Goal: Information Seeking & Learning: Learn about a topic

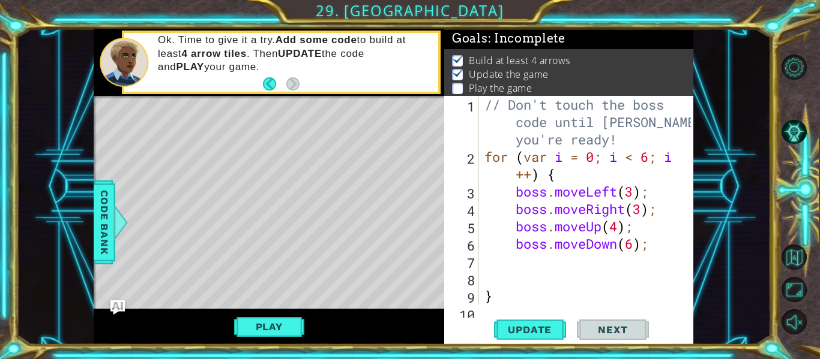
scroll to position [2, 0]
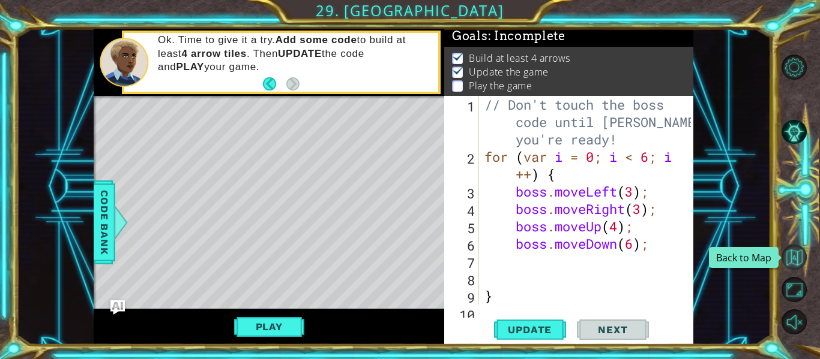
click at [790, 266] on button "Back to Map" at bounding box center [793, 257] width 25 height 25
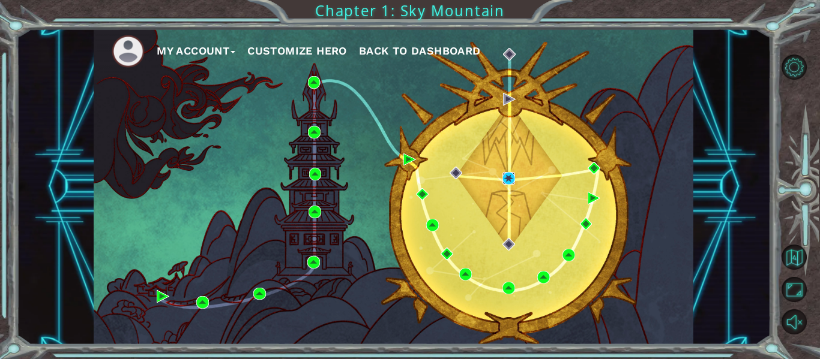
click at [513, 178] on img at bounding box center [508, 178] width 13 height 13
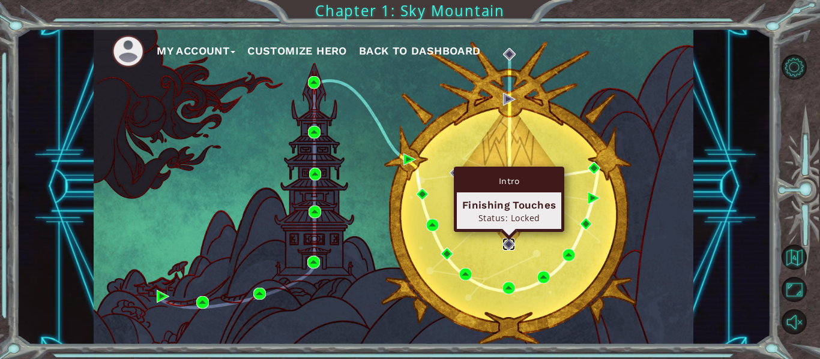
click at [514, 247] on img at bounding box center [508, 244] width 13 height 13
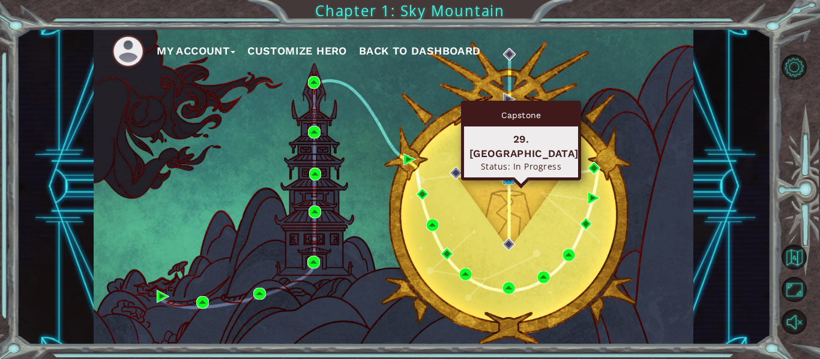
click at [510, 184] on img at bounding box center [508, 178] width 13 height 13
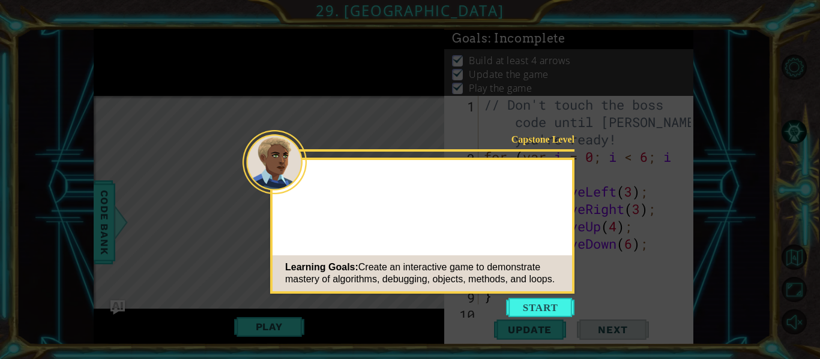
click at [558, 305] on button "Start" at bounding box center [540, 307] width 68 height 19
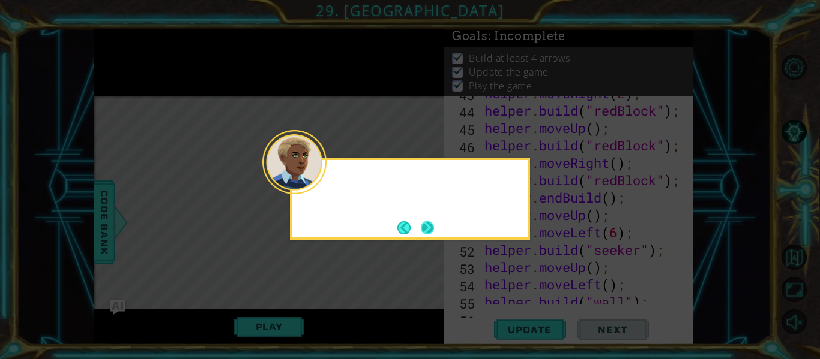
scroll to position [1149, 0]
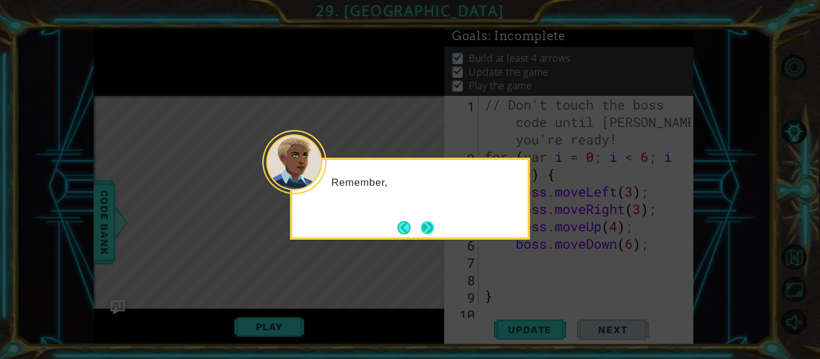
click at [434, 227] on button "Next" at bounding box center [427, 227] width 13 height 13
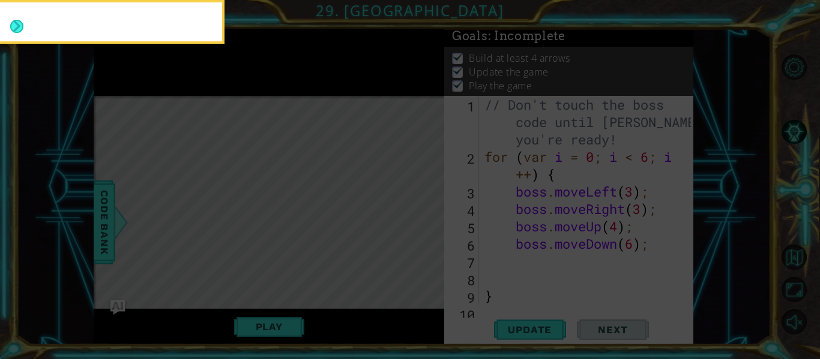
scroll to position [0, 0]
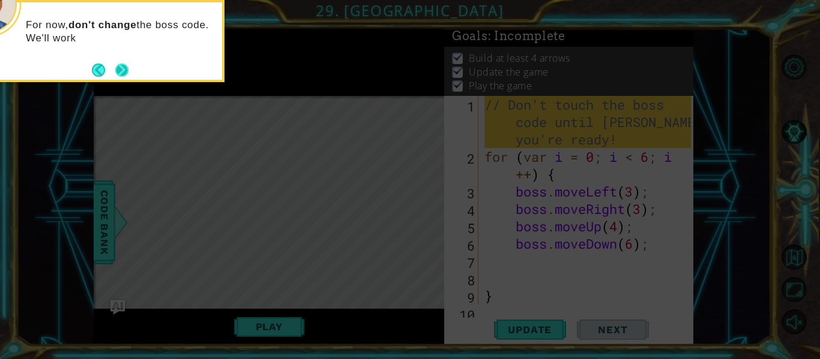
click at [128, 80] on div "For now, don't change the boss code. We'll work" at bounding box center [104, 41] width 240 height 82
click at [124, 73] on button "Next" at bounding box center [122, 70] width 22 height 22
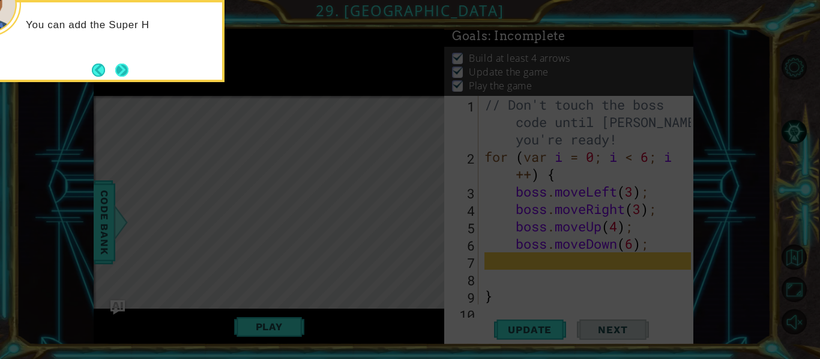
click at [124, 70] on button "Next" at bounding box center [122, 70] width 22 height 22
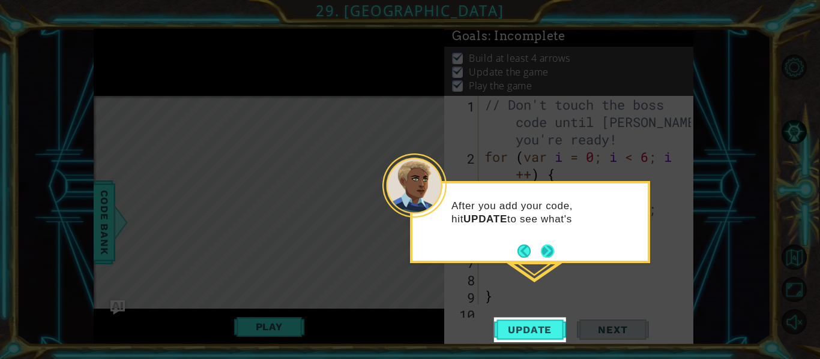
click at [553, 253] on button "Next" at bounding box center [547, 251] width 22 height 22
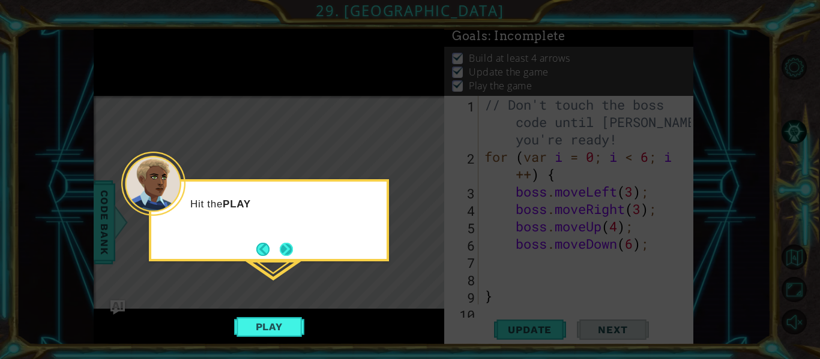
click at [284, 249] on button "Next" at bounding box center [286, 249] width 22 height 22
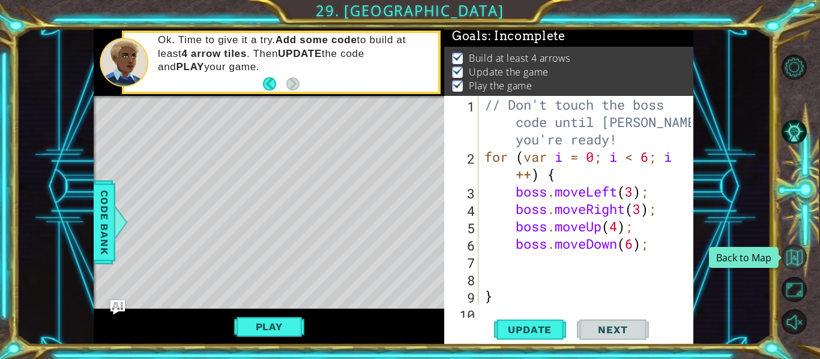
click at [803, 251] on button "Back to Map" at bounding box center [793, 257] width 25 height 25
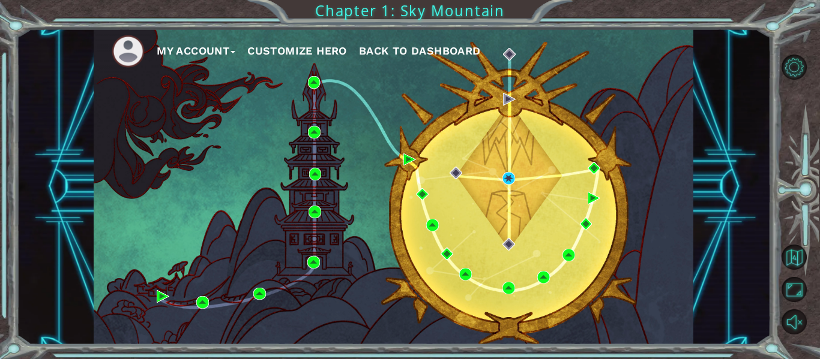
click at [406, 47] on span "Back to Dashboard" at bounding box center [420, 50] width 122 height 13
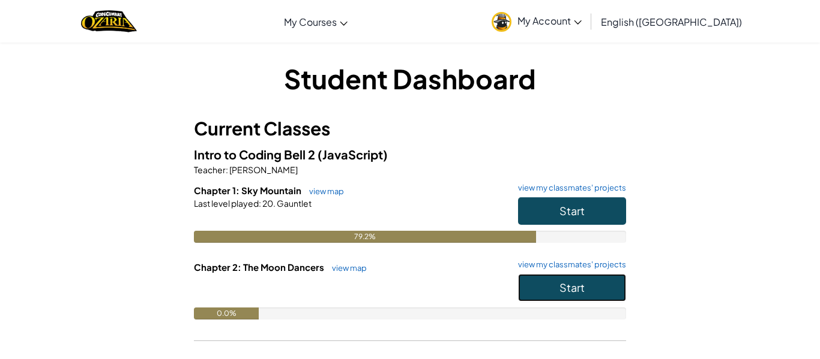
click at [561, 280] on button "Start" at bounding box center [572, 288] width 108 height 28
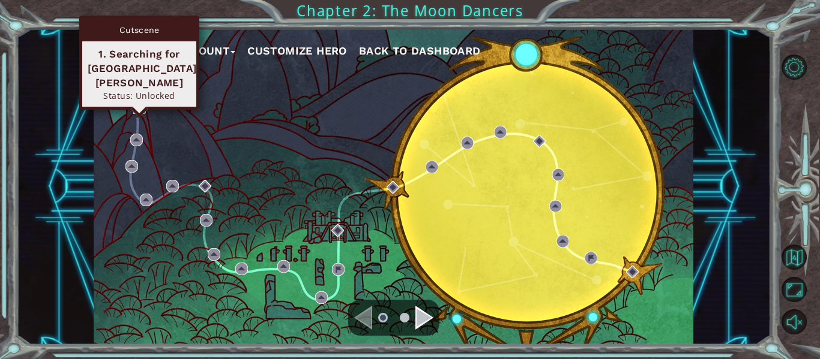
click at [142, 106] on img at bounding box center [139, 107] width 13 height 13
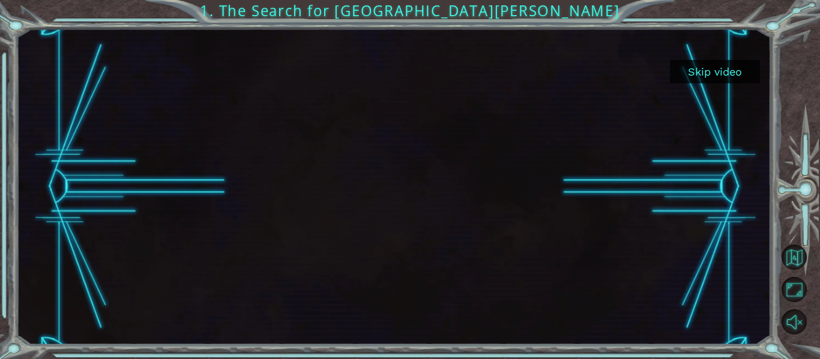
click at [703, 73] on button "Skip video" at bounding box center [715, 71] width 90 height 23
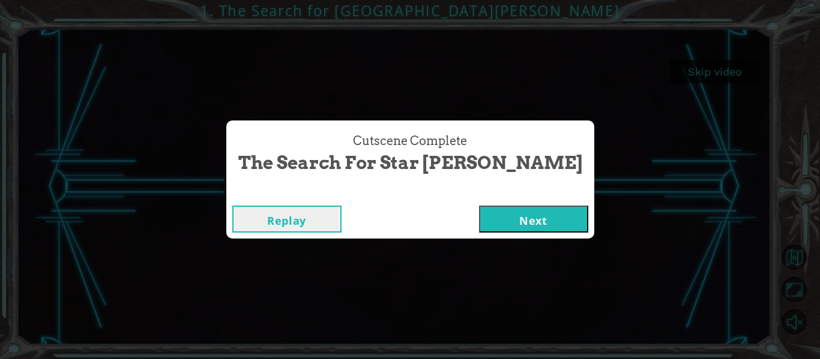
click at [510, 213] on button "Next" at bounding box center [533, 219] width 109 height 27
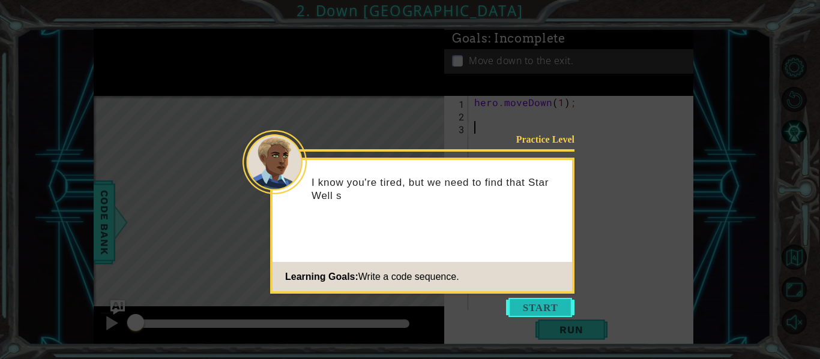
click at [559, 302] on button "Start" at bounding box center [540, 307] width 68 height 19
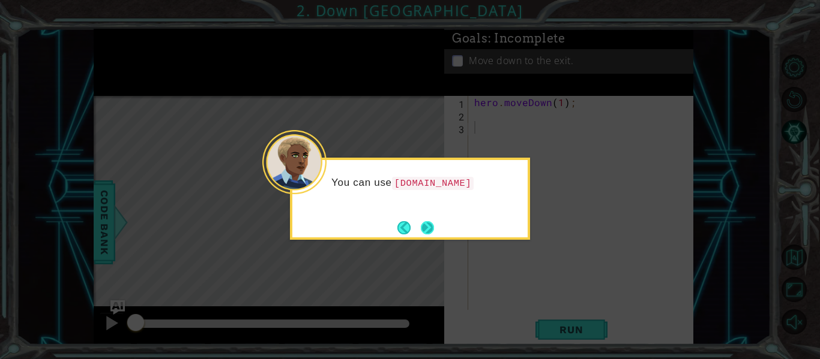
click at [432, 230] on button "Next" at bounding box center [427, 227] width 13 height 13
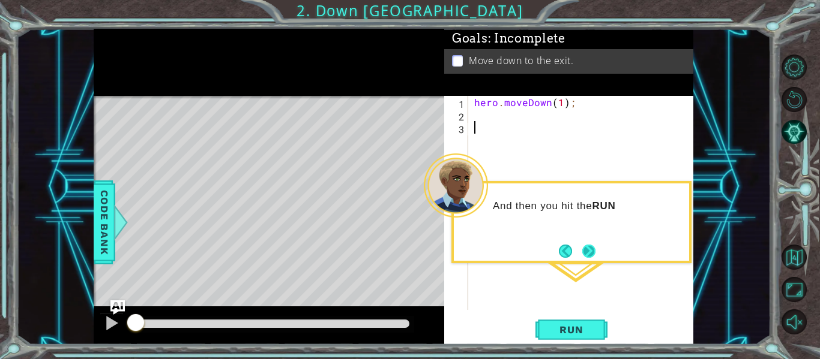
click at [582, 250] on button "Next" at bounding box center [589, 252] width 16 height 16
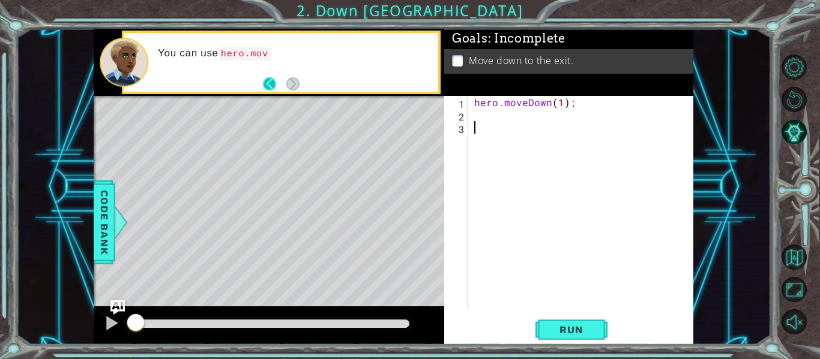
click at [275, 82] on button "Back" at bounding box center [274, 83] width 23 height 13
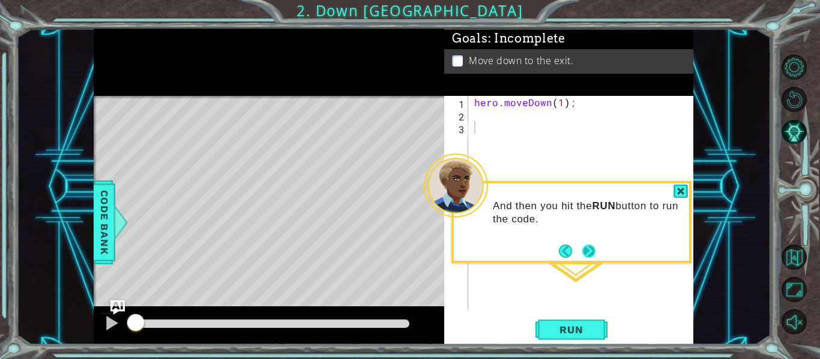
click at [595, 247] on button "Next" at bounding box center [588, 251] width 13 height 13
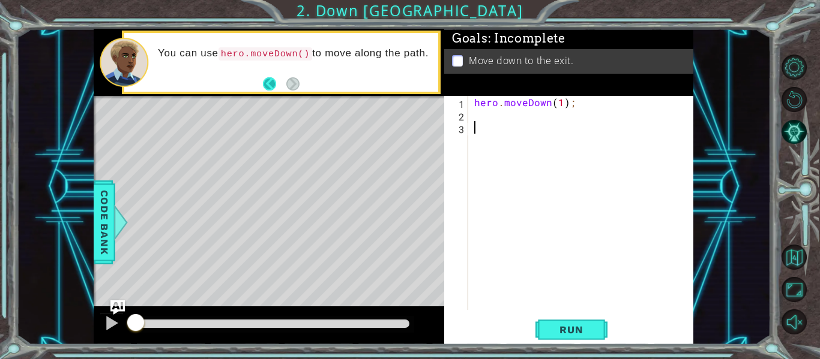
click at [267, 78] on button "Back" at bounding box center [274, 83] width 23 height 13
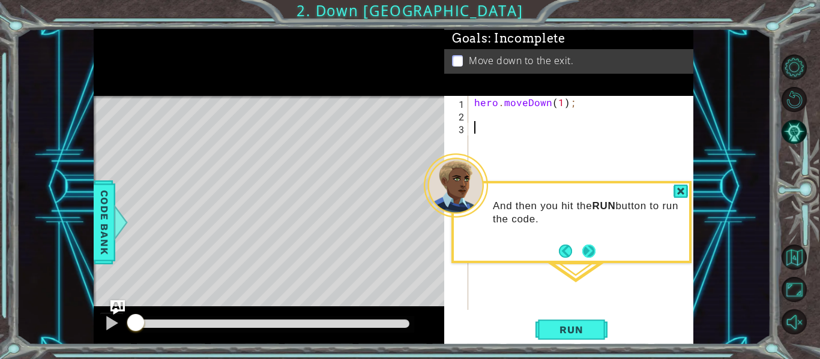
click at [594, 257] on button "Next" at bounding box center [589, 251] width 14 height 14
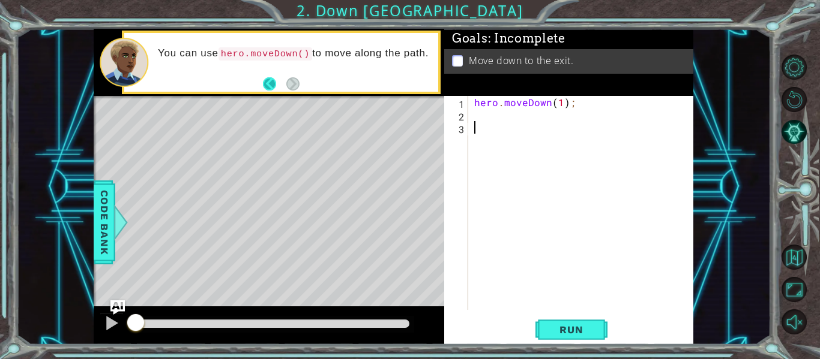
click at [269, 88] on button "Back" at bounding box center [274, 83] width 23 height 13
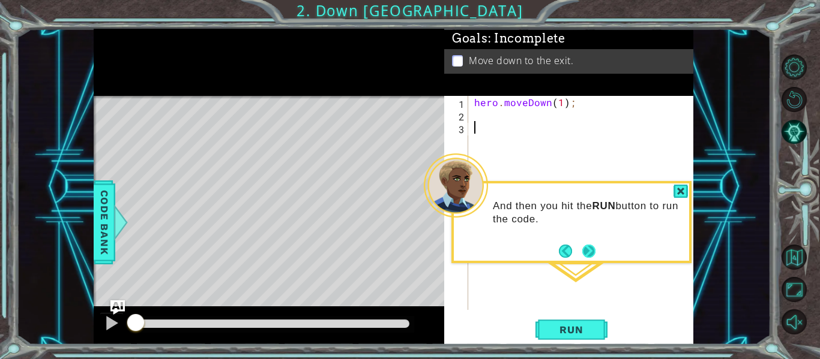
click at [585, 243] on button "Next" at bounding box center [588, 251] width 21 height 21
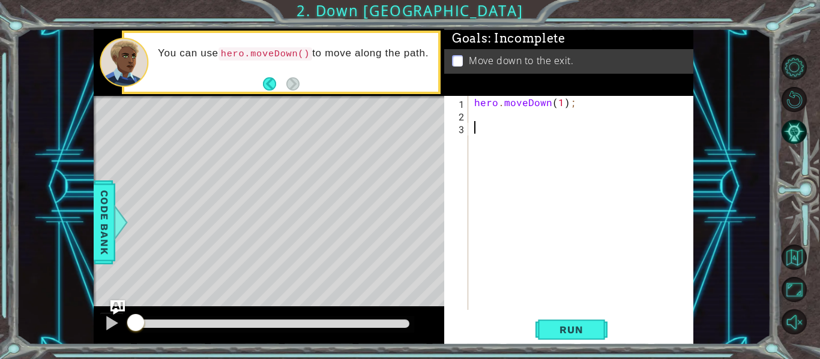
click at [272, 78] on button "Back" at bounding box center [274, 83] width 23 height 13
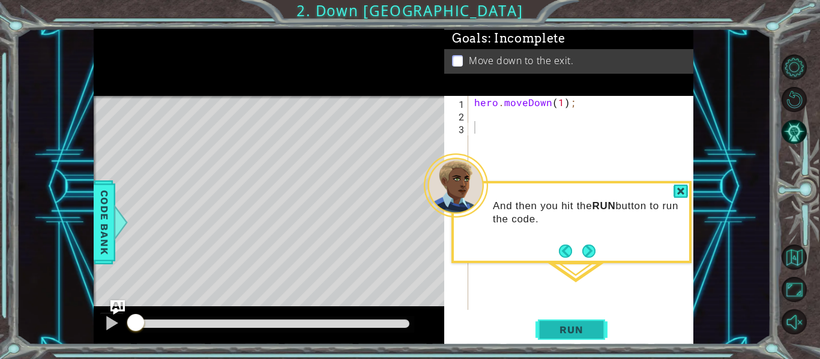
click at [564, 335] on span "Run" at bounding box center [570, 330] width 47 height 12
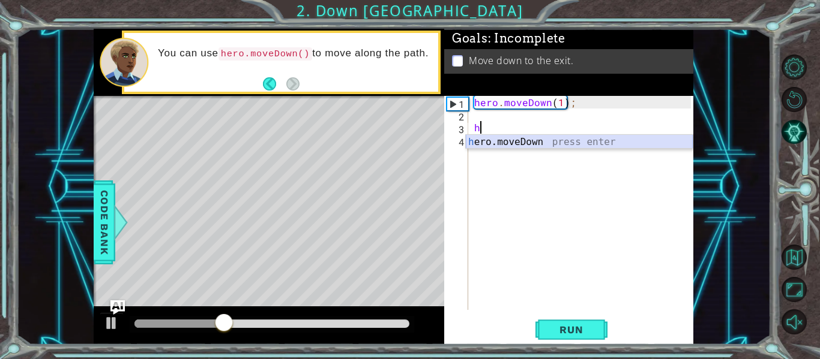
click at [519, 139] on div "h ero.moveDown press enter" at bounding box center [579, 156] width 227 height 43
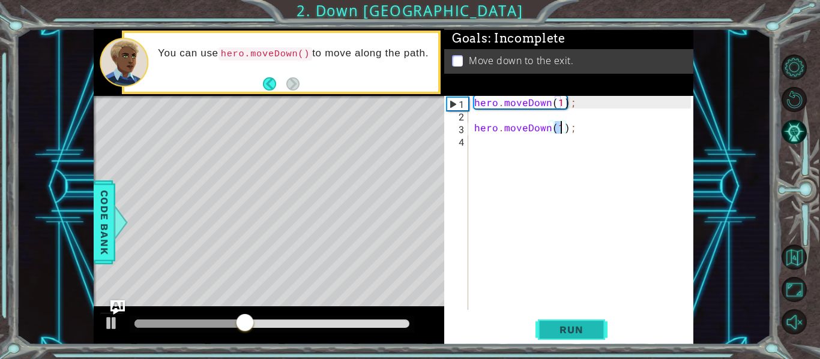
type textarea "hero.moveDown(1);"
click at [569, 328] on span "Run" at bounding box center [570, 330] width 47 height 12
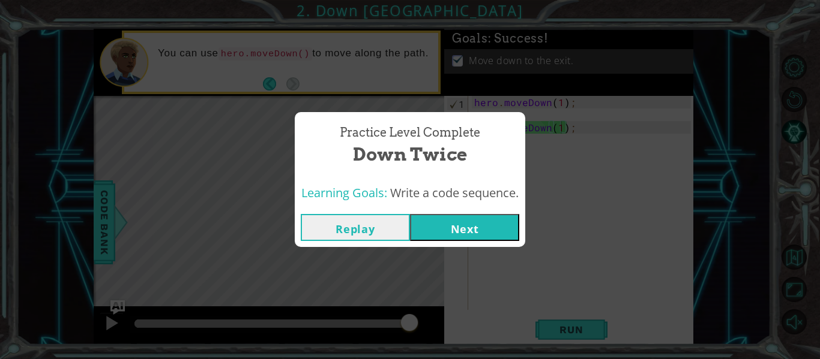
click at [465, 227] on button "Next" at bounding box center [464, 227] width 109 height 27
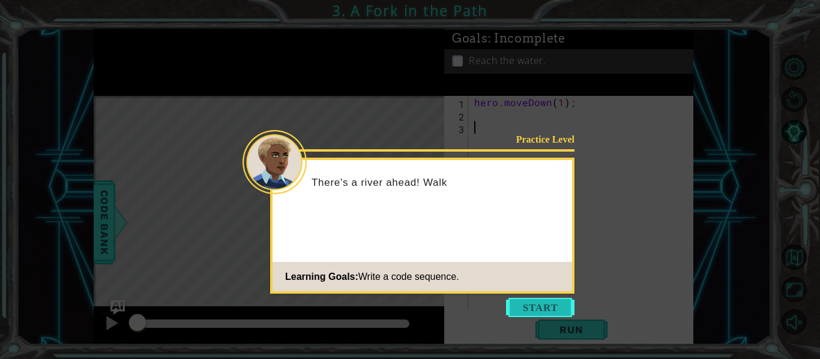
click at [523, 303] on button "Start" at bounding box center [540, 307] width 68 height 19
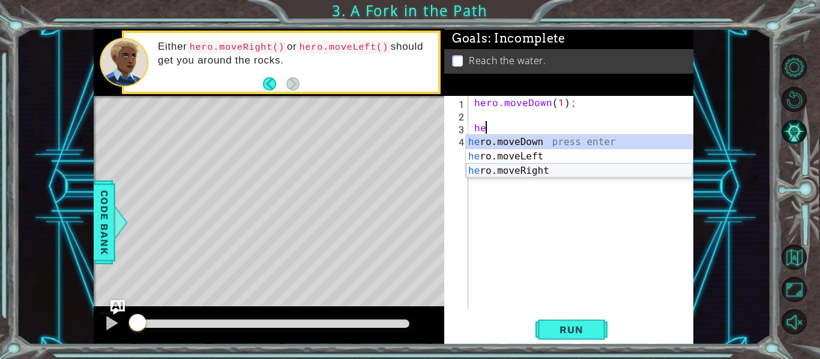
click at [528, 169] on div "he ro.moveDown press enter he ro.moveLeft press enter he ro.moveRight press ent…" at bounding box center [579, 171] width 227 height 72
type textarea "hero.moveRight(1);"
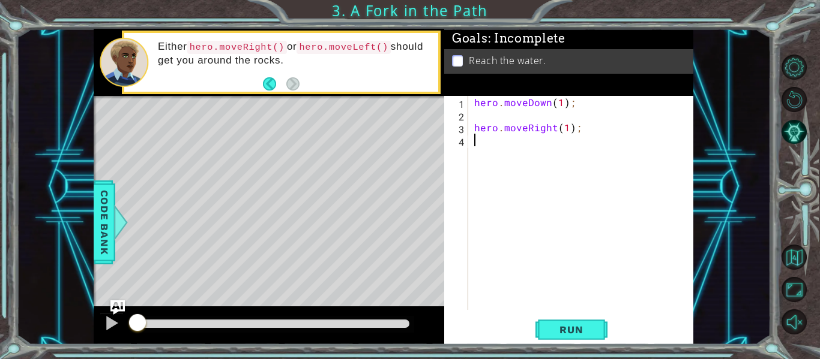
click at [526, 161] on div "hero . moveDown ( 1 ) ; hero . moveRight ( 1 ) ;" at bounding box center [584, 215] width 225 height 239
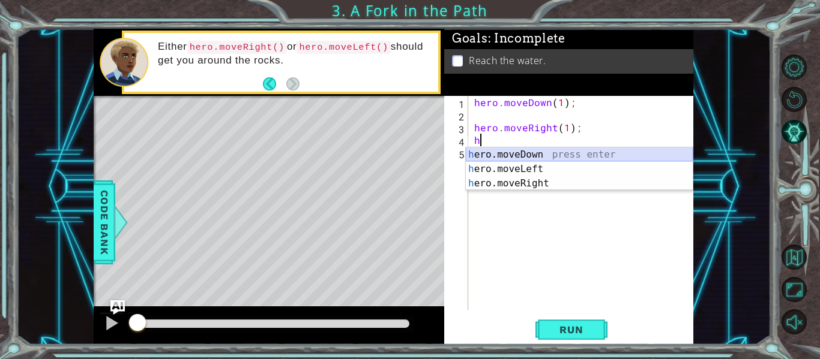
click at [531, 156] on div "h ero.moveDown press enter h ero.moveLeft press enter h ero.moveRight press ent…" at bounding box center [579, 184] width 227 height 72
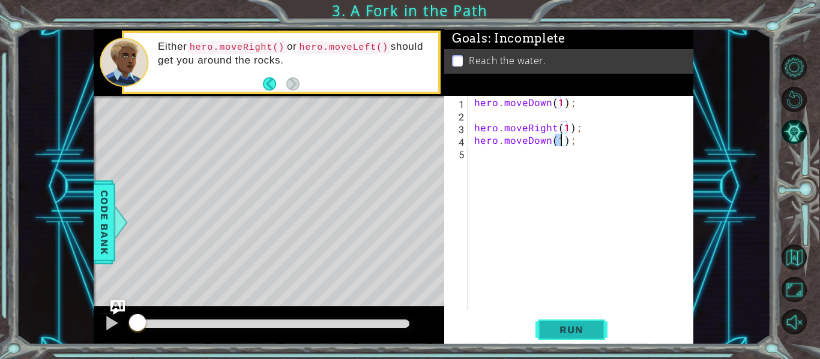
type textarea "hero.moveDown(1);"
click at [599, 328] on button "Run" at bounding box center [571, 330] width 72 height 25
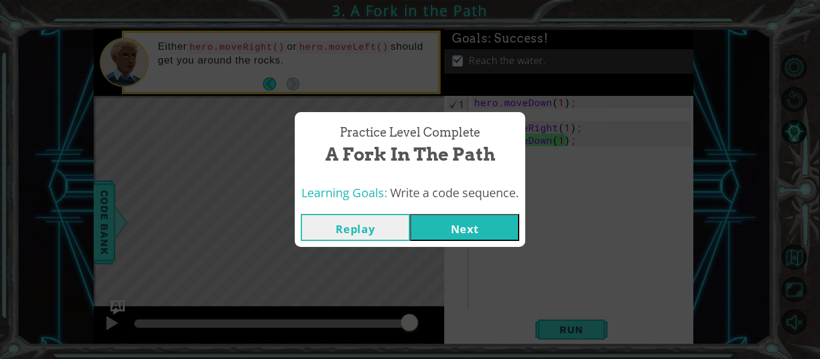
click at [453, 223] on button "Next" at bounding box center [464, 227] width 109 height 27
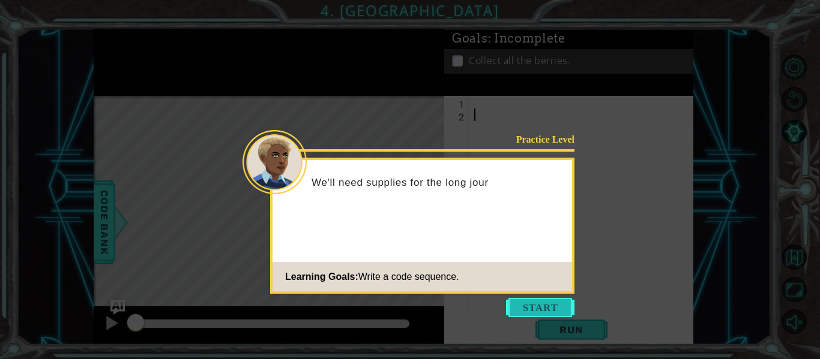
click at [555, 305] on button "Start" at bounding box center [540, 307] width 68 height 19
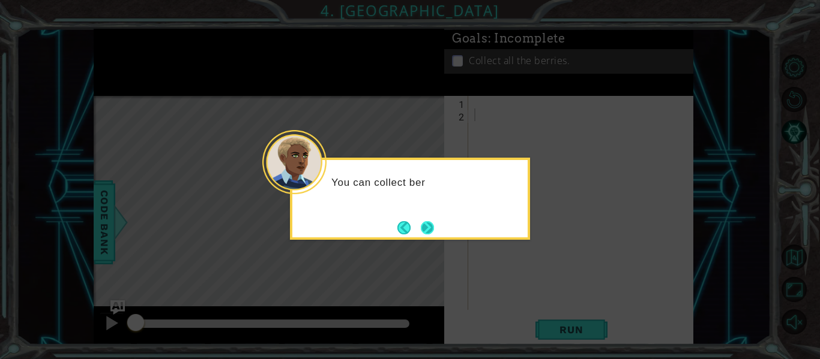
click at [429, 235] on button "Next" at bounding box center [427, 227] width 13 height 13
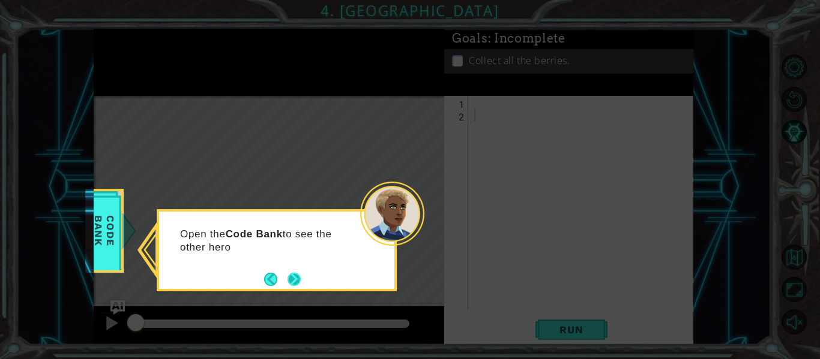
click at [290, 279] on button "Next" at bounding box center [293, 279] width 13 height 13
click at [293, 280] on button "Next" at bounding box center [293, 279] width 13 height 13
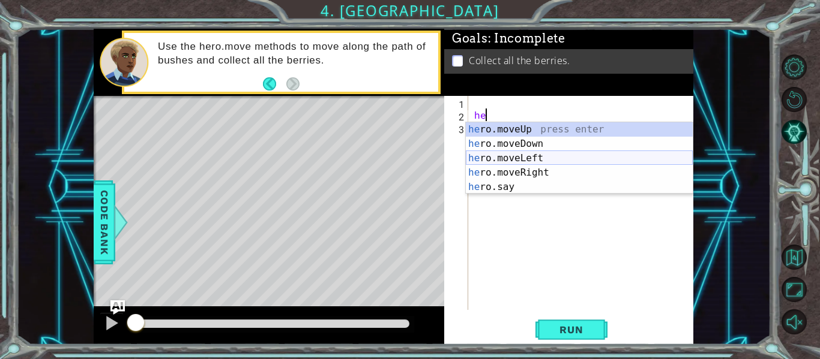
click at [542, 158] on div "he ro.moveUp press enter he ro.moveDown press enter he ro.moveLeft press enter …" at bounding box center [579, 172] width 227 height 101
type textarea "hero.moveLeft(1);"
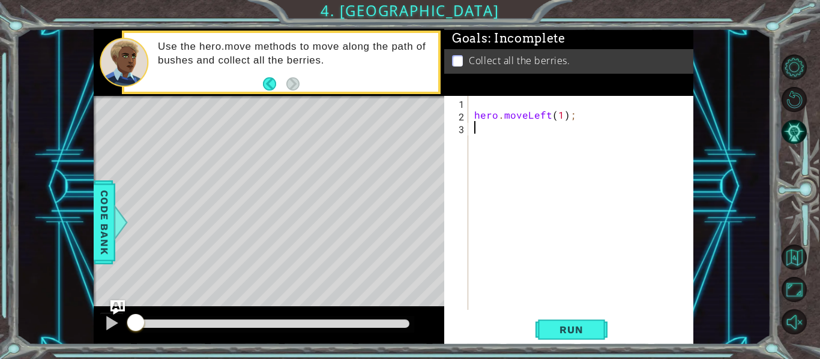
click at [514, 149] on div "hero . moveLeft ( 1 ) ;" at bounding box center [584, 215] width 225 height 239
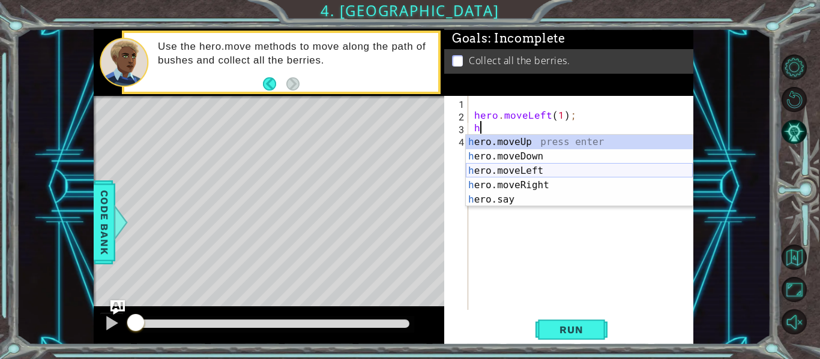
click at [534, 171] on div "h ero.moveUp press enter h ero.moveDown press enter h ero.moveLeft press enter …" at bounding box center [579, 185] width 227 height 101
type textarea "hero.moveLeft(1);"
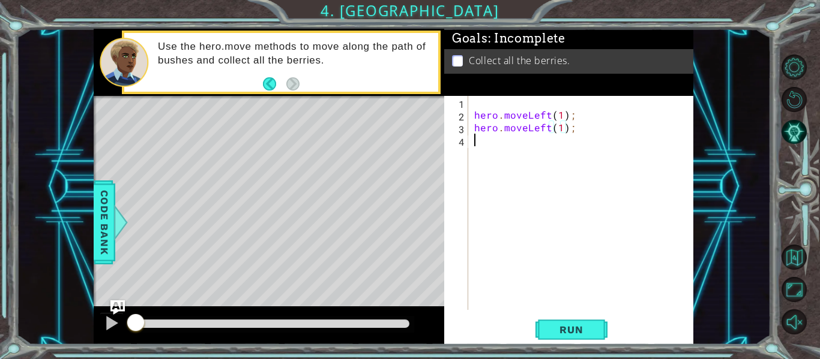
click at [530, 165] on div "hero . moveLeft ( 1 ) ; hero . moveLeft ( 1 ) ;" at bounding box center [584, 215] width 225 height 239
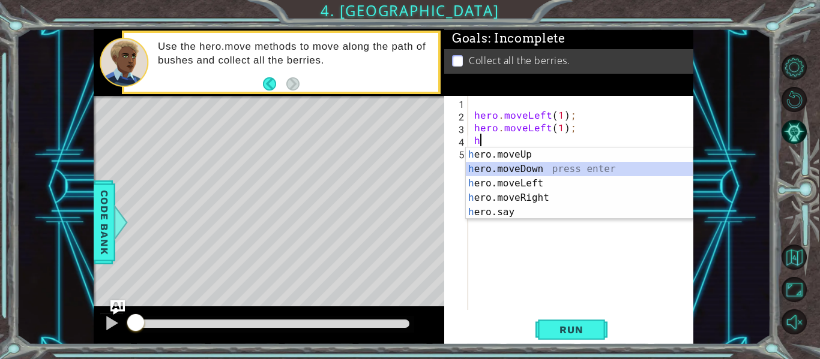
click at [539, 170] on div "h ero.moveUp press enter h ero.moveDown press enter h ero.moveLeft press enter …" at bounding box center [579, 198] width 227 height 101
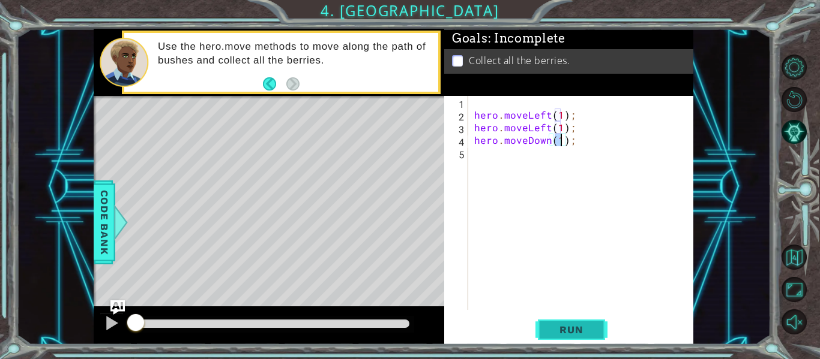
type textarea "hero.moveDown(1);"
click at [595, 325] on button "Run" at bounding box center [571, 330] width 72 height 25
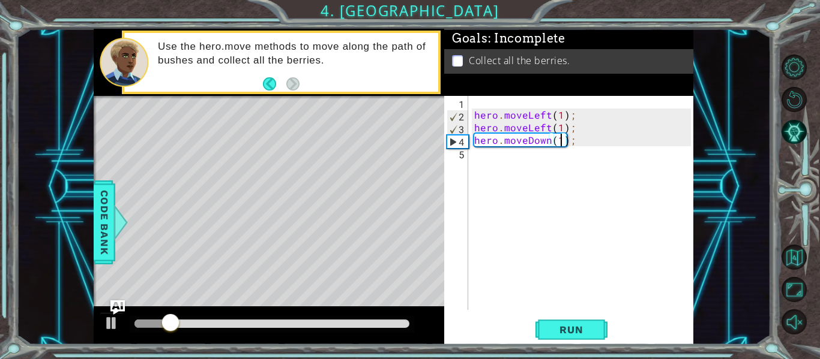
click at [577, 218] on div "hero . moveLeft ( 1 ) ; hero . moveLeft ( 1 ) ; hero . moveDown ( 1 ) ;" at bounding box center [584, 215] width 225 height 239
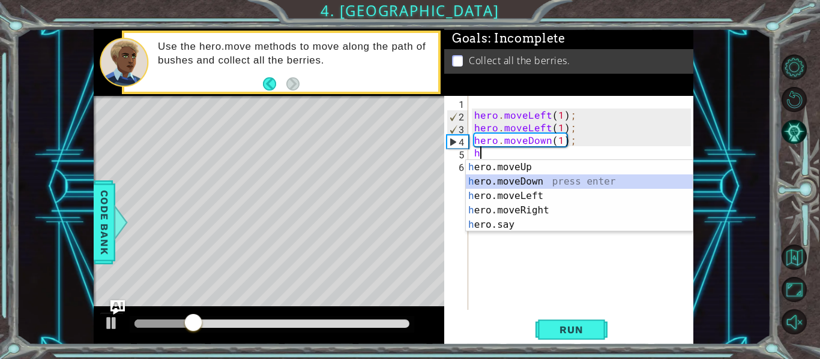
click at [561, 179] on div "h ero.moveUp press enter h ero.moveDown press enter h ero.moveLeft press enter …" at bounding box center [579, 210] width 227 height 101
type textarea "hero.moveDown(1);"
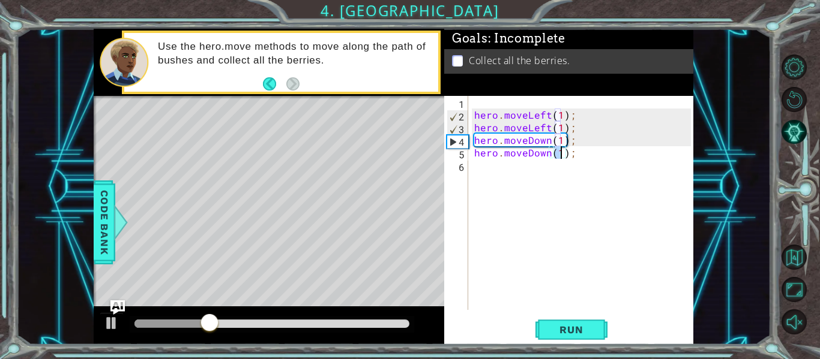
click at [517, 229] on div "hero . moveLeft ( 1 ) ; hero . moveLeft ( 1 ) ; hero . moveDown ( 1 ) ; hero . …" at bounding box center [584, 215] width 225 height 239
click at [529, 269] on div "hero . moveLeft ( 1 ) ; hero . moveLeft ( 1 ) ; hero . moveDown ( 1 ) ; hero . …" at bounding box center [584, 215] width 225 height 239
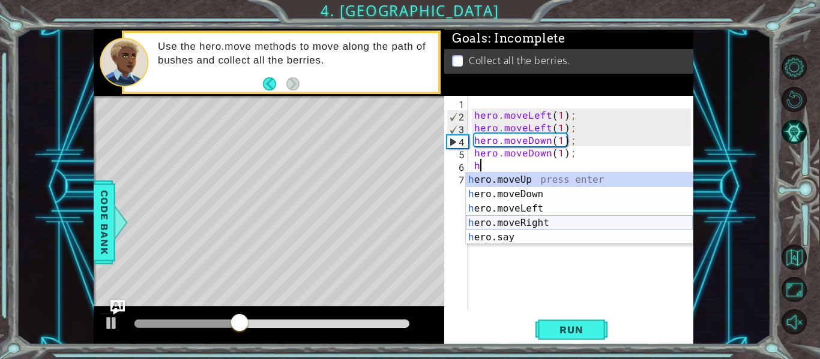
click at [544, 220] on div "h ero.moveUp press enter h ero.moveDown press enter h ero.moveLeft press enter …" at bounding box center [579, 223] width 227 height 101
type textarea "hero.moveRight(1);"
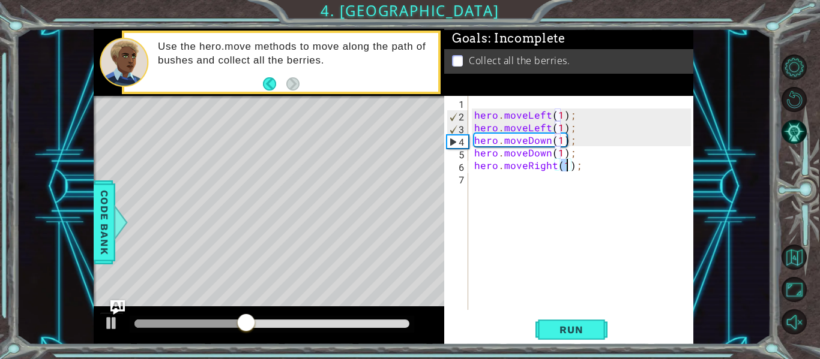
click at [531, 203] on div "hero . moveLeft ( 1 ) ; hero . moveLeft ( 1 ) ; hero . moveDown ( 1 ) ; hero . …" at bounding box center [584, 215] width 225 height 239
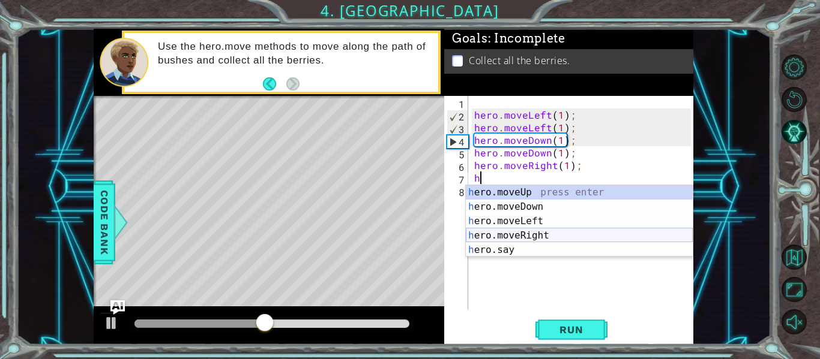
click at [549, 232] on div "h ero.moveUp press enter h ero.moveDown press enter h ero.moveLeft press enter …" at bounding box center [579, 235] width 227 height 101
type textarea "hero.moveRight(1);"
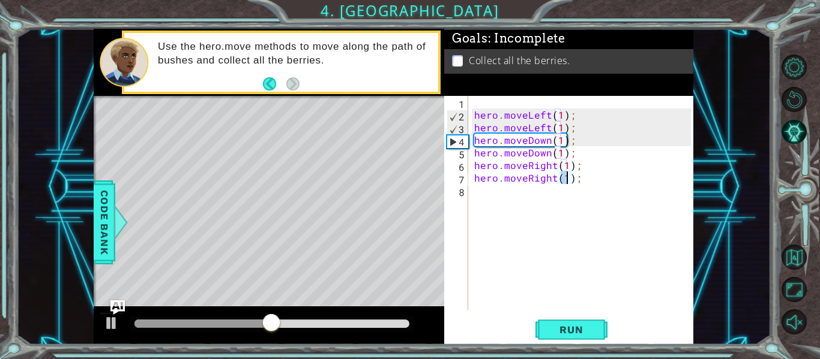
click at [546, 210] on div "hero . moveLeft ( 1 ) ; hero . moveLeft ( 1 ) ; hero . moveDown ( 1 ) ; hero . …" at bounding box center [584, 215] width 225 height 239
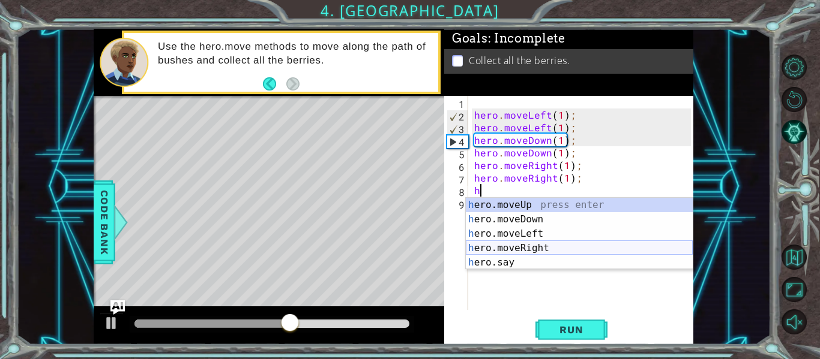
click at [564, 244] on div "h ero.moveUp press enter h ero.moveDown press enter h ero.moveLeft press enter …" at bounding box center [579, 248] width 227 height 101
type textarea "hero.moveRight(1);"
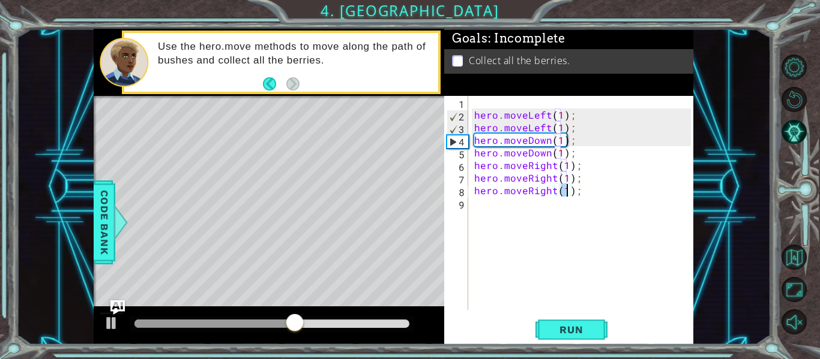
click at [559, 232] on div "hero . moveLeft ( 1 ) ; hero . moveLeft ( 1 ) ; hero . moveDown ( 1 ) ; hero . …" at bounding box center [584, 215] width 225 height 239
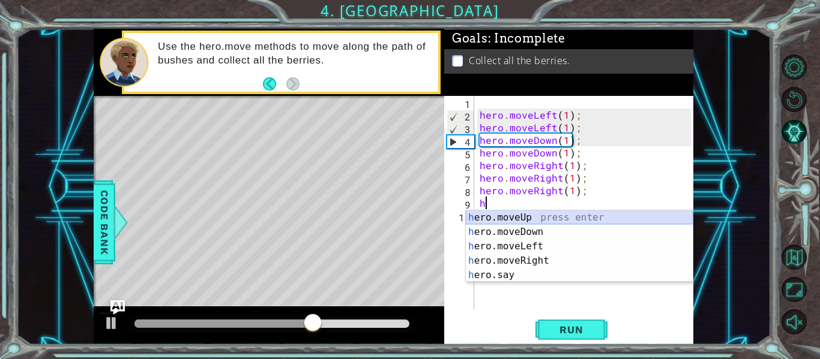
click at [553, 219] on div "h ero.moveUp press enter h ero.moveDown press enter h ero.moveLeft press enter …" at bounding box center [579, 261] width 227 height 101
type textarea "hero.moveUp(1);"
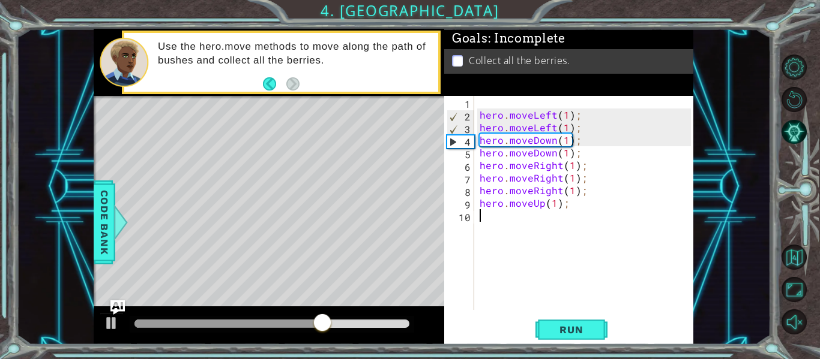
click at [555, 226] on div "hero . moveLeft ( 1 ) ; hero . moveLeft ( 1 ) ; hero . moveDown ( 1 ) ; hero . …" at bounding box center [587, 215] width 220 height 239
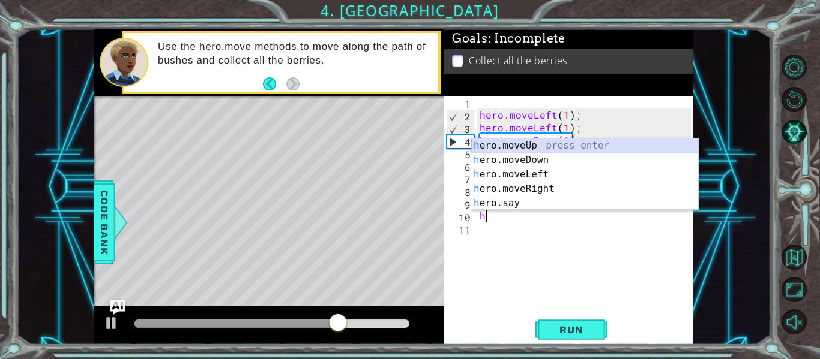
click at [537, 143] on div "h ero.moveUp press enter h ero.moveDown press enter h ero.moveLeft press enter …" at bounding box center [584, 189] width 227 height 101
type textarea "hero.moveUp(1);"
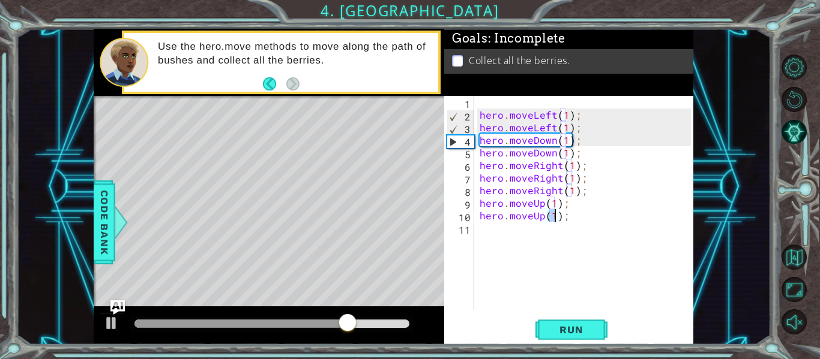
click at [548, 246] on div "hero . moveLeft ( 1 ) ; hero . moveLeft ( 1 ) ; hero . moveDown ( 1 ) ; hero . …" at bounding box center [587, 215] width 220 height 239
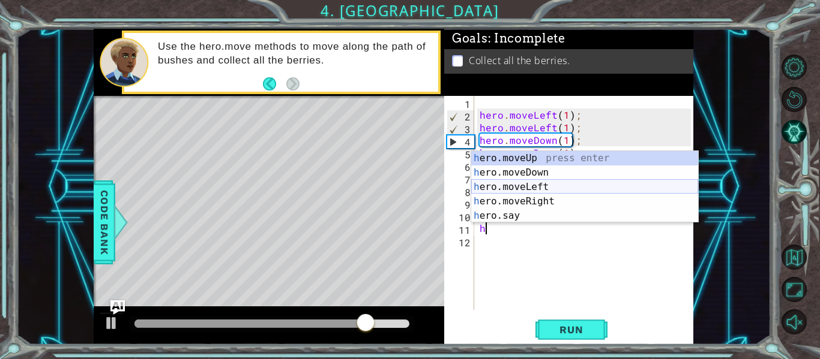
click at [546, 182] on div "h ero.moveUp press enter h ero.moveDown press enter h ero.moveLeft press enter …" at bounding box center [584, 201] width 227 height 101
type textarea "hero.moveLeft(1);"
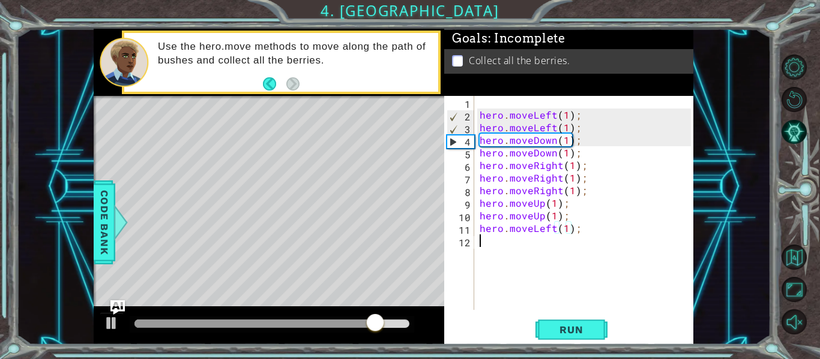
click at [533, 251] on div "hero . moveLeft ( 1 ) ; hero . moveLeft ( 1 ) ; hero . moveDown ( 1 ) ; hero . …" at bounding box center [587, 215] width 220 height 239
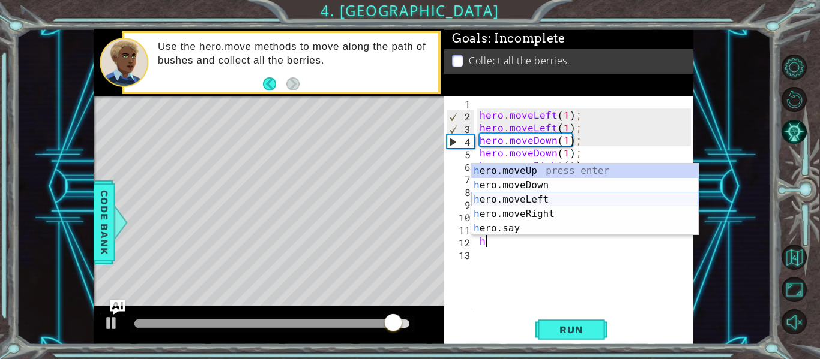
click at [560, 200] on div "h ero.moveUp press enter h ero.moveDown press enter h ero.moveLeft press enter …" at bounding box center [584, 214] width 227 height 101
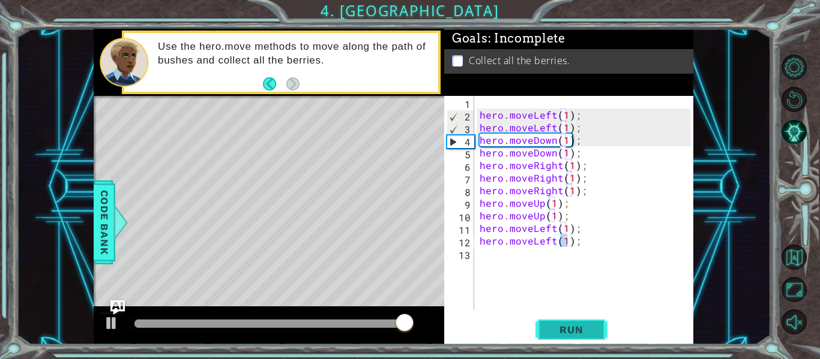
click at [585, 331] on span "Run" at bounding box center [570, 330] width 47 height 12
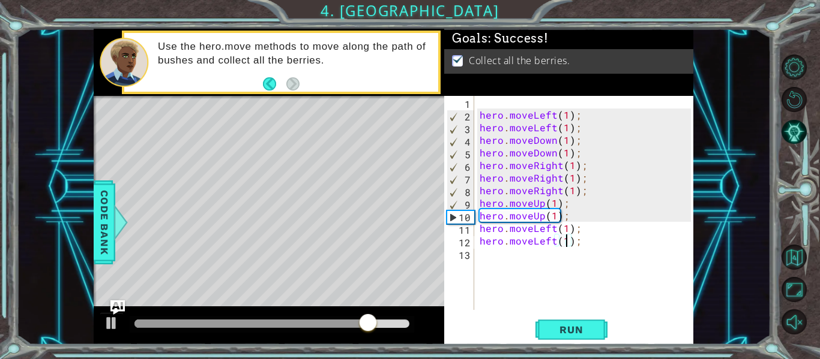
click at [586, 192] on div "hero . moveLeft ( 1 ) ; hero . moveLeft ( 1 ) ; hero . moveDown ( 1 ) ; hero . …" at bounding box center [587, 215] width 220 height 239
type textarea "hero.moveRight(1);"
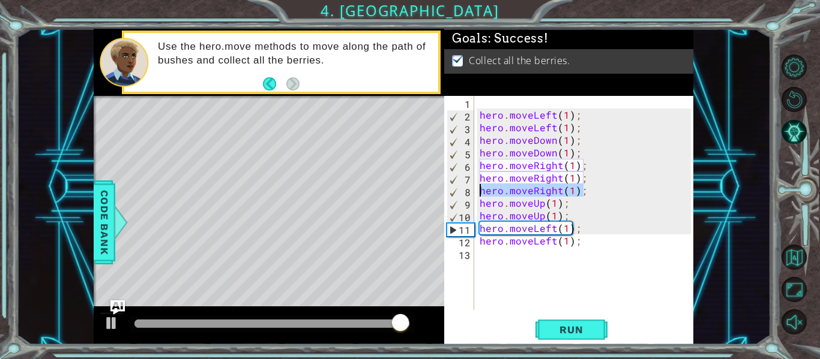
drag, startPoint x: 586, startPoint y: 192, endPoint x: 484, endPoint y: 190, distance: 102.6
click at [484, 190] on div "hero . moveLeft ( 1 ) ; hero . moveLeft ( 1 ) ; hero . moveDown ( 1 ) ; hero . …" at bounding box center [587, 215] width 220 height 239
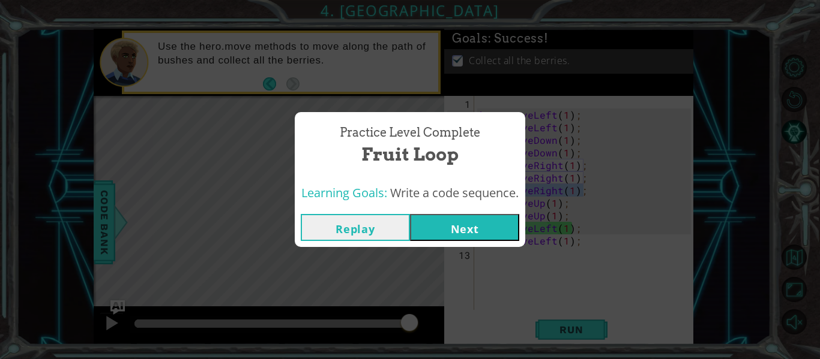
click at [489, 219] on button "Next" at bounding box center [464, 227] width 109 height 27
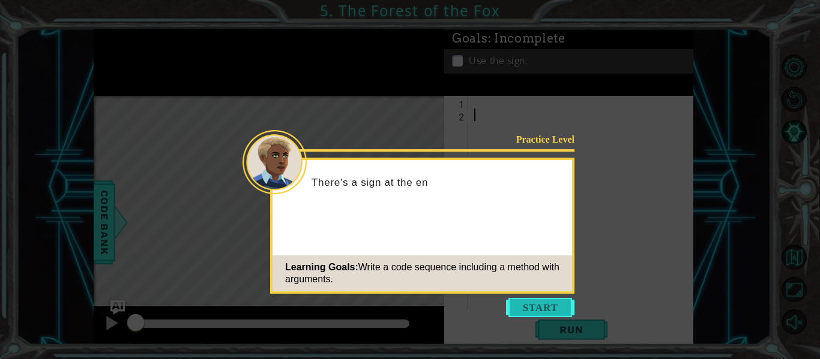
click at [541, 311] on button "Start" at bounding box center [540, 307] width 68 height 19
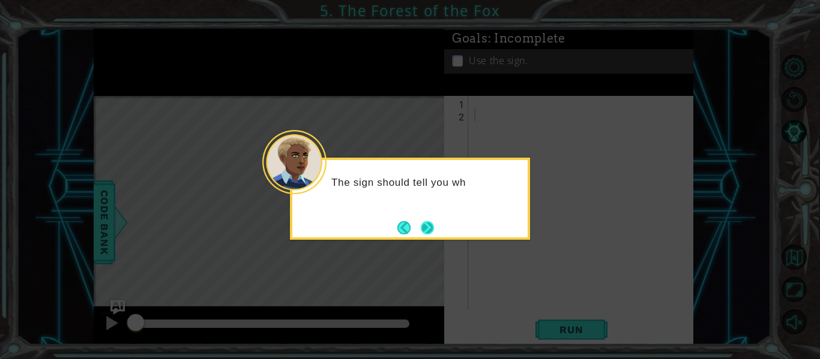
click at [427, 221] on button "Next" at bounding box center [427, 227] width 13 height 13
click at [434, 225] on button "Next" at bounding box center [427, 227] width 13 height 13
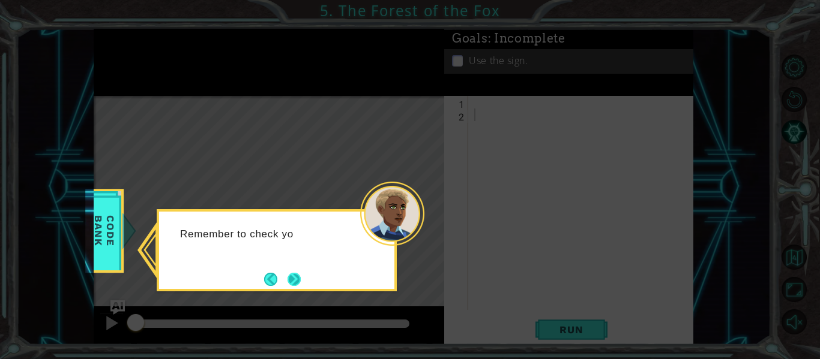
click at [301, 281] on button "Next" at bounding box center [293, 279] width 13 height 13
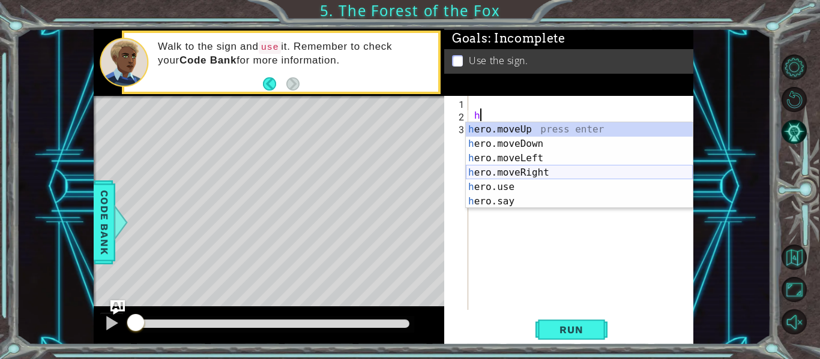
click at [552, 170] on div "h ero.moveUp press enter h ero.moveDown press enter h ero.moveLeft press enter …" at bounding box center [579, 179] width 227 height 115
type textarea "hero.moveRight(1);"
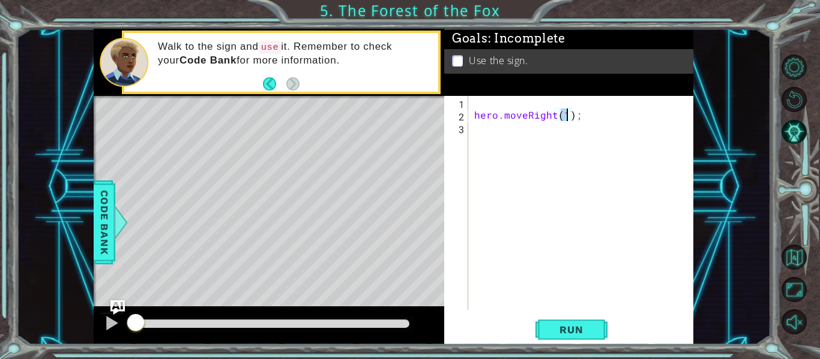
click at [529, 134] on div "hero . moveRight ( 1 ) ;" at bounding box center [584, 215] width 225 height 239
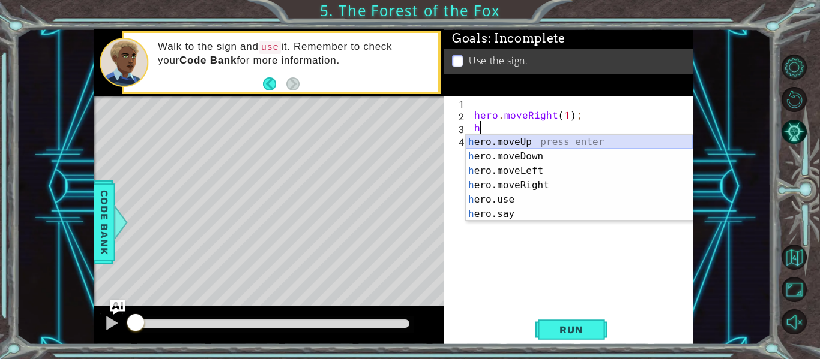
click at [532, 140] on div "h ero.moveUp press enter h ero.moveDown press enter h ero.moveLeft press enter …" at bounding box center [579, 192] width 227 height 115
type textarea "hero.moveUp(1);"
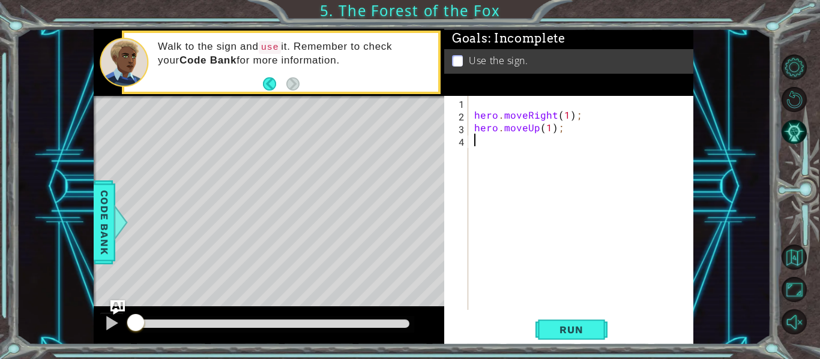
click at [532, 140] on div "hero . moveRight ( 1 ) ; hero . moveUp ( 1 ) ;" at bounding box center [584, 215] width 225 height 239
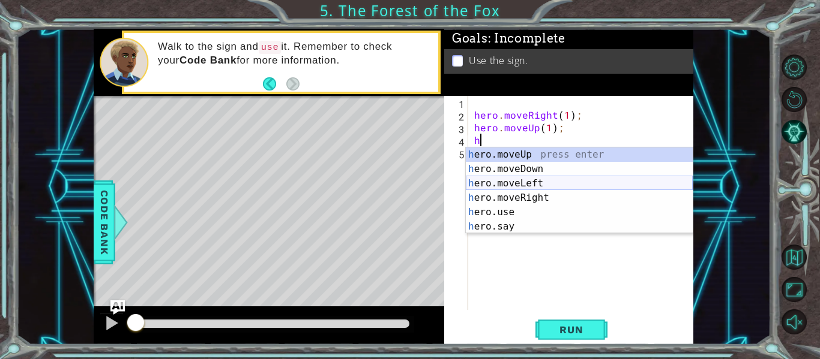
click at [547, 179] on div "h ero.moveUp press enter h ero.moveDown press enter h ero.moveLeft press enter …" at bounding box center [579, 205] width 227 height 115
type textarea "hero.moveLeft(1);"
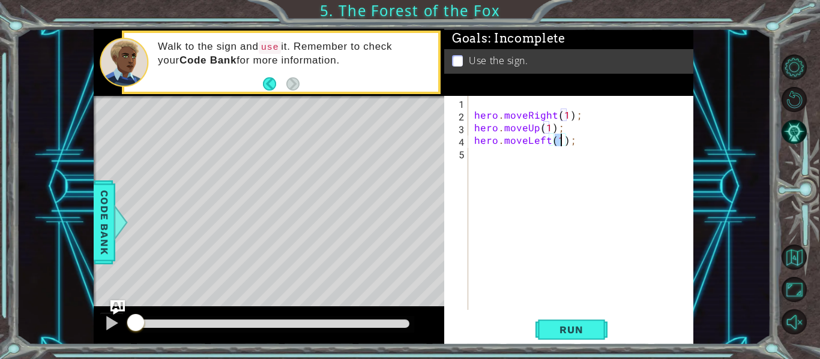
click at [542, 173] on div "hero . moveRight ( 1 ) ; hero . moveUp ( 1 ) ; hero . moveLeft ( 1 ) ;" at bounding box center [584, 215] width 225 height 239
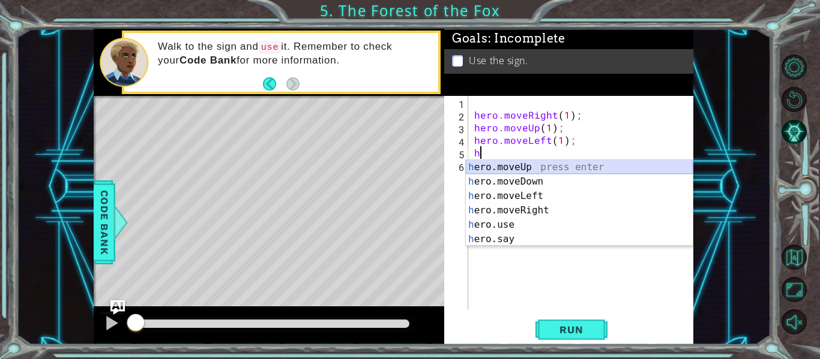
click at [543, 166] on div "h ero.moveUp press enter h ero.moveDown press enter h ero.moveLeft press enter …" at bounding box center [579, 217] width 227 height 115
type textarea "hero.moveUp(1);"
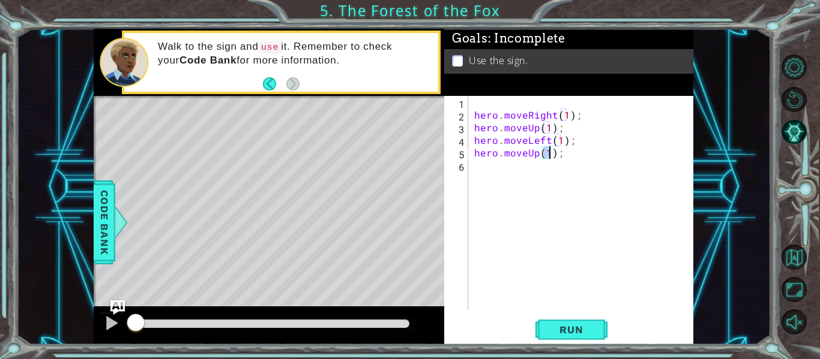
click at [540, 169] on div "hero . moveRight ( 1 ) ; hero . moveUp ( 1 ) ; hero . moveLeft ( 1 ) ; hero . m…" at bounding box center [584, 215] width 225 height 239
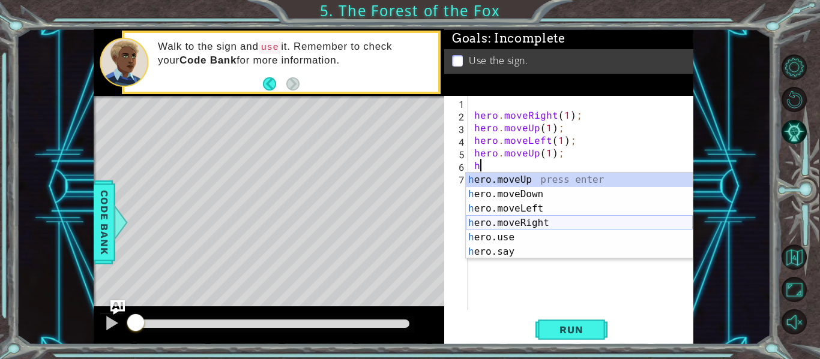
click at [558, 219] on div "h ero.moveUp press enter h ero.moveDown press enter h ero.moveLeft press enter …" at bounding box center [579, 230] width 227 height 115
type textarea "hero.moveRight(1);"
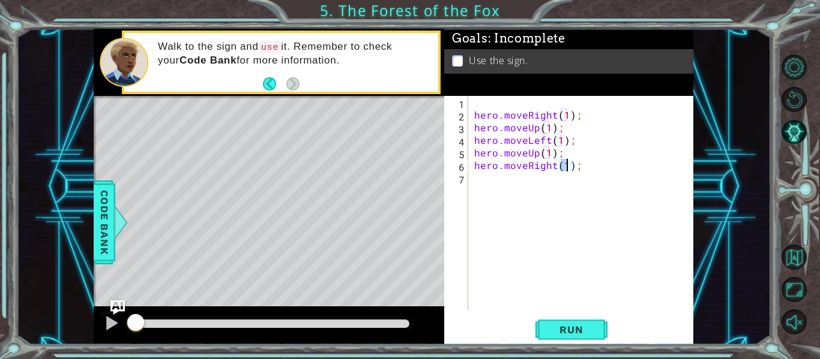
click at [549, 209] on div "hero . moveRight ( 1 ) ; hero . moveUp ( 1 ) ; hero . moveLeft ( 1 ) ; hero . m…" at bounding box center [584, 215] width 225 height 239
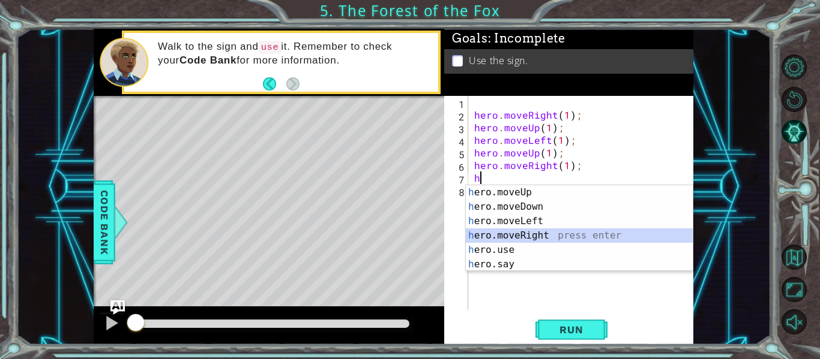
click at [562, 239] on div "h ero.moveUp press enter h ero.moveDown press enter h ero.moveLeft press enter …" at bounding box center [579, 242] width 227 height 115
type textarea "hero.moveRight(1);"
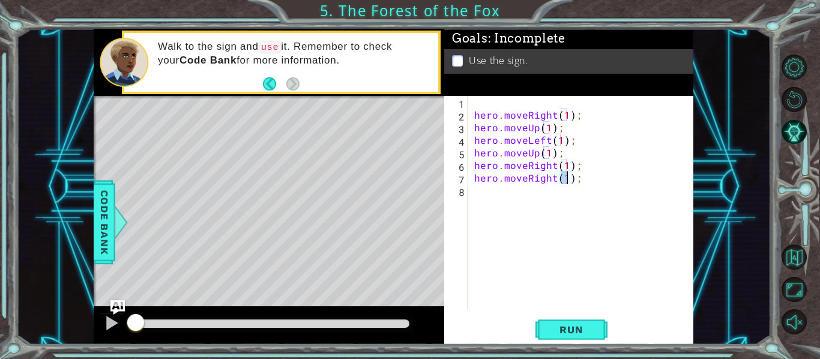
click at [555, 238] on div "hero . moveRight ( 1 ) ; hero . moveUp ( 1 ) ; hero . moveLeft ( 1 ) ; hero . m…" at bounding box center [584, 215] width 225 height 239
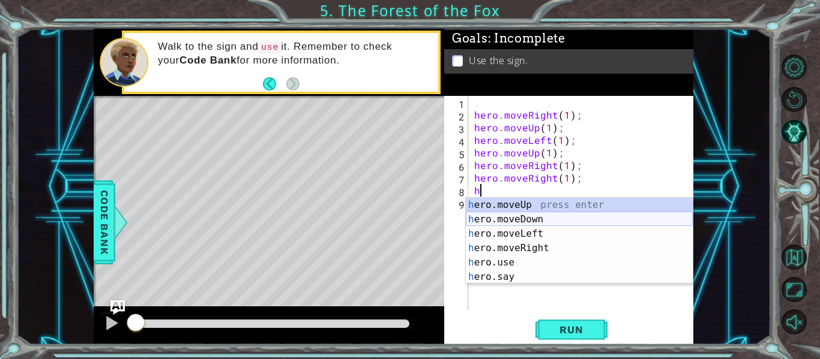
click at [540, 223] on div "h ero.moveUp press enter h ero.moveDown press enter h ero.moveLeft press enter …" at bounding box center [579, 255] width 227 height 115
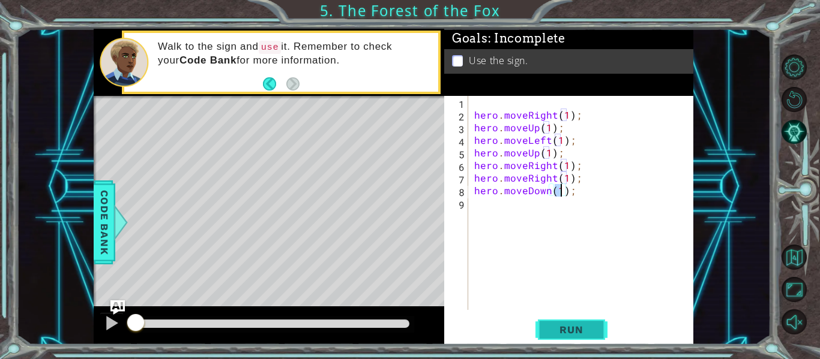
type textarea "hero.moveDown(1);"
click at [574, 333] on span "Run" at bounding box center [570, 330] width 47 height 12
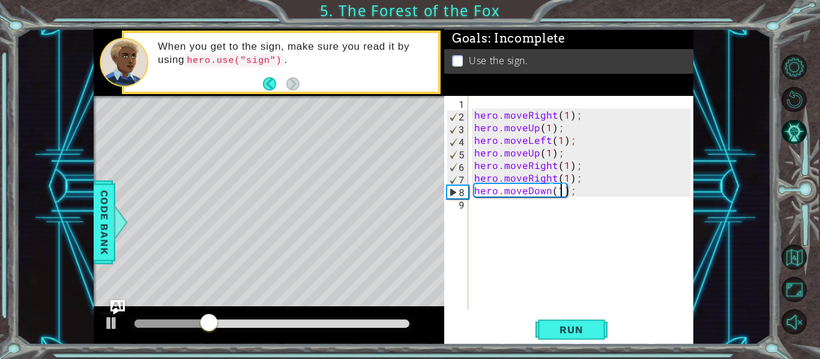
click at [556, 215] on div "hero . moveRight ( 1 ) ; hero . moveUp ( 1 ) ; hero . moveLeft ( 1 ) ; hero . m…" at bounding box center [584, 215] width 225 height 239
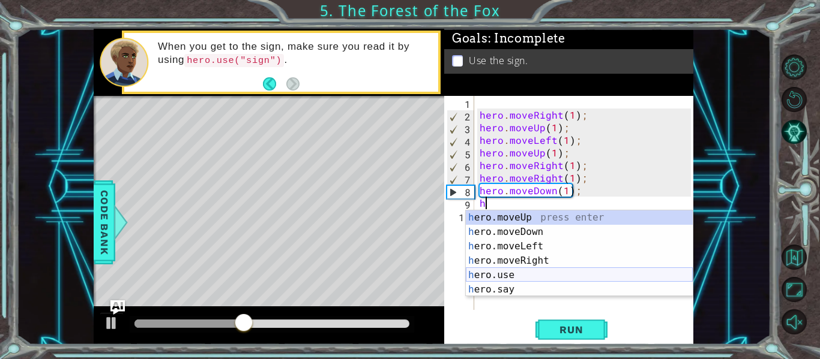
click at [533, 275] on div "h ero.moveUp press enter h ero.moveDown press enter h ero.moveLeft press enter …" at bounding box center [579, 268] width 227 height 115
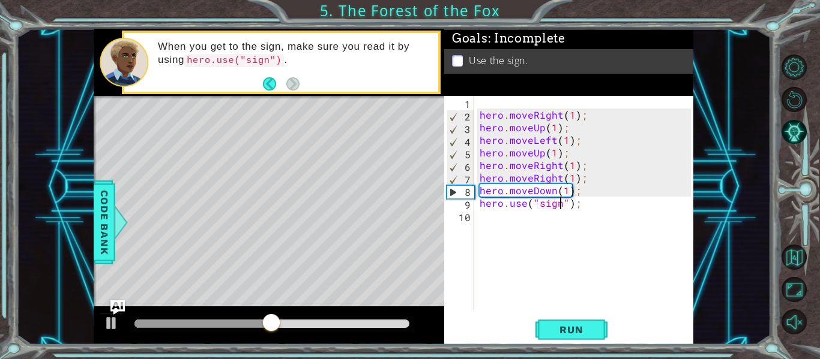
scroll to position [0, 5]
type textarea "hero.use("sign");"
click at [583, 340] on button "Run" at bounding box center [571, 330] width 72 height 25
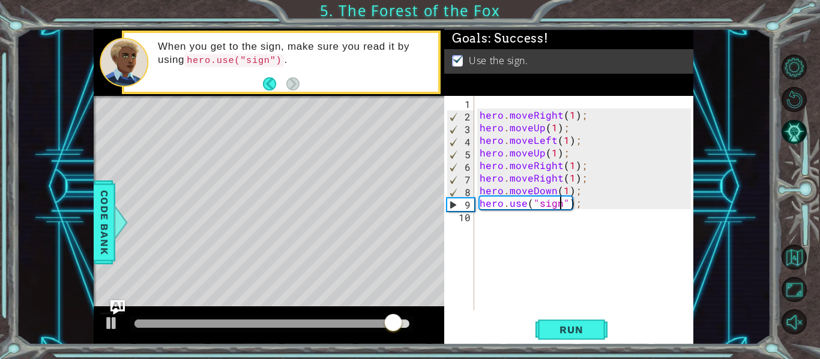
click at [559, 242] on div "hero . moveRight ( 1 ) ; hero . moveUp ( 1 ) ; hero . moveLeft ( 1 ) ; hero . m…" at bounding box center [587, 215] width 220 height 239
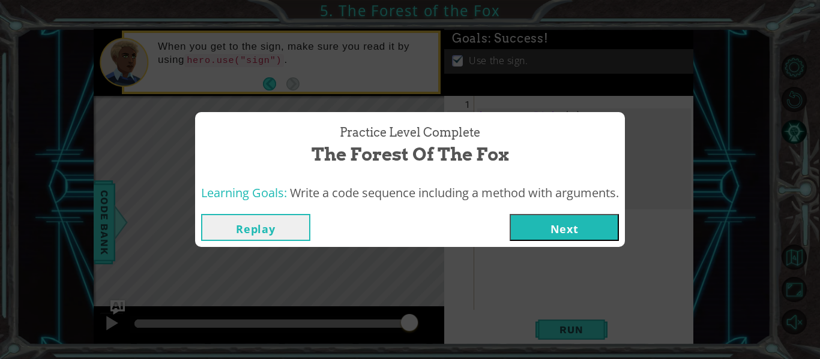
click at [544, 220] on button "Next" at bounding box center [564, 227] width 109 height 27
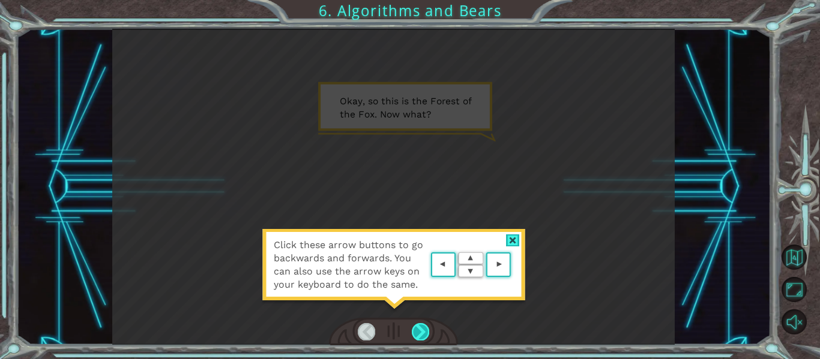
click at [420, 334] on div at bounding box center [420, 331] width 17 height 17
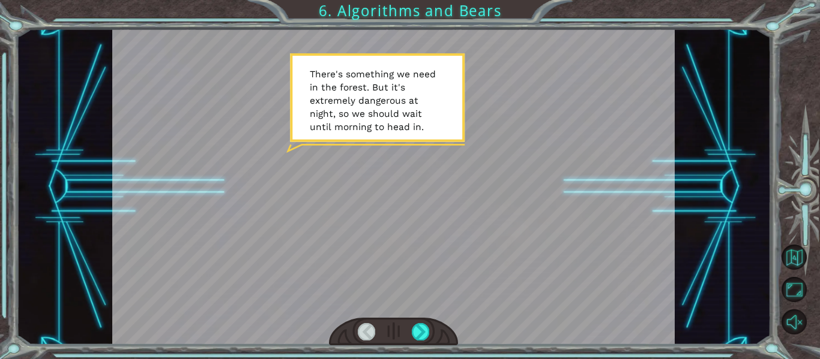
click at [411, 326] on div at bounding box center [394, 332] width 130 height 28
click at [422, 332] on div at bounding box center [420, 331] width 17 height 17
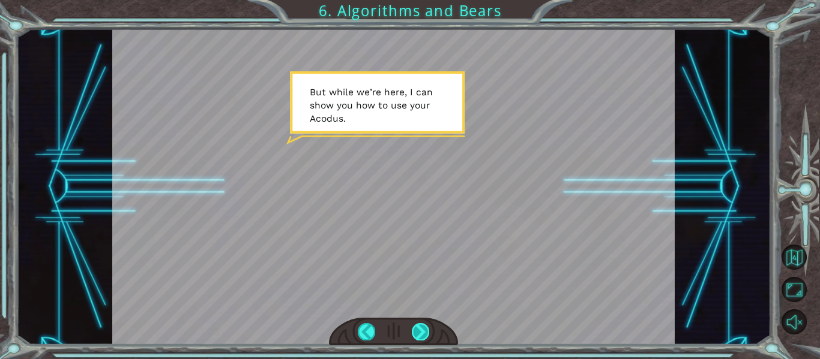
click at [422, 332] on div at bounding box center [420, 331] width 17 height 17
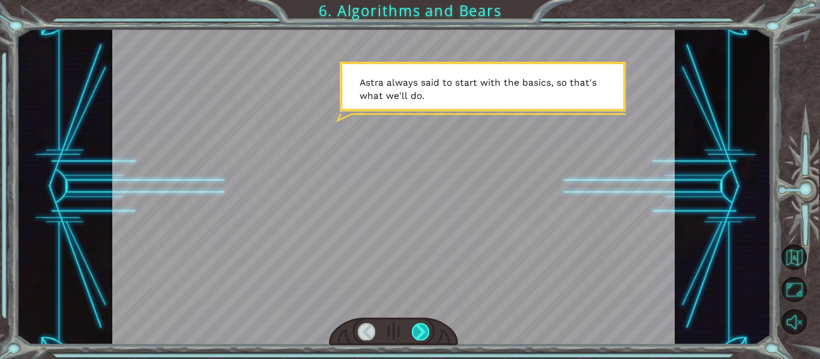
click at [422, 332] on div at bounding box center [420, 331] width 17 height 17
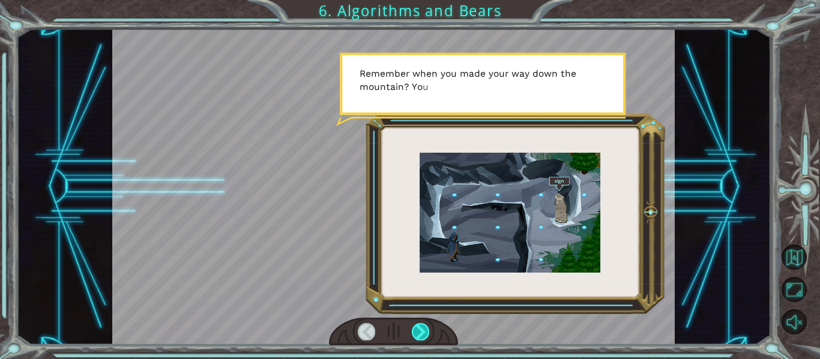
click at [422, 332] on div at bounding box center [420, 331] width 17 height 17
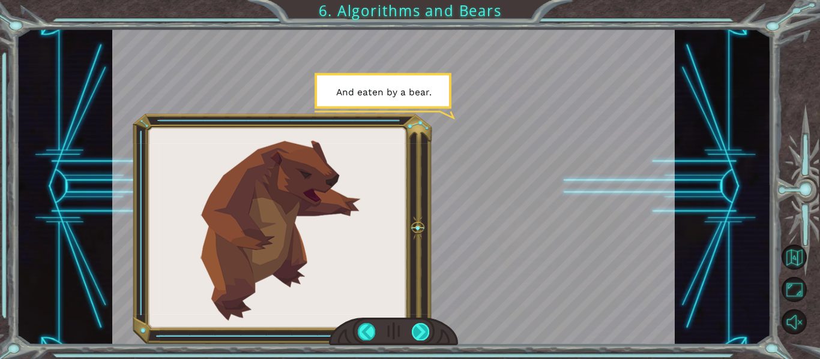
click at [422, 332] on div at bounding box center [420, 331] width 17 height 17
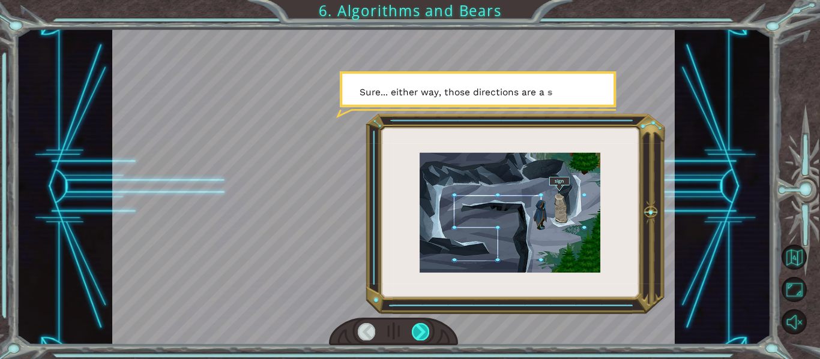
click at [422, 332] on div at bounding box center [420, 331] width 17 height 17
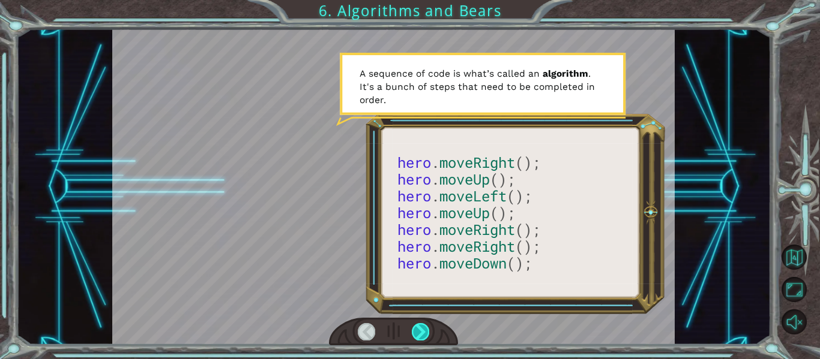
click at [422, 332] on div at bounding box center [420, 331] width 17 height 17
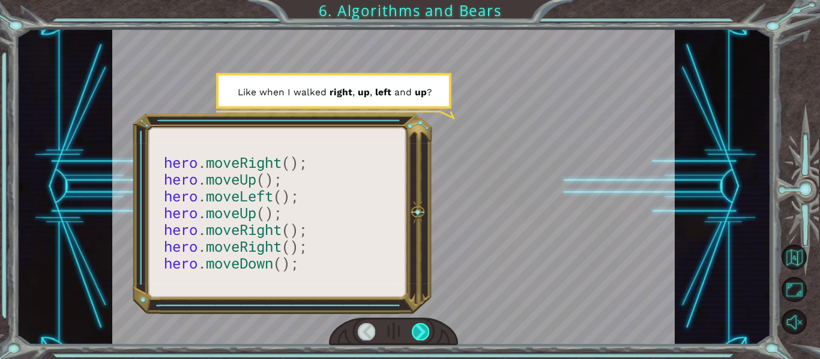
click at [422, 332] on div at bounding box center [420, 331] width 17 height 17
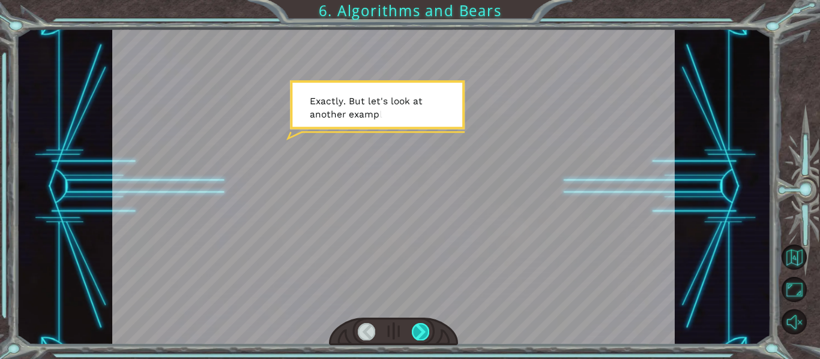
click at [422, 332] on div at bounding box center [420, 331] width 17 height 17
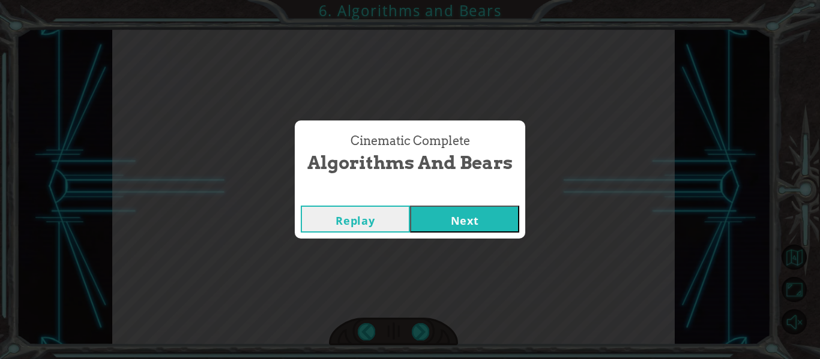
click at [474, 207] on button "Next" at bounding box center [464, 219] width 109 height 27
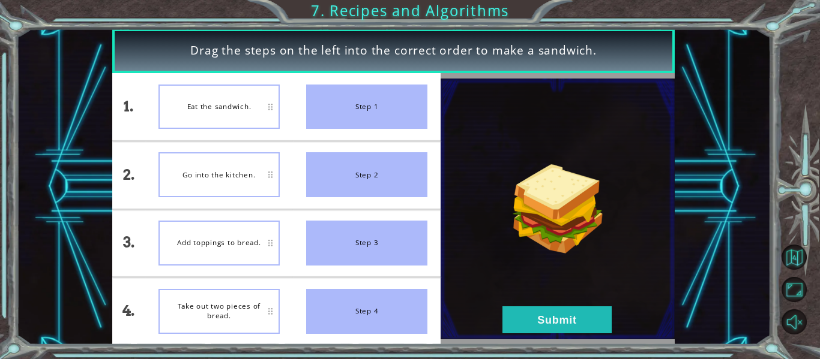
click at [196, 138] on li "Eat the sandwich." at bounding box center [219, 106] width 148 height 67
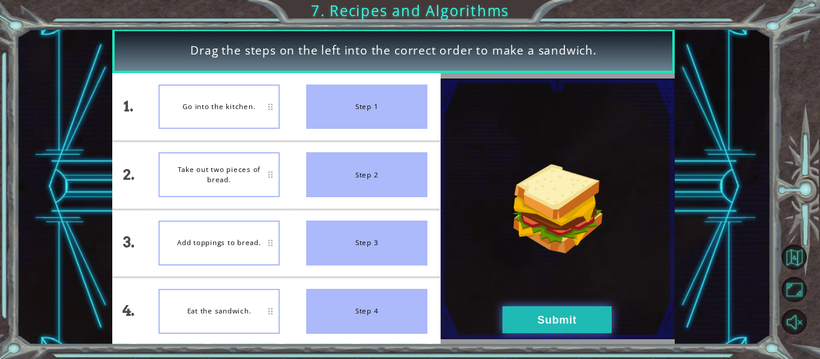
click at [522, 323] on button "Submit" at bounding box center [556, 320] width 109 height 27
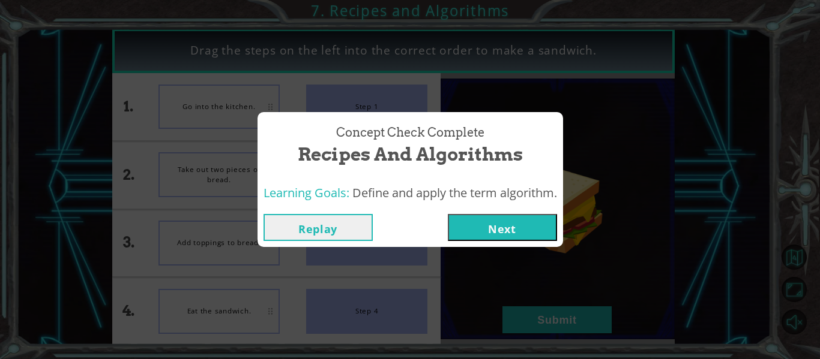
click at [512, 227] on button "Next" at bounding box center [502, 227] width 109 height 27
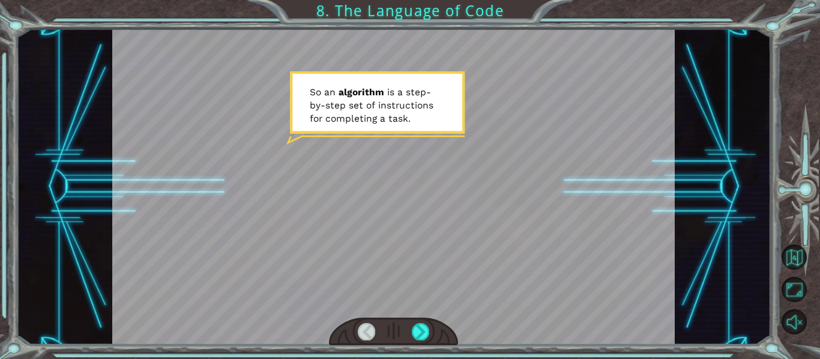
click at [411, 332] on div at bounding box center [394, 332] width 130 height 28
click at [436, 331] on div at bounding box center [394, 332] width 130 height 28
click at [424, 331] on div at bounding box center [420, 331] width 17 height 17
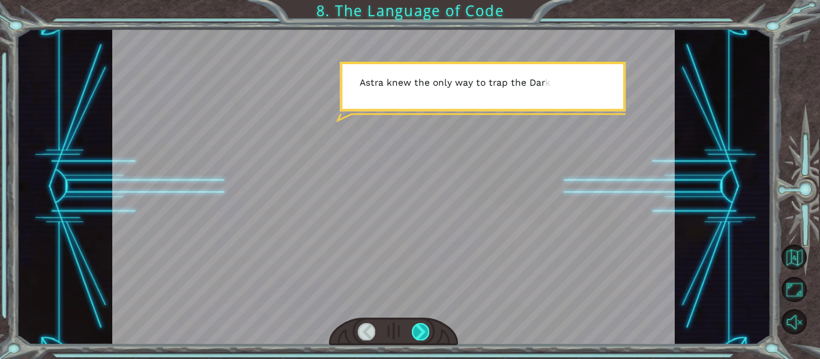
click at [424, 331] on div at bounding box center [420, 331] width 17 height 17
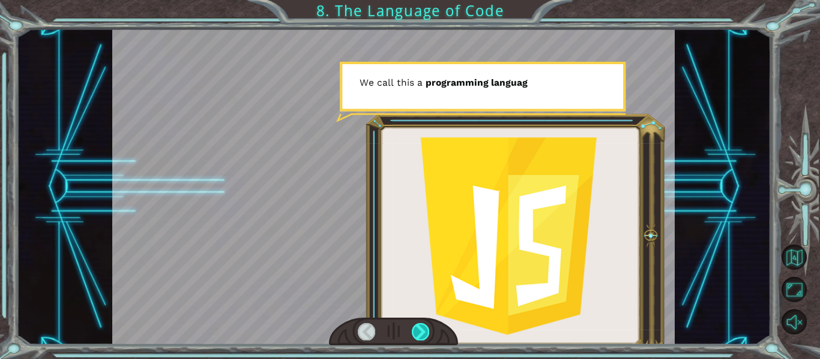
click at [424, 331] on div at bounding box center [420, 331] width 17 height 17
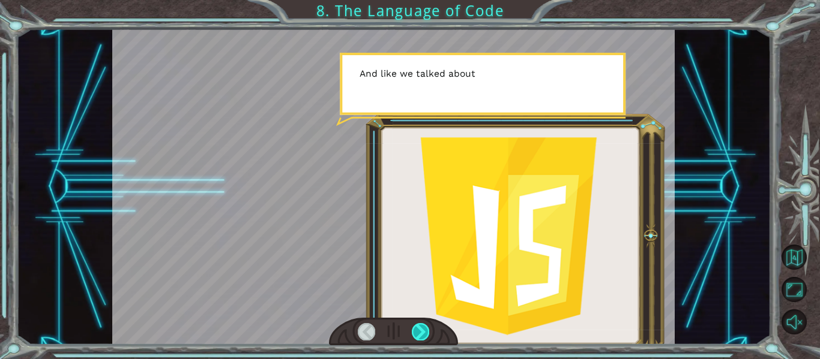
click at [424, 331] on div at bounding box center [420, 331] width 17 height 17
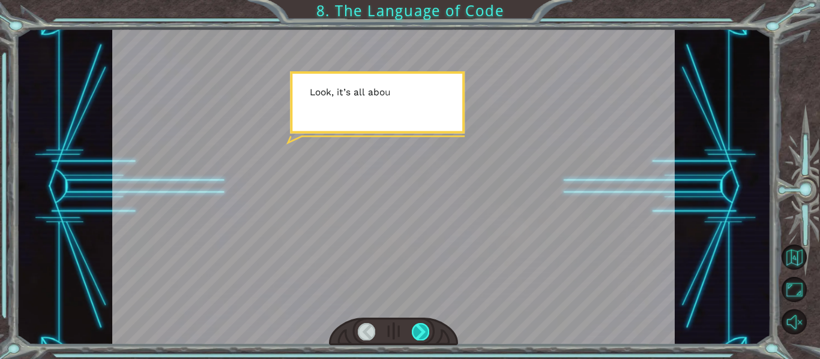
click at [424, 331] on div at bounding box center [420, 331] width 17 height 17
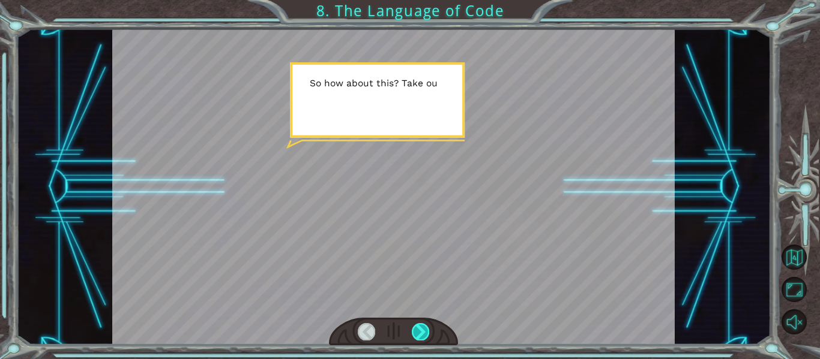
click at [424, 331] on div at bounding box center [420, 331] width 17 height 17
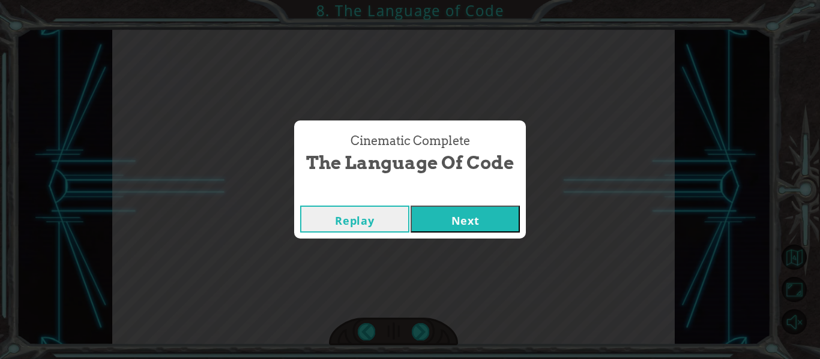
click at [487, 227] on button "Next" at bounding box center [465, 219] width 109 height 27
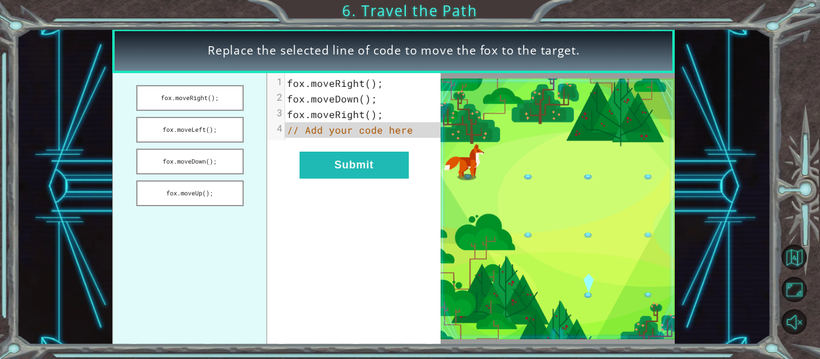
click at [412, 133] on pre "// Add your code here" at bounding box center [362, 130] width 155 height 16
drag, startPoint x: 222, startPoint y: 165, endPoint x: 363, endPoint y: 128, distance: 145.9
click at [363, 128] on div "fox.moveRight(); fox.moveLeft(); fox.moveDown(); fox.moveUp(); xxxxxxxxxx 4 1 f…" at bounding box center [276, 209] width 328 height 272
click at [217, 154] on button "fox.moveDown();" at bounding box center [189, 162] width 107 height 26
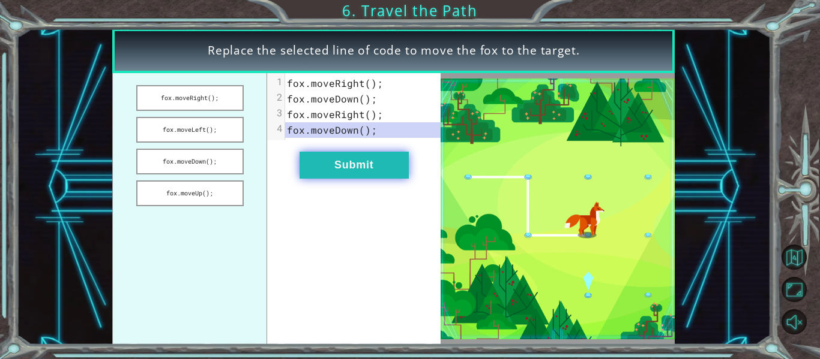
click at [323, 161] on button "Submit" at bounding box center [353, 165] width 109 height 27
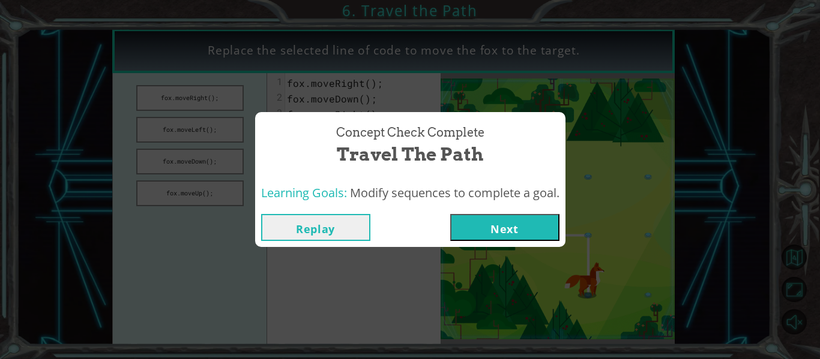
click at [505, 244] on div "Replay Next" at bounding box center [410, 227] width 310 height 39
click at [493, 232] on button "Next" at bounding box center [504, 227] width 109 height 27
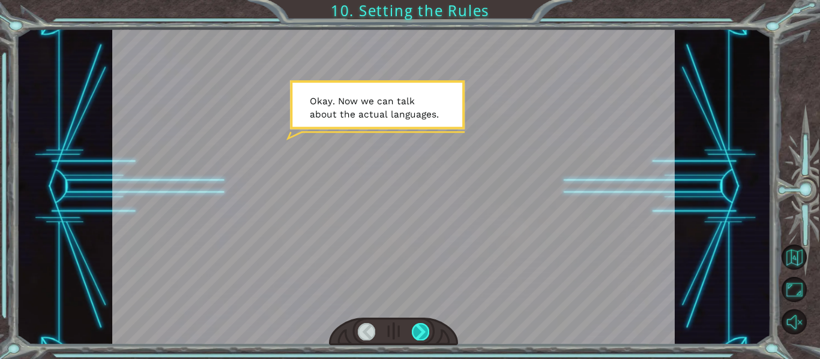
click at [425, 336] on div at bounding box center [420, 331] width 17 height 17
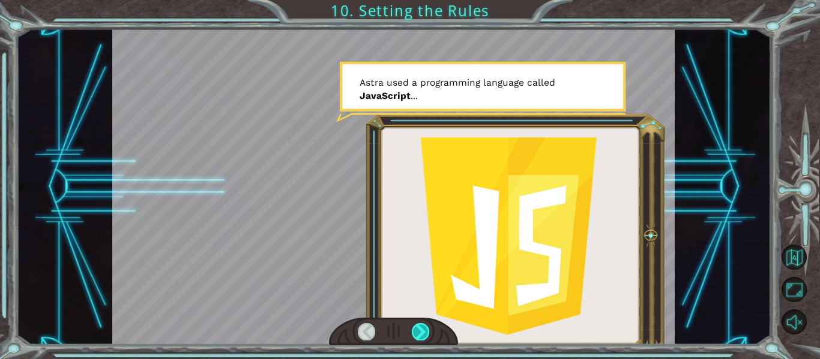
click at [425, 336] on div at bounding box center [420, 331] width 17 height 17
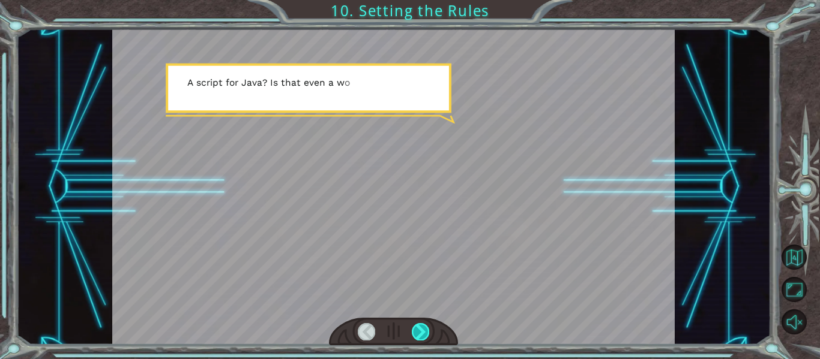
click at [425, 336] on div at bounding box center [420, 331] width 17 height 17
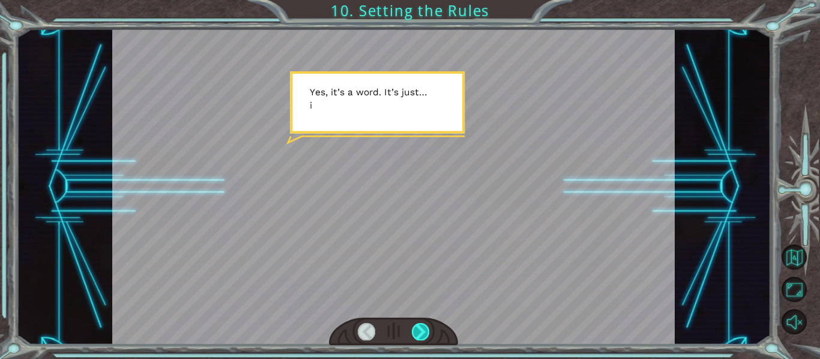
click at [425, 336] on div at bounding box center [420, 331] width 17 height 17
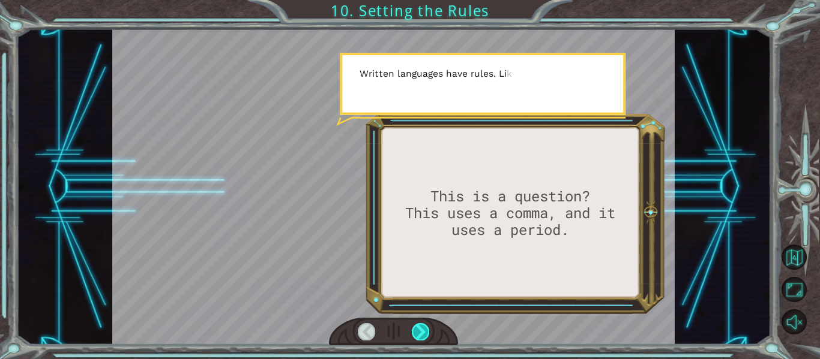
click at [425, 336] on div at bounding box center [420, 331] width 17 height 17
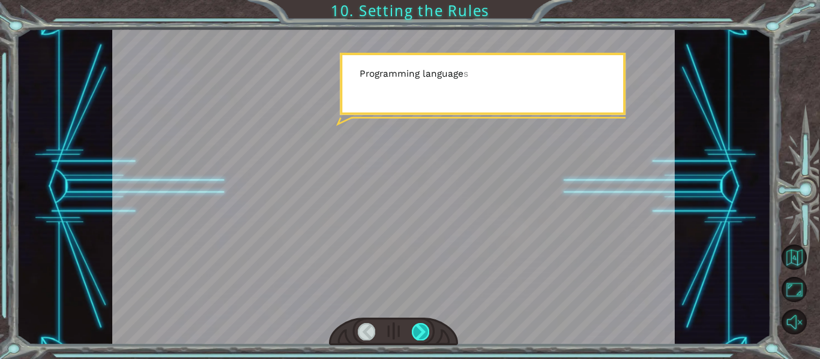
click at [425, 336] on div at bounding box center [420, 331] width 17 height 17
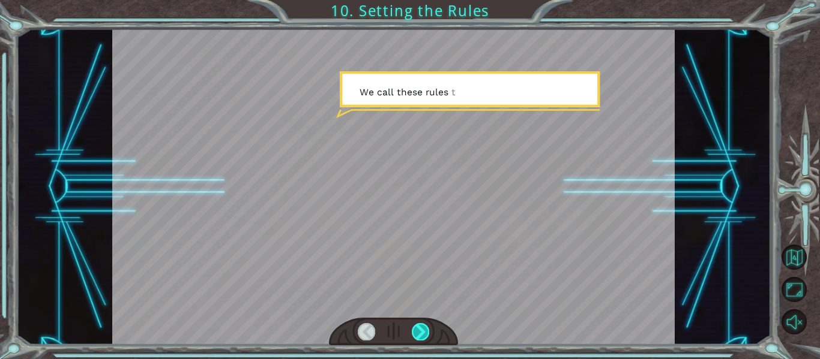
click at [425, 336] on div at bounding box center [420, 331] width 17 height 17
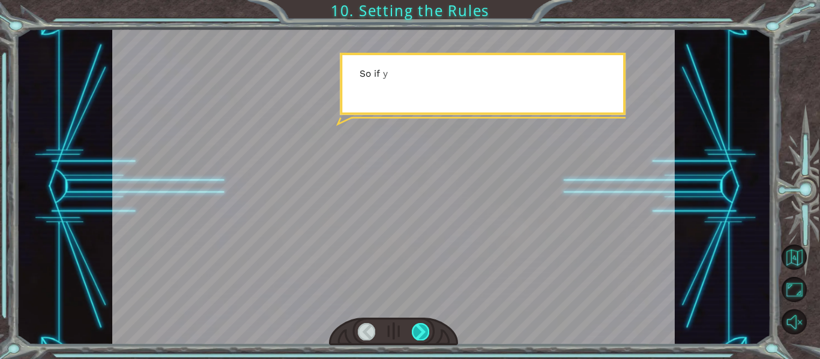
click at [425, 336] on div at bounding box center [420, 331] width 17 height 17
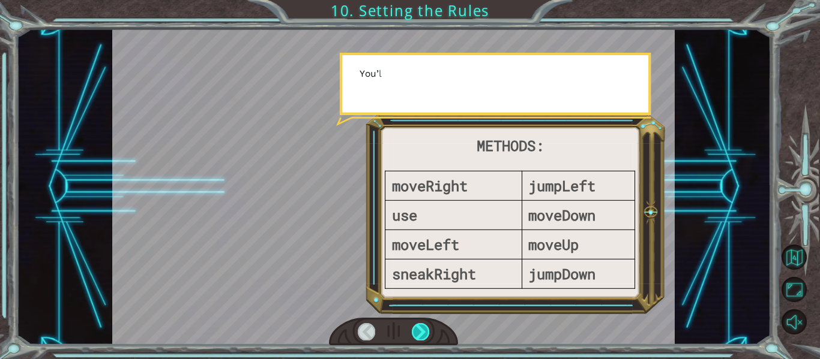
click at [425, 336] on div at bounding box center [420, 331] width 17 height 17
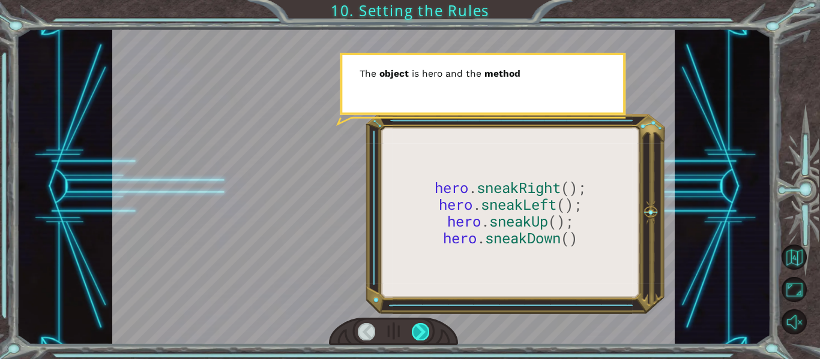
click at [425, 336] on div at bounding box center [420, 331] width 17 height 17
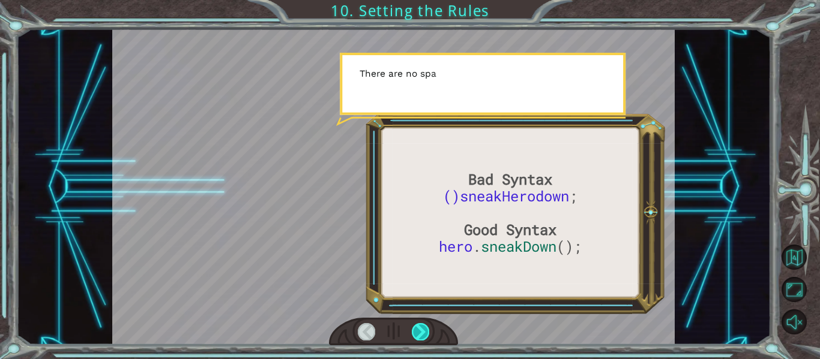
click at [425, 336] on div at bounding box center [420, 331] width 17 height 17
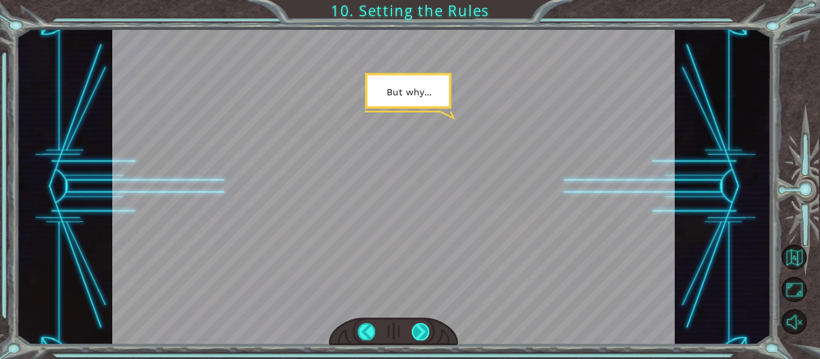
click at [425, 336] on div at bounding box center [420, 331] width 17 height 17
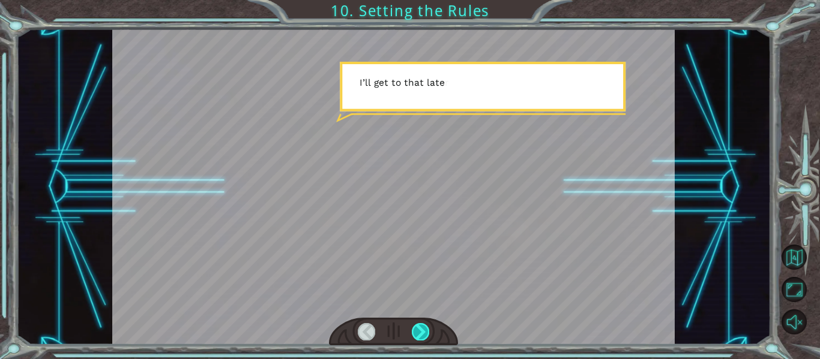
click at [425, 336] on div at bounding box center [420, 331] width 17 height 17
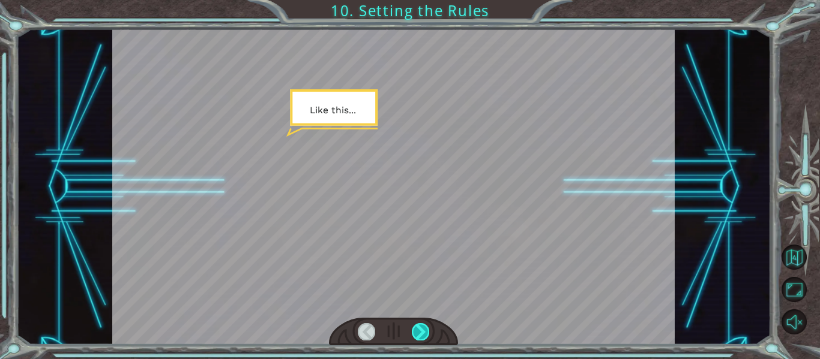
click at [425, 336] on div at bounding box center [420, 331] width 17 height 17
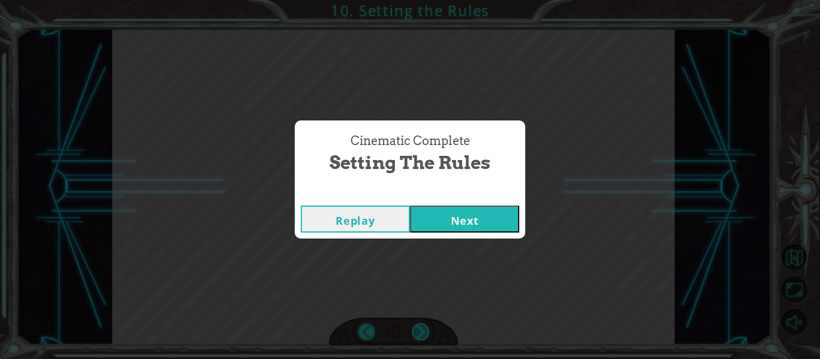
click at [425, 336] on div "Cinematic Complete Setting the Rules Replay Next" at bounding box center [410, 179] width 820 height 359
click at [472, 211] on button "Next" at bounding box center [464, 219] width 109 height 27
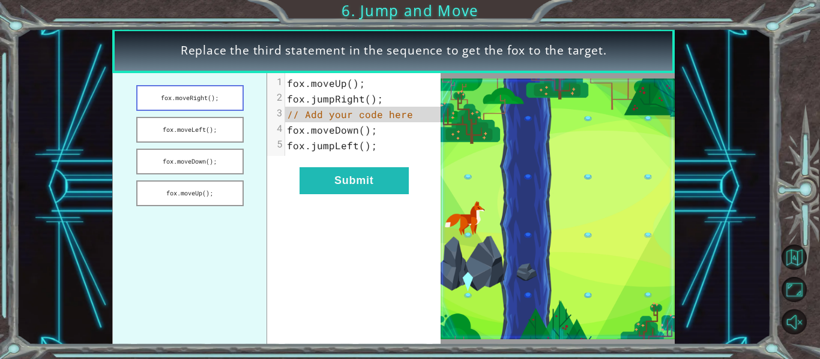
click at [208, 100] on button "fox.moveRight();" at bounding box center [189, 98] width 107 height 26
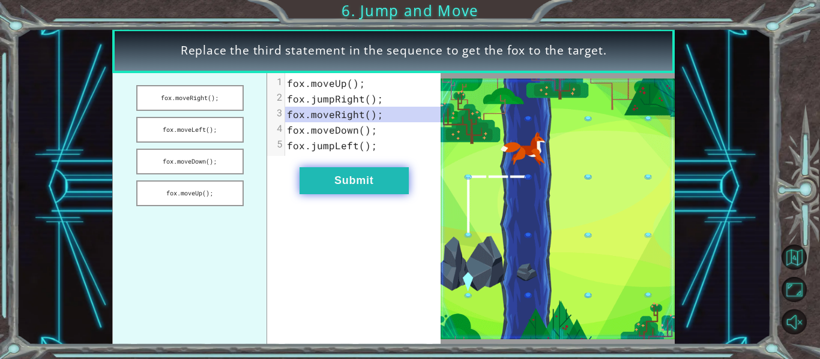
click at [346, 184] on button "Submit" at bounding box center [353, 180] width 109 height 27
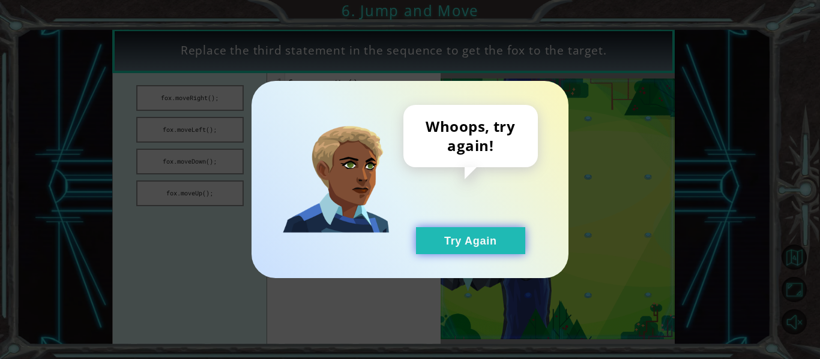
click at [495, 244] on button "Try Again" at bounding box center [470, 240] width 109 height 27
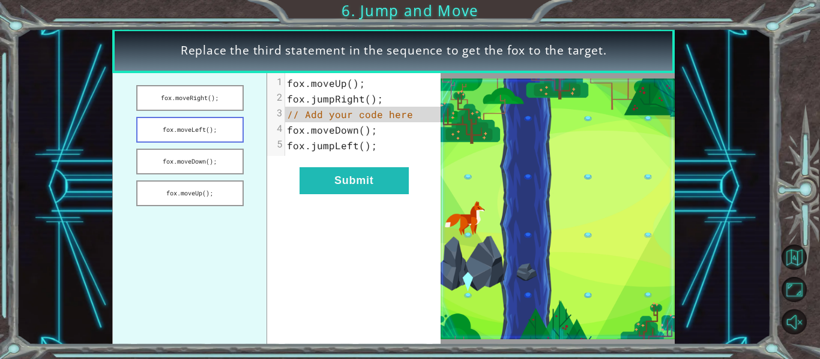
click at [206, 126] on button "fox.moveLeft();" at bounding box center [189, 130] width 107 height 26
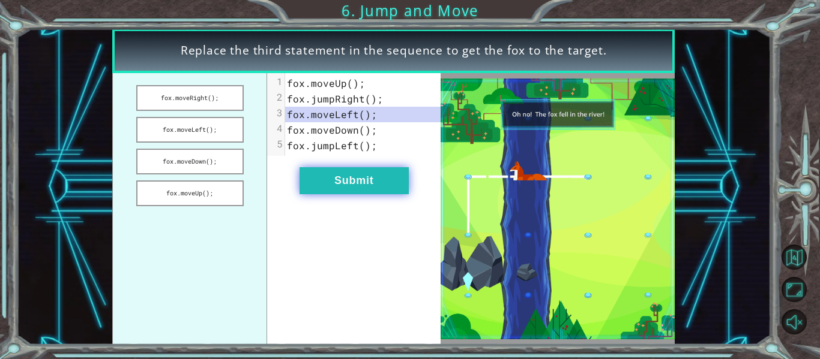
click at [352, 167] on button "Submit" at bounding box center [353, 180] width 109 height 27
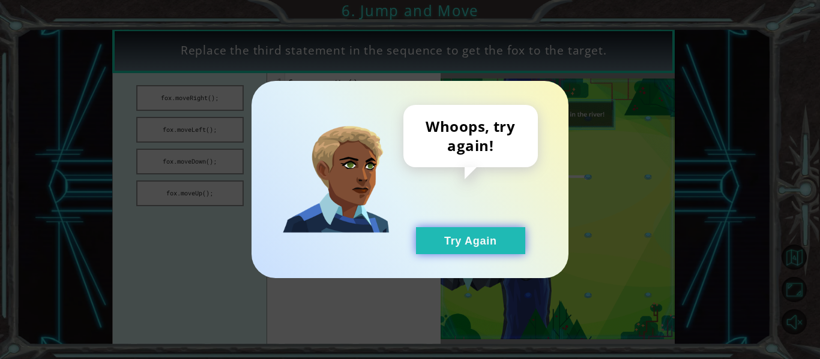
click at [455, 235] on button "Try Again" at bounding box center [470, 240] width 109 height 27
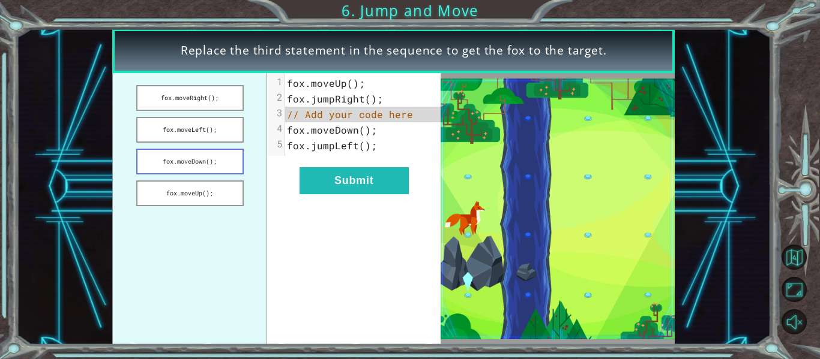
click at [218, 157] on button "fox.moveDown();" at bounding box center [189, 162] width 107 height 26
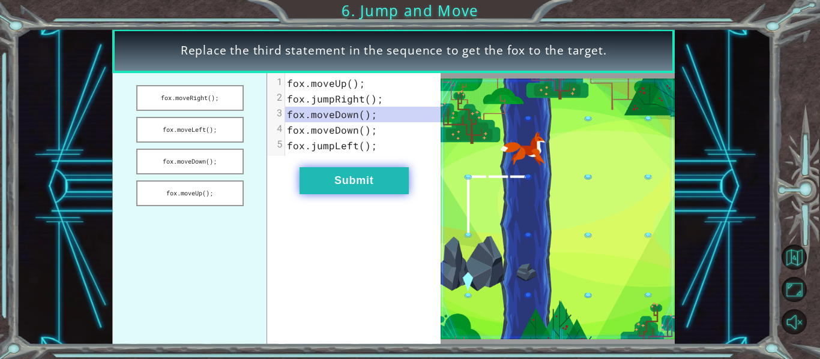
click at [331, 185] on button "Submit" at bounding box center [353, 180] width 109 height 27
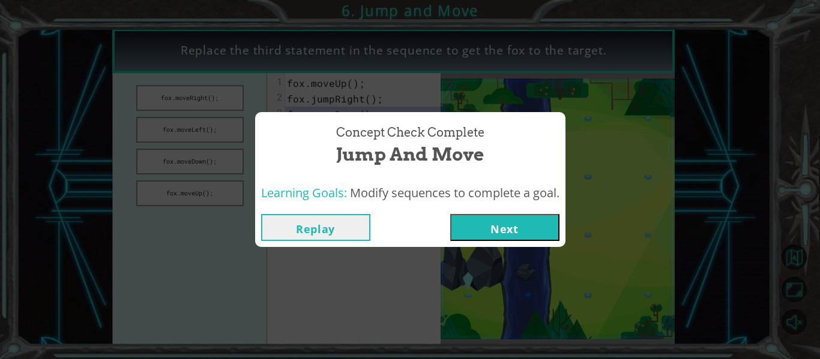
click at [528, 221] on button "Next" at bounding box center [504, 227] width 109 height 27
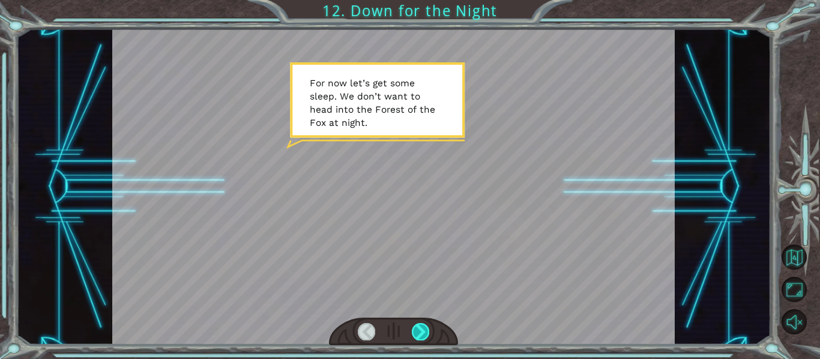
click at [424, 330] on div at bounding box center [420, 331] width 17 height 17
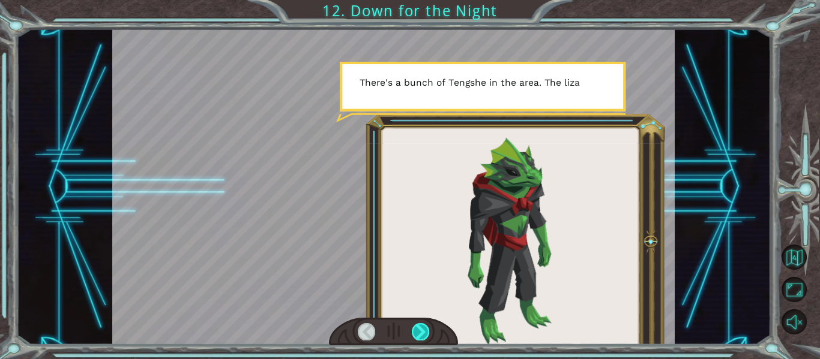
click at [427, 329] on div at bounding box center [420, 331] width 17 height 17
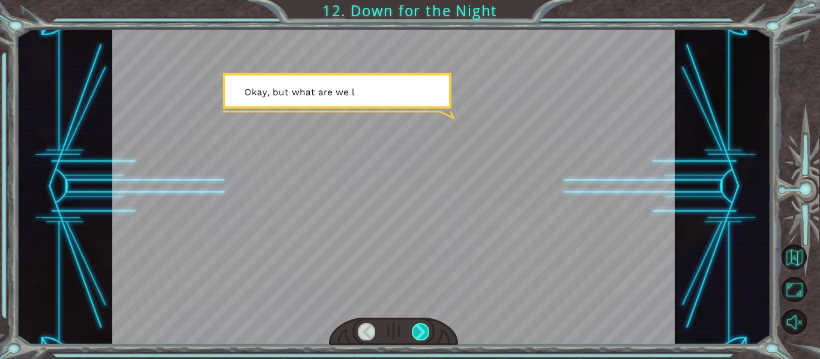
click at [427, 329] on div at bounding box center [420, 331] width 17 height 17
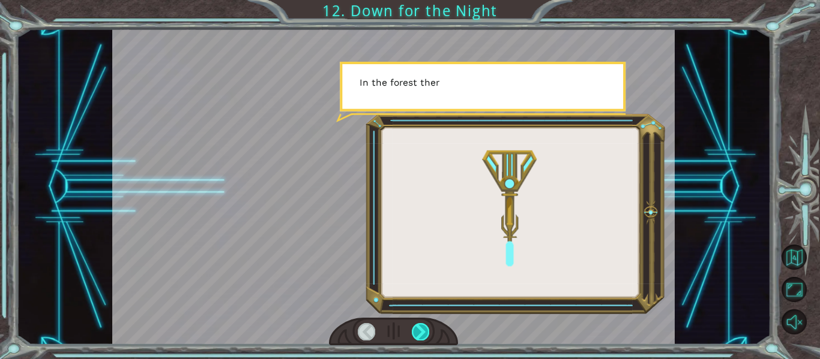
click at [427, 329] on div at bounding box center [420, 331] width 17 height 17
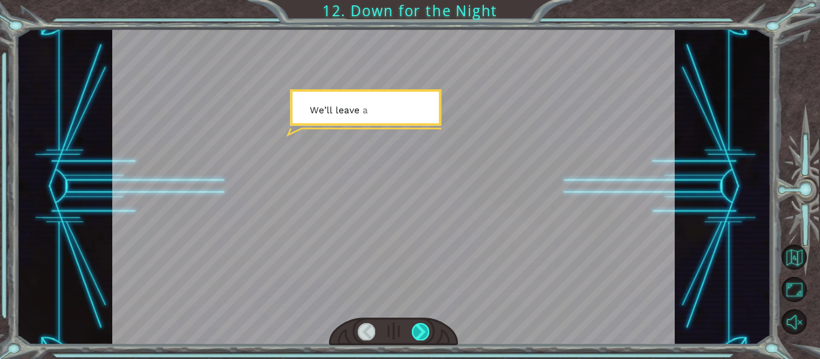
click at [427, 329] on div at bounding box center [420, 331] width 17 height 17
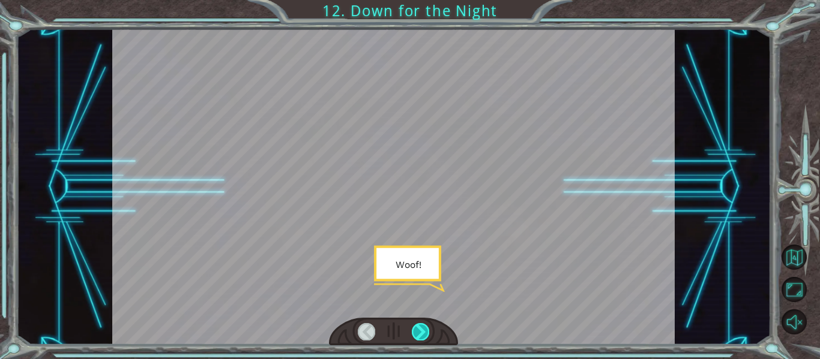
click at [427, 329] on div at bounding box center [420, 331] width 17 height 17
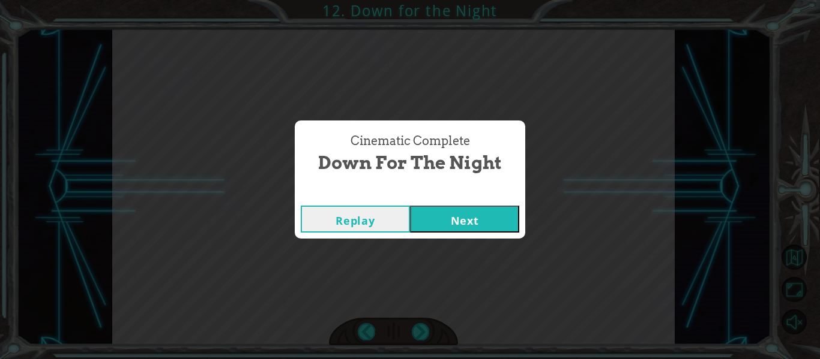
click at [474, 229] on button "Next" at bounding box center [464, 219] width 109 height 27
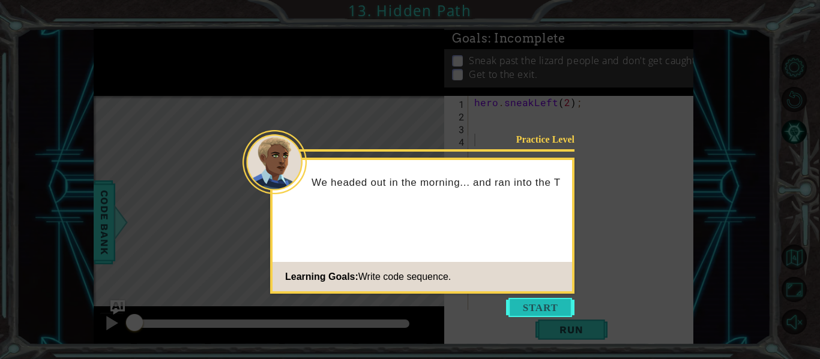
click at [561, 307] on button "Start" at bounding box center [540, 307] width 68 height 19
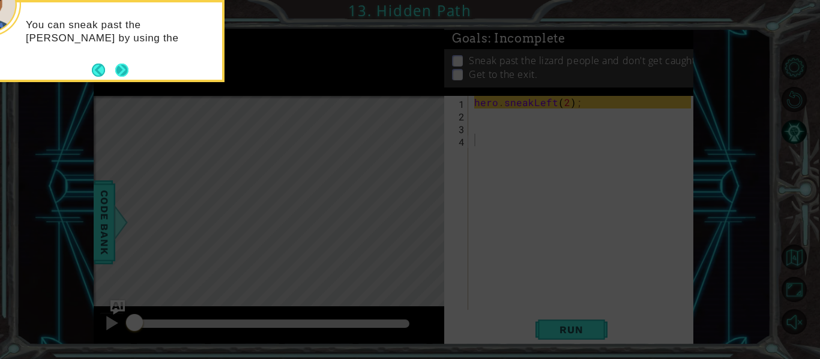
click at [125, 71] on button "Next" at bounding box center [121, 70] width 13 height 13
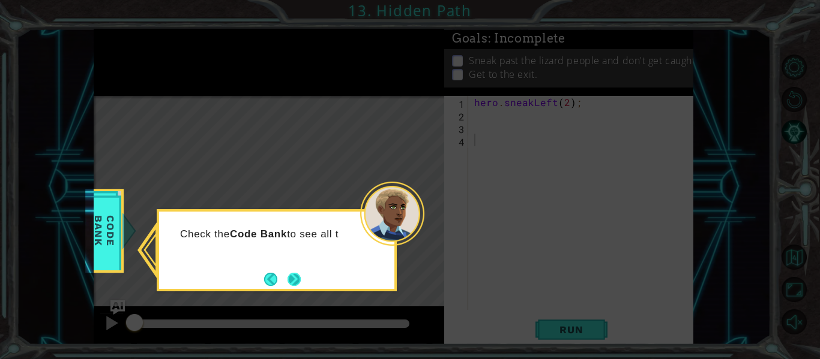
click at [287, 276] on button "Next" at bounding box center [294, 279] width 14 height 14
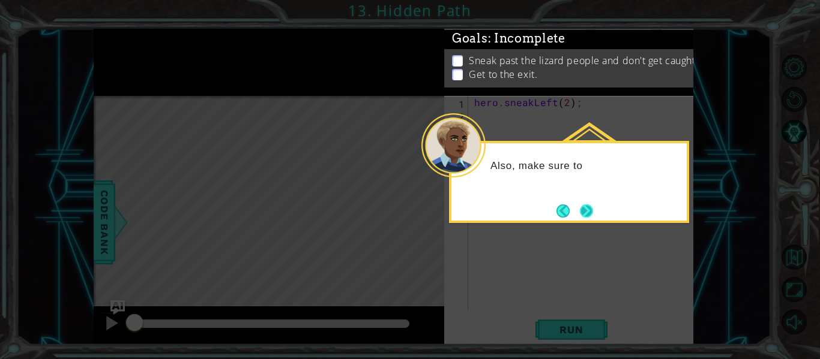
click at [588, 218] on button "Next" at bounding box center [587, 211] width 14 height 14
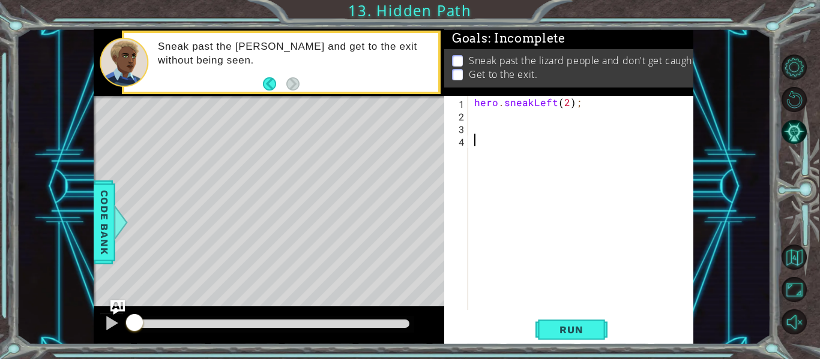
click at [520, 118] on div "hero . sneakLeft ( 2 ) ;" at bounding box center [584, 215] width 225 height 239
click at [565, 335] on span "Run" at bounding box center [570, 330] width 47 height 12
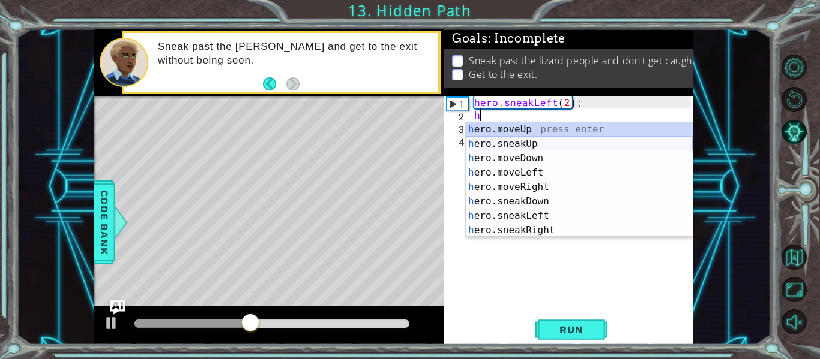
click at [546, 145] on div "h ero.moveUp press enter h ero.sneakUp press enter h ero.moveDown press enter h…" at bounding box center [579, 194] width 227 height 144
type textarea "hero.sneakUp(1);"
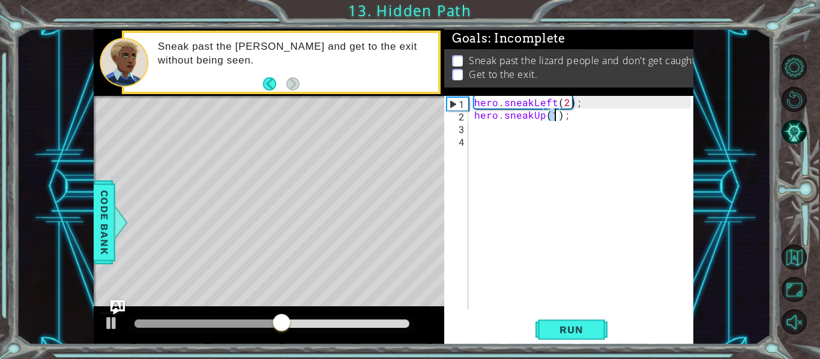
click at [549, 127] on div "hero . sneakLeft ( 2 ) ; hero . sneakUp ( 1 ) ;" at bounding box center [584, 215] width 225 height 239
type textarea "hero.sneakUp(2);"
click at [587, 337] on button "Run" at bounding box center [571, 330] width 72 height 25
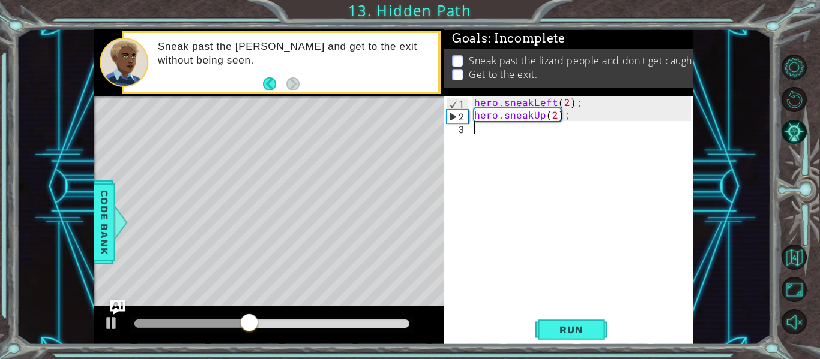
click at [511, 144] on div "hero . sneakLeft ( 2 ) ; hero . sneakUp ( 2 ) ;" at bounding box center [584, 215] width 225 height 239
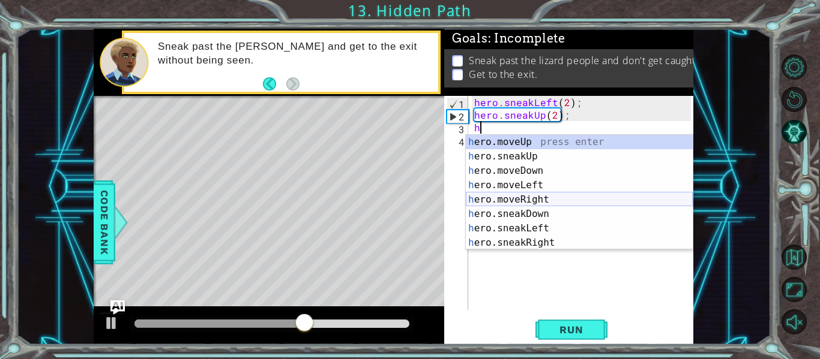
click at [549, 197] on div "h ero.moveUp press enter h ero.sneakUp press enter h ero.moveDown press enter h…" at bounding box center [579, 207] width 227 height 144
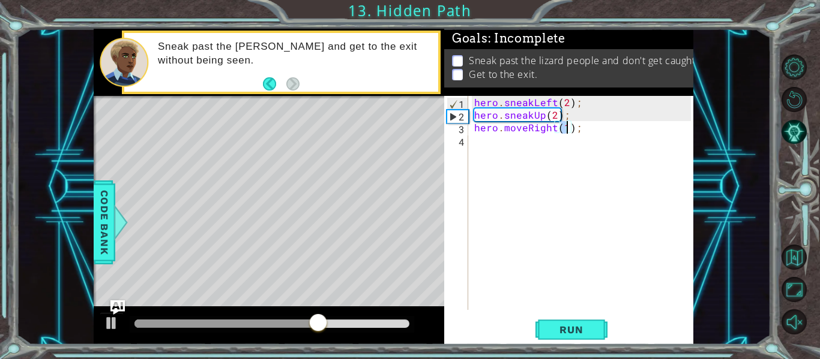
click at [516, 130] on div "hero . sneakLeft ( 2 ) ; hero . sneakUp ( 2 ) ; hero . moveRight ( 1 ) ;" at bounding box center [584, 215] width 225 height 239
click at [520, 131] on div "hero . sneakLeft ( 2 ) ; hero . sneakUp ( 2 ) ; hero . moveRight ( 1 ) ;" at bounding box center [584, 215] width 225 height 239
click at [526, 133] on div "hero . sneakLeft ( 2 ) ; hero . sneakUp ( 2 ) ; hero . moveRight ( 1 ) ;" at bounding box center [584, 215] width 225 height 239
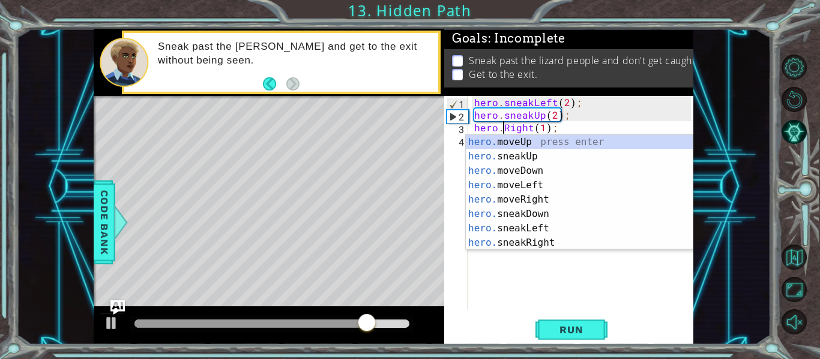
scroll to position [0, 2]
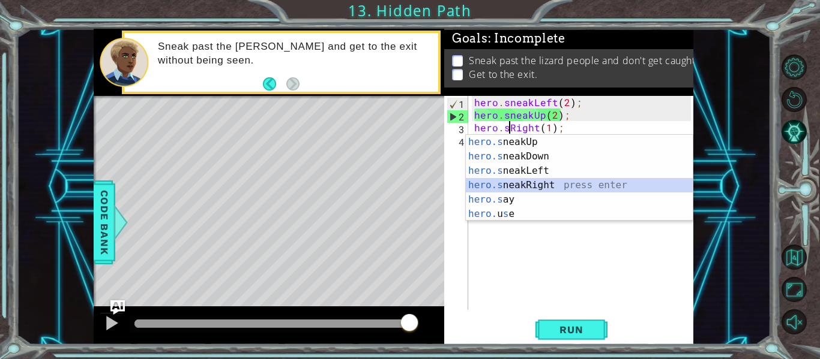
click at [535, 182] on div "hero.s neakUp press enter hero.s neakDown press enter hero.s neakLeft press ent…" at bounding box center [579, 192] width 227 height 115
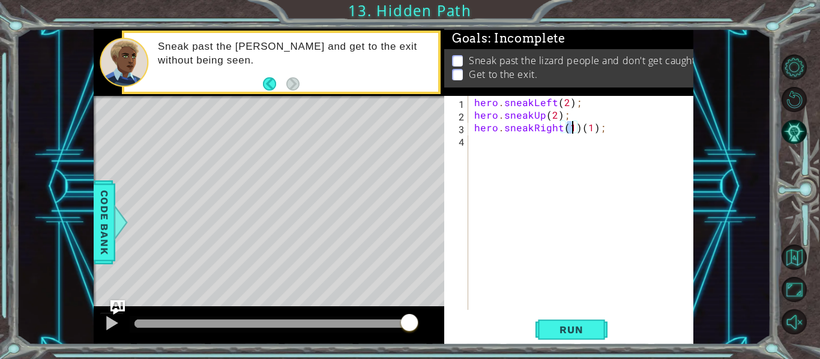
click at [616, 133] on div "hero . sneakLeft ( 2 ) ; hero . sneakUp ( 2 ) ; hero . sneakRight ( 1 ) ( 1 ) ;" at bounding box center [584, 215] width 225 height 239
type textarea "hero.sneakRight(2);"
click at [579, 333] on span "Run" at bounding box center [570, 330] width 47 height 12
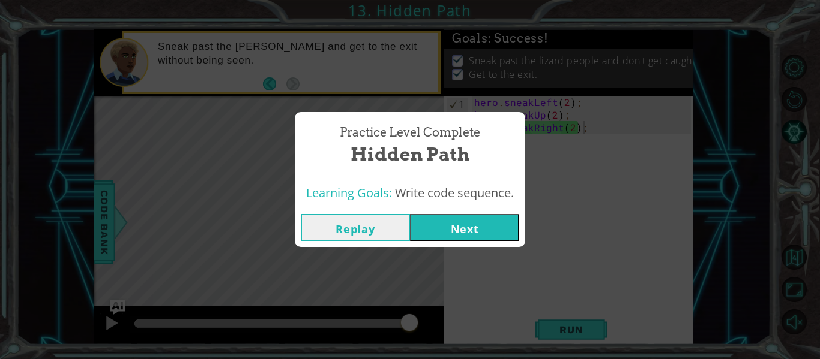
click at [493, 223] on button "Next" at bounding box center [464, 227] width 109 height 27
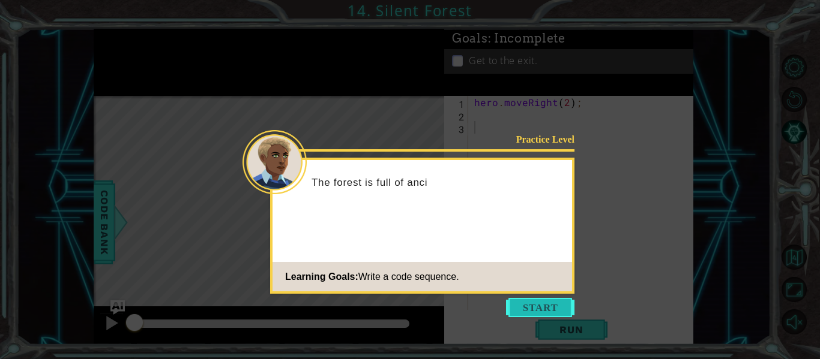
click at [527, 310] on button "Start" at bounding box center [540, 307] width 68 height 19
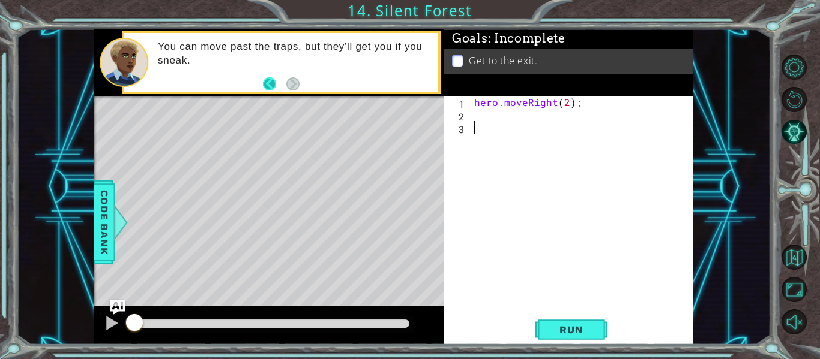
click at [269, 84] on button "Back" at bounding box center [274, 83] width 23 height 13
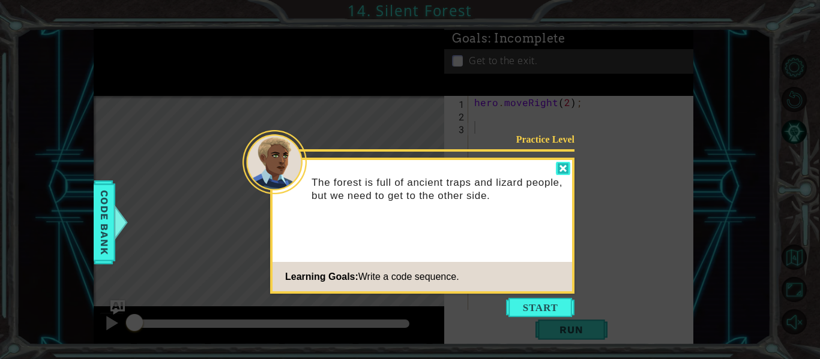
click at [563, 173] on div at bounding box center [563, 169] width 14 height 14
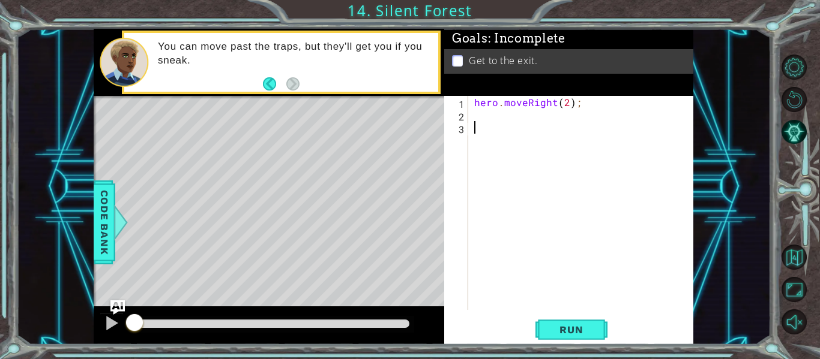
click at [501, 111] on div "hero . moveRight ( 2 ) ;" at bounding box center [584, 215] width 225 height 239
click at [567, 328] on span "Run" at bounding box center [570, 330] width 47 height 12
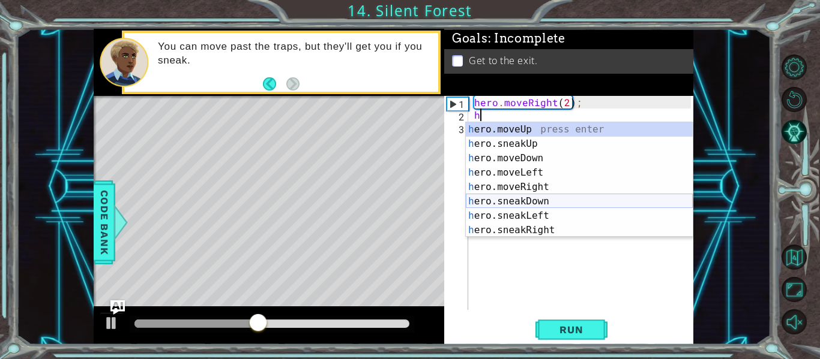
click at [542, 205] on div "h ero.moveUp press enter h ero.sneakUp press enter h ero.moveDown press enter h…" at bounding box center [579, 194] width 227 height 144
type textarea "hero.sneakDown(1);"
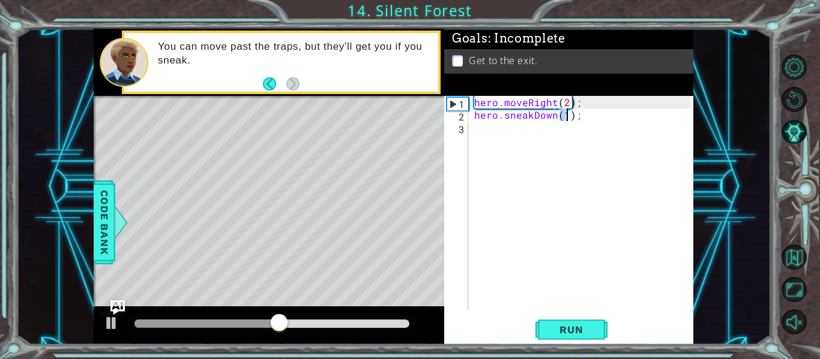
click at [500, 131] on div "hero . moveRight ( 2 ) ; hero . sneakDown ( 1 ) ;" at bounding box center [584, 215] width 225 height 239
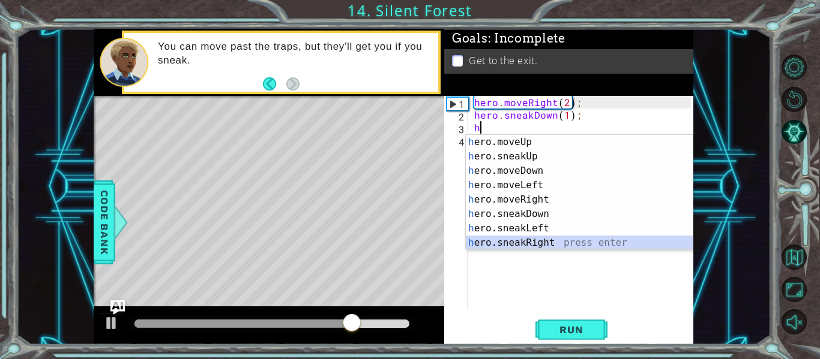
click at [553, 240] on div "h ero.moveUp press enter h ero.sneakUp press enter h ero.moveDown press enter h…" at bounding box center [579, 207] width 227 height 144
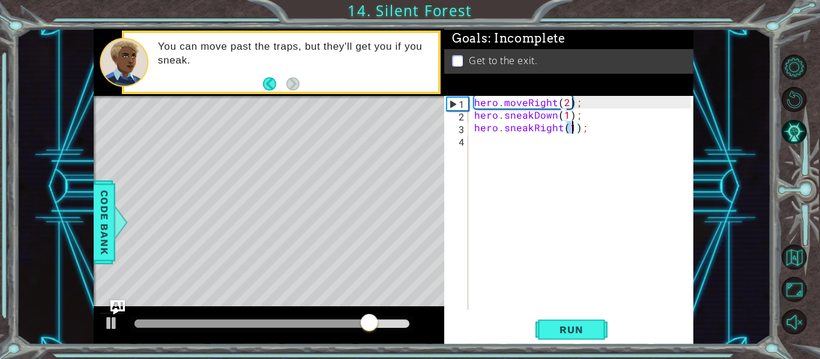
type textarea "hero.sneakRight(2);"
click at [533, 178] on div "hero . moveRight ( 2 ) ; hero . sneakDown ( 1 ) ; hero . sneakRight ( 2 ) ;" at bounding box center [584, 215] width 225 height 239
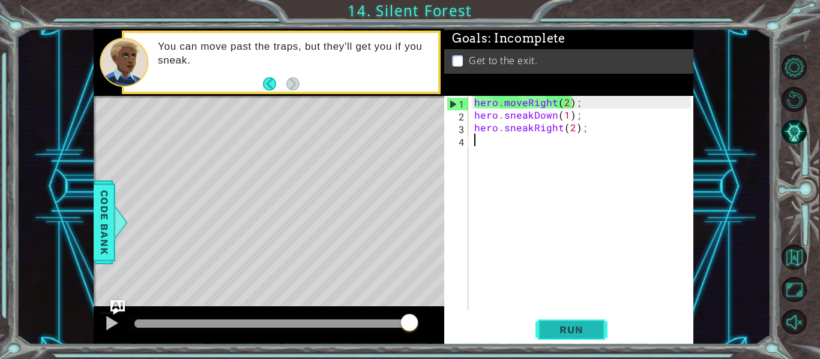
click at [580, 322] on button "Run" at bounding box center [571, 330] width 72 height 25
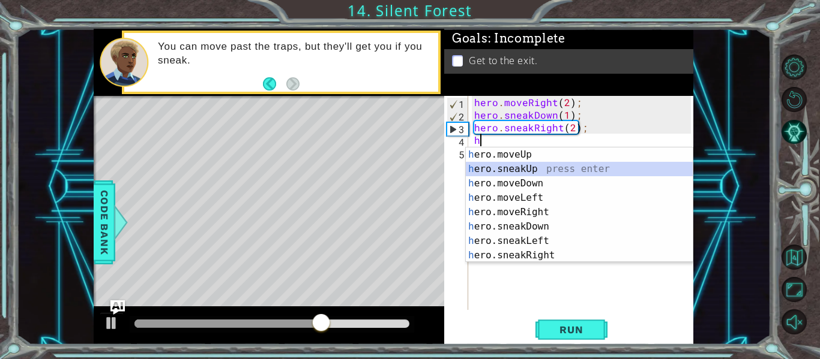
click at [527, 172] on div "h ero.moveUp press enter h ero.sneakUp press enter h ero.moveDown press enter h…" at bounding box center [579, 220] width 227 height 144
type textarea "hero.sneakUp(1);"
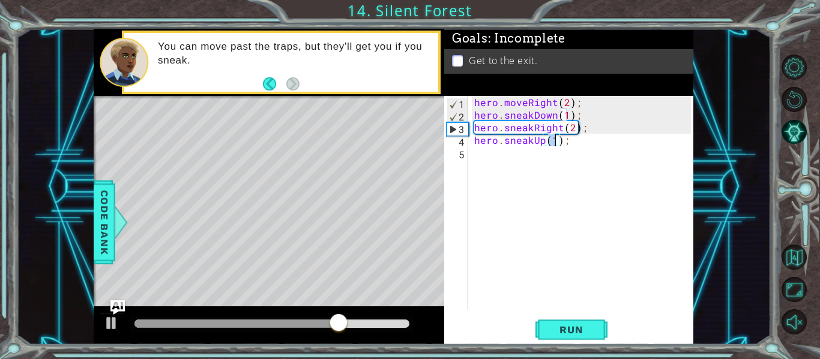
click at [513, 182] on div "hero . moveRight ( 2 ) ; hero . sneakDown ( 1 ) ; hero . sneakRight ( 2 ) ; her…" at bounding box center [584, 215] width 225 height 239
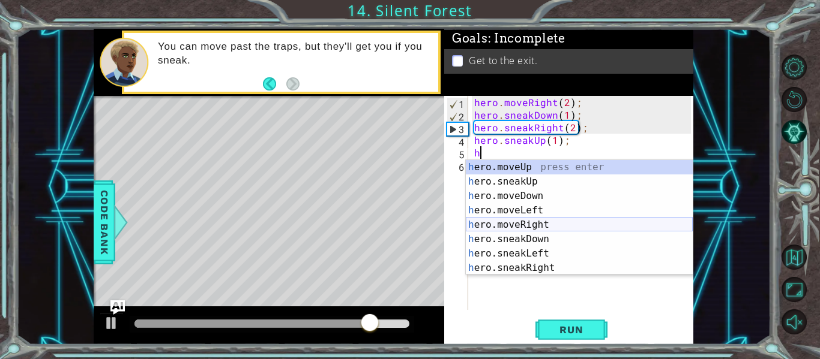
click at [543, 226] on div "h ero.moveUp press enter h ero.sneakUp press enter h ero.moveDown press enter h…" at bounding box center [579, 232] width 227 height 144
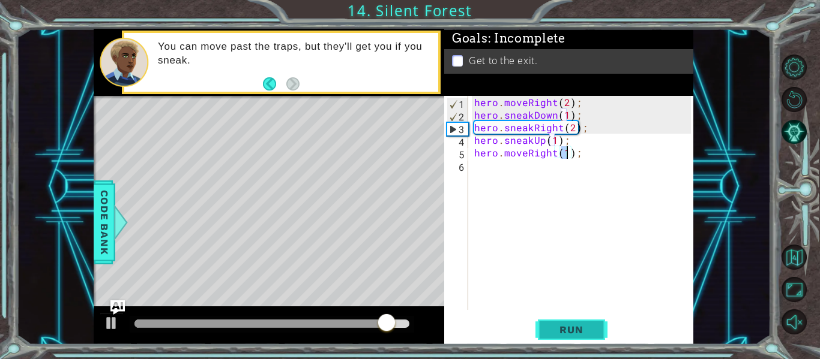
type textarea "hero.moveRight(1);"
click at [583, 334] on span "Run" at bounding box center [570, 330] width 47 height 12
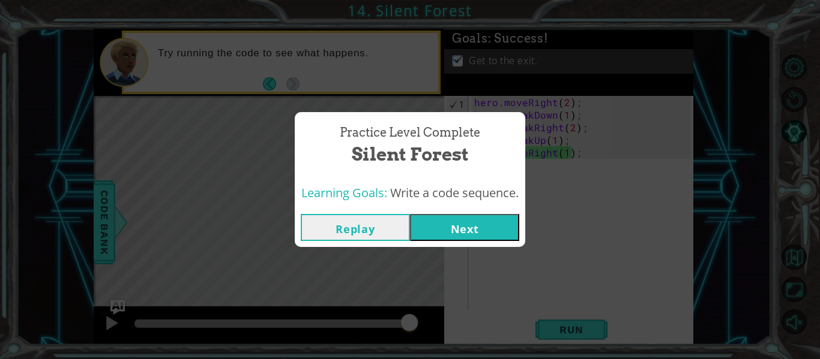
click at [498, 236] on button "Next" at bounding box center [464, 227] width 109 height 27
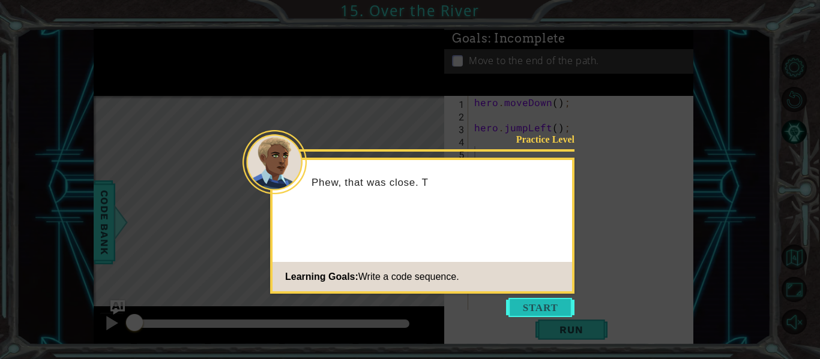
click at [529, 300] on button "Start" at bounding box center [540, 307] width 68 height 19
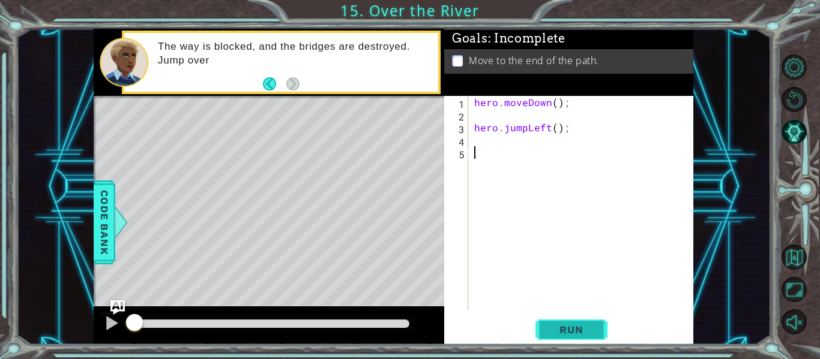
click at [594, 319] on button "Run" at bounding box center [571, 330] width 72 height 25
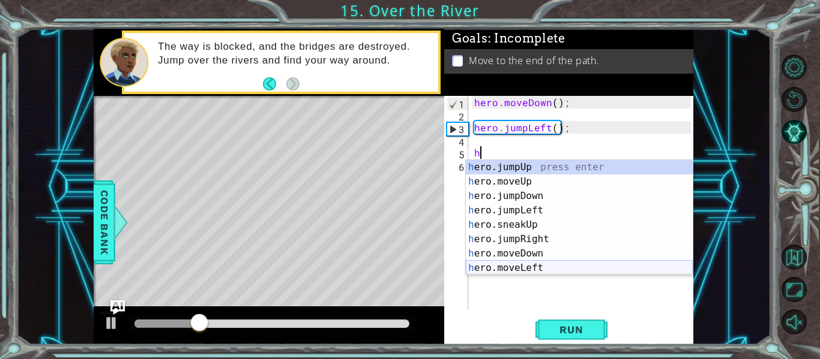
click at [532, 263] on div "h ero.jumpUp press enter h ero.moveUp press enter h ero.jumpDown press enter h …" at bounding box center [579, 232] width 227 height 144
type textarea "hero.moveLeft(1);"
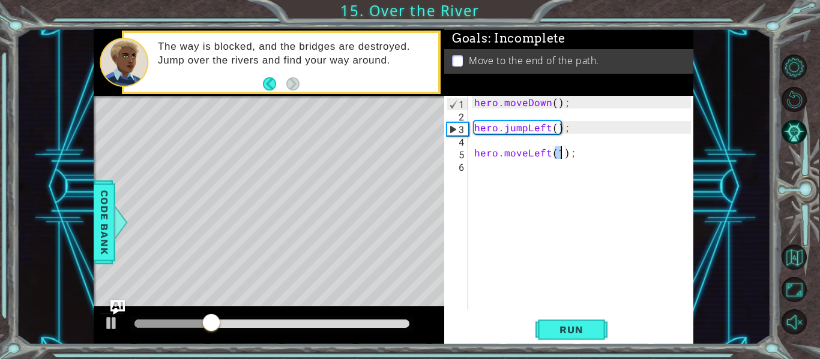
click at [505, 198] on div "hero . moveDown ( ) ; hero . jumpLeft ( ) ; hero . moveLeft ( 1 ) ;" at bounding box center [584, 215] width 225 height 239
type textarea "h"
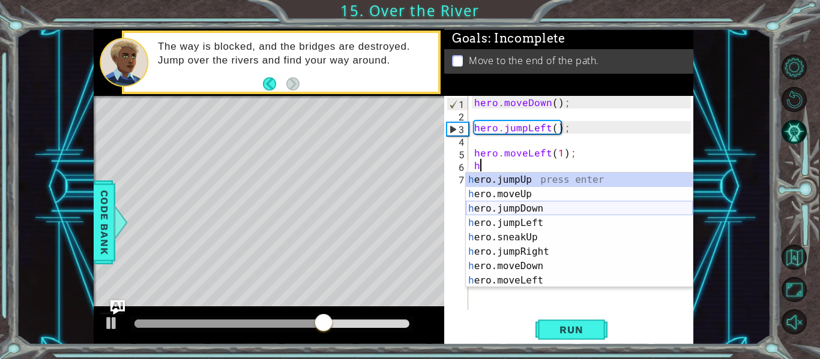
click at [511, 209] on div "h ero.jumpUp press enter h ero.moveUp press enter h ero.jumpDown press enter h …" at bounding box center [579, 245] width 227 height 144
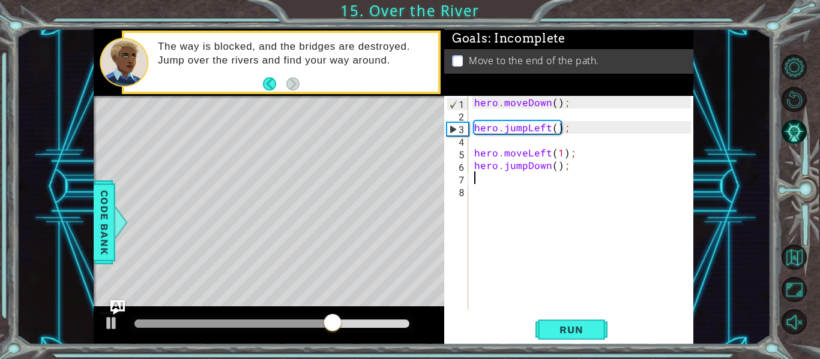
click at [506, 215] on div "hero . moveDown ( ) ; hero . jumpLeft ( ) ; hero . moveLeft ( 1 ) ; hero . jump…" at bounding box center [584, 215] width 225 height 239
click at [491, 182] on div "hero . moveDown ( ) ; hero . jumpLeft ( ) ; hero . moveLeft ( 1 ) ; hero . jump…" at bounding box center [584, 215] width 225 height 239
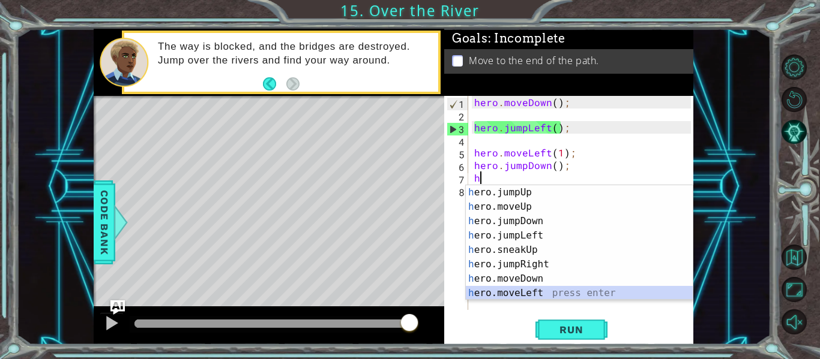
click at [540, 290] on div "h ero.jumpUp press enter h ero.moveUp press enter h ero.jumpDown press enter h …" at bounding box center [579, 257] width 227 height 144
type textarea "hero.moveLeft(1);"
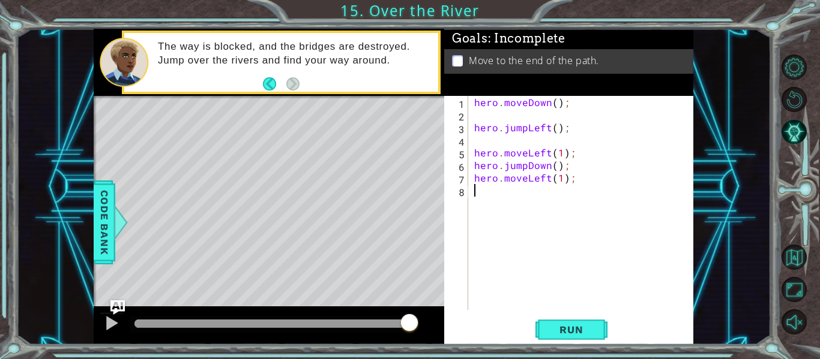
click at [521, 194] on div "hero . moveDown ( ) ; hero . jumpLeft ( ) ; hero . moveLeft ( 1 ) ; hero . jump…" at bounding box center [584, 215] width 225 height 239
type textarea "h"
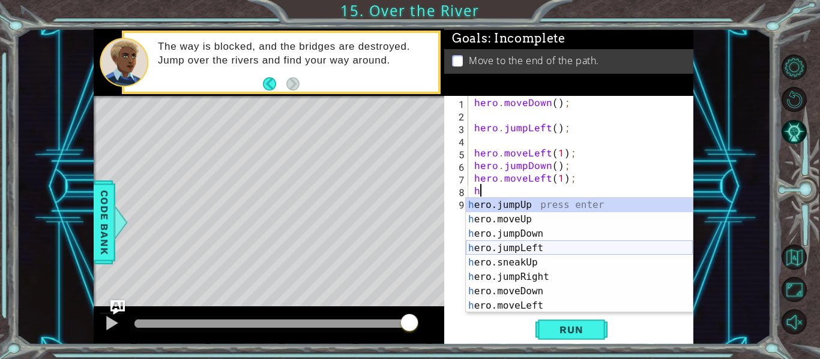
click at [541, 248] on div "h ero.jumpUp press enter h ero.moveUp press enter h ero.jumpDown press enter h …" at bounding box center [579, 270] width 227 height 144
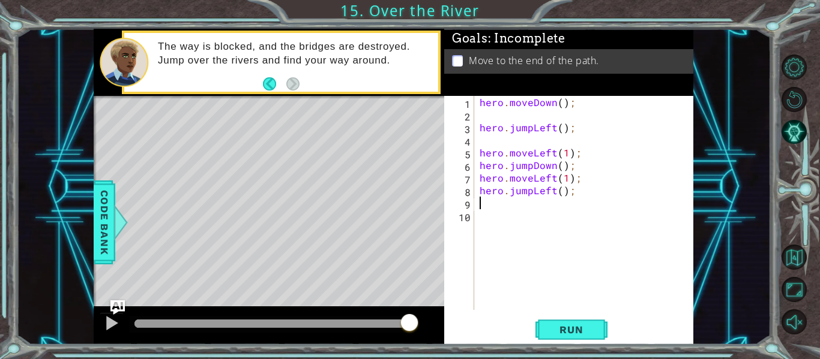
click at [571, 316] on div "1 2 3 4 5 6 7 8 9 10 hero . moveDown ( ) ; hero . jumpLeft ( ) ; hero . moveLef…" at bounding box center [568, 220] width 249 height 249
click at [571, 321] on button "Run" at bounding box center [571, 330] width 72 height 25
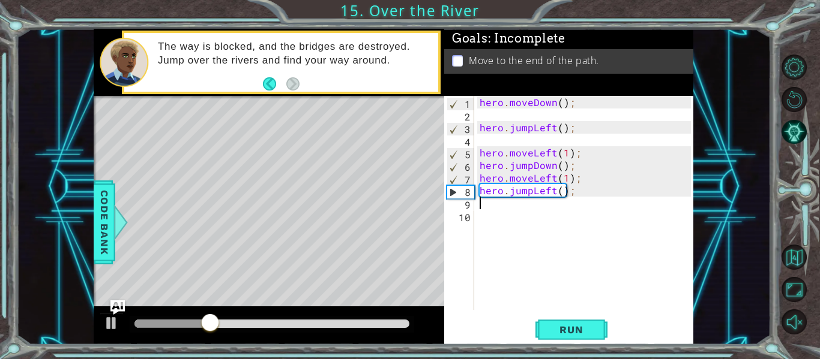
click at [534, 178] on div "hero . moveDown ( ) ; hero . jumpLeft ( ) ; hero . moveLeft ( 1 ) ; hero . jump…" at bounding box center [587, 215] width 220 height 239
click at [540, 179] on div "hero . moveDown ( ) ; hero . jumpLeft ( ) ; hero . moveLeft ( 1 ) ; hero . jump…" at bounding box center [587, 215] width 220 height 239
drag, startPoint x: 556, startPoint y: 179, endPoint x: 531, endPoint y: 176, distance: 24.8
click at [531, 176] on div "hero . moveDown ( ) ; hero . jumpLeft ( ) ; hero . moveLeft ( 1 ) ; hero . jump…" at bounding box center [587, 215] width 220 height 239
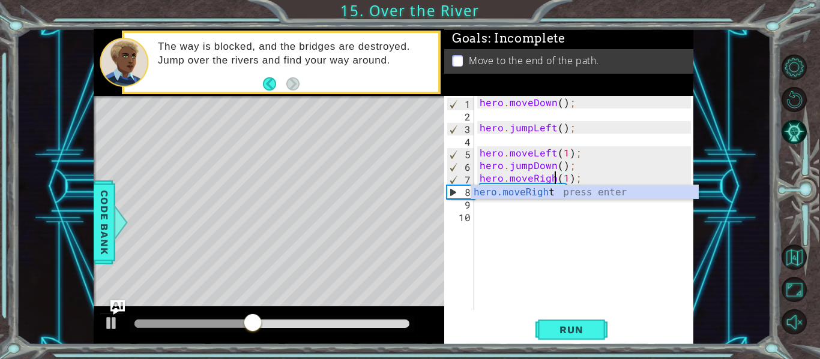
type textarea "hero.moveRight(1);"
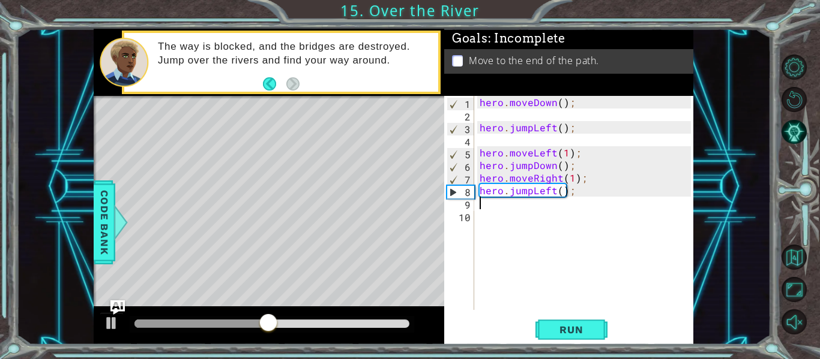
click at [538, 202] on div "hero . moveDown ( ) ; hero . jumpLeft ( ) ; hero . moveLeft ( 1 ) ; hero . jump…" at bounding box center [587, 215] width 220 height 239
click at [541, 188] on div "hero . moveDown ( ) ; hero . jumpLeft ( ) ; hero . moveLeft ( 1 ) ; hero . jump…" at bounding box center [587, 215] width 220 height 239
click at [542, 190] on div "hero . moveDown ( ) ; hero . jumpLeft ( ) ; hero . moveLeft ( 1 ) ; hero . jump…" at bounding box center [587, 215] width 220 height 239
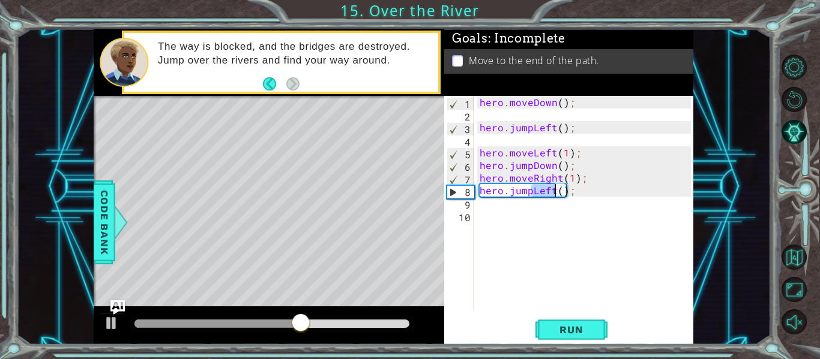
drag, startPoint x: 533, startPoint y: 191, endPoint x: 553, endPoint y: 194, distance: 20.0
click at [553, 194] on div "hero . moveDown ( ) ; hero . jumpLeft ( ) ; hero . moveLeft ( 1 ) ; hero . jump…" at bounding box center [587, 215] width 220 height 239
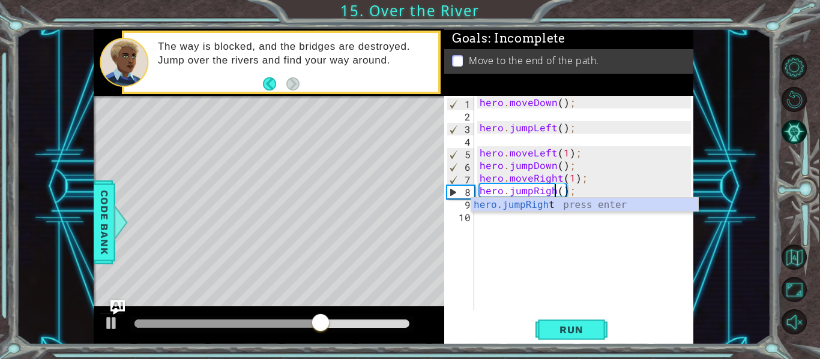
scroll to position [0, 5]
click at [591, 323] on button "Run" at bounding box center [571, 330] width 72 height 25
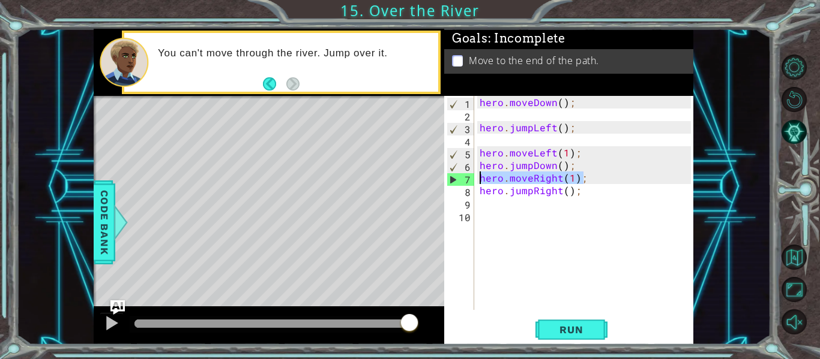
drag, startPoint x: 589, startPoint y: 175, endPoint x: 472, endPoint y: 174, distance: 117.0
click at [472, 174] on div "hero.jumpRight(); 1 2 3 4 5 6 7 8 9 10 hero . moveDown ( ) ; hero . jumpLeft ( …" at bounding box center [567, 203] width 247 height 214
type textarea "hero.moveRight(1);"
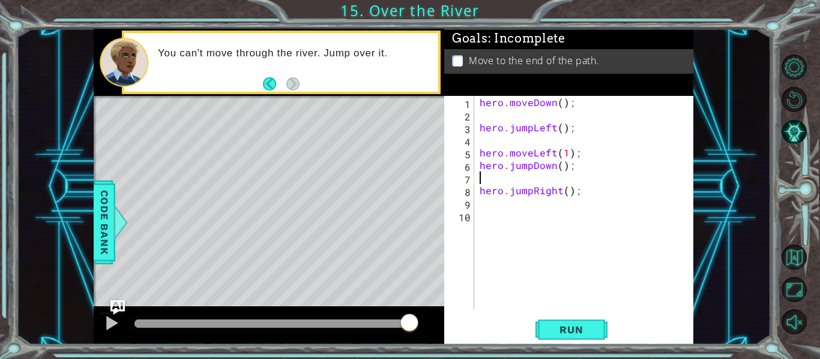
scroll to position [0, 0]
click at [558, 337] on button "Run" at bounding box center [571, 330] width 72 height 25
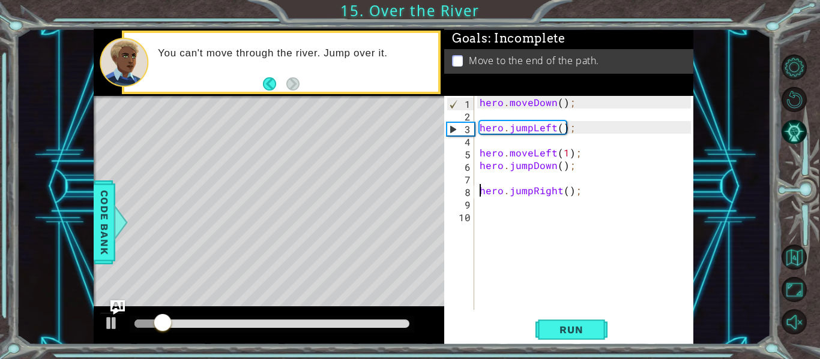
click at [480, 191] on div "hero . moveDown ( ) ; hero . jumpLeft ( ) ; hero . moveLeft ( 1 ) ; hero . jump…" at bounding box center [587, 215] width 220 height 239
type textarea "hero.jumpRight();"
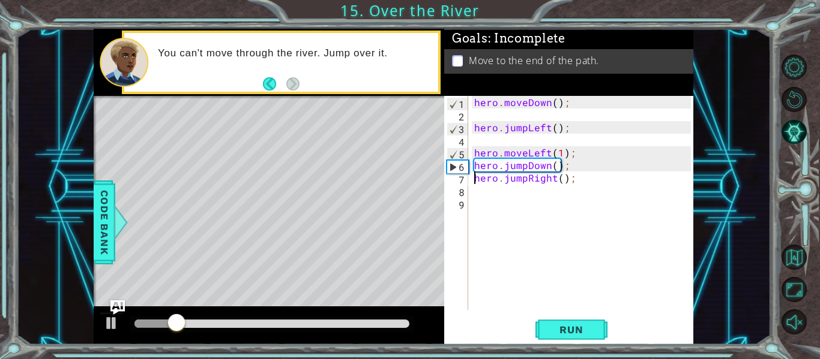
click at [480, 193] on div "hero . moveDown ( ) ; hero . jumpLeft ( ) ; hero . moveLeft ( 1 ) ; hero . jump…" at bounding box center [584, 215] width 225 height 239
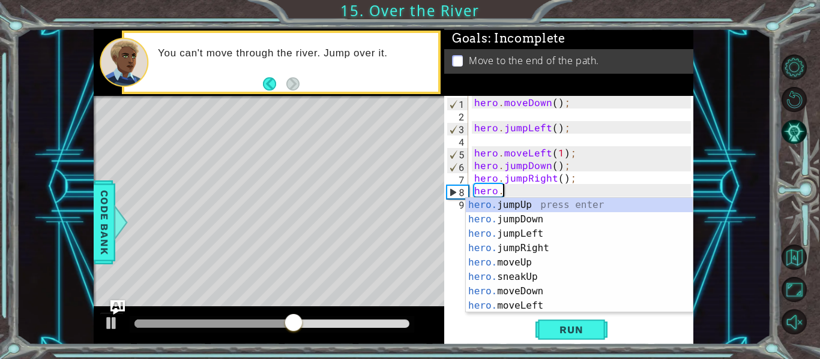
scroll to position [0, 2]
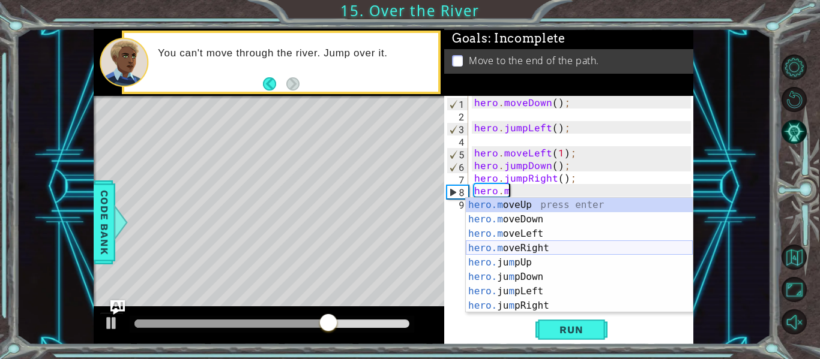
click at [532, 242] on div "hero.m oveUp press enter hero.m oveDown press enter hero.m oveLeft press enter …" at bounding box center [579, 270] width 227 height 144
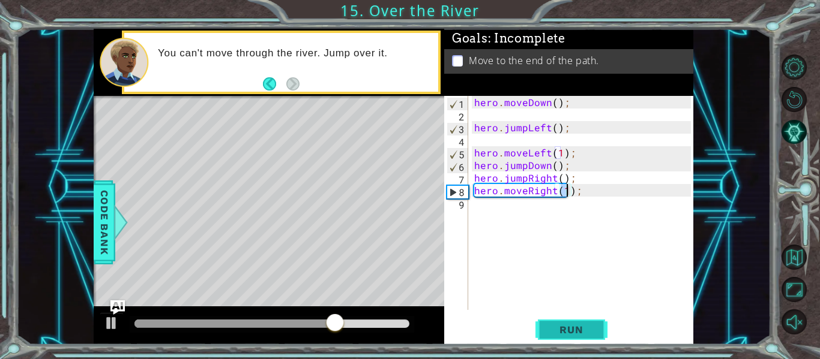
type textarea "hero.moveRight(1);"
click at [574, 322] on button "Run" at bounding box center [571, 330] width 72 height 25
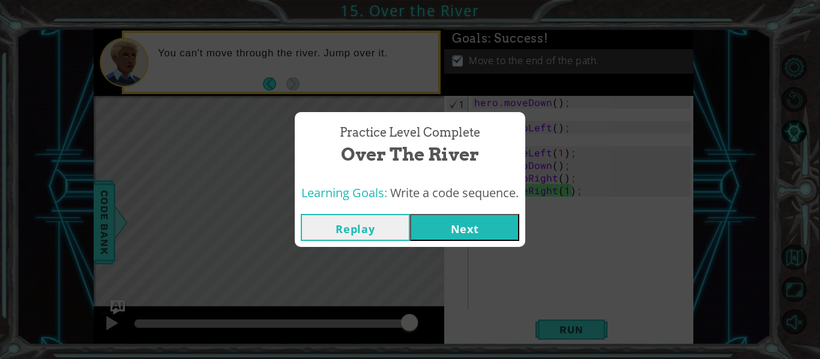
click at [459, 215] on button "Next" at bounding box center [464, 227] width 109 height 27
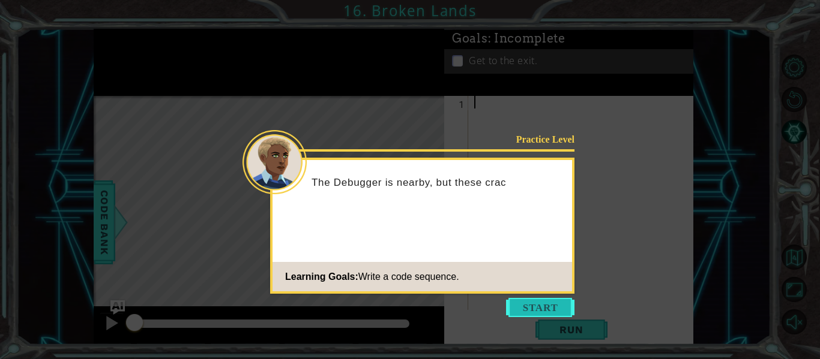
click at [554, 311] on button "Start" at bounding box center [540, 307] width 68 height 19
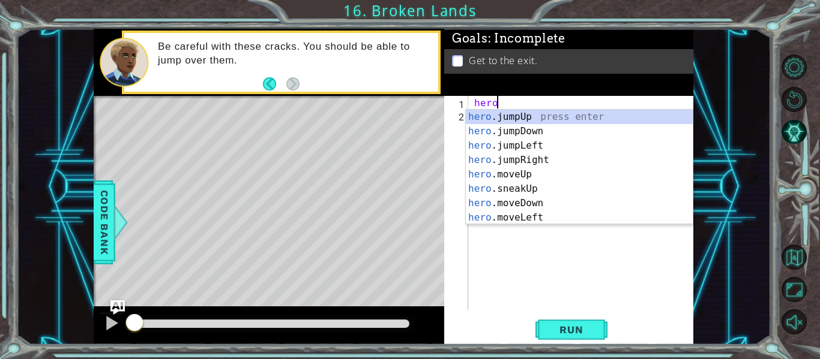
scroll to position [0, 1]
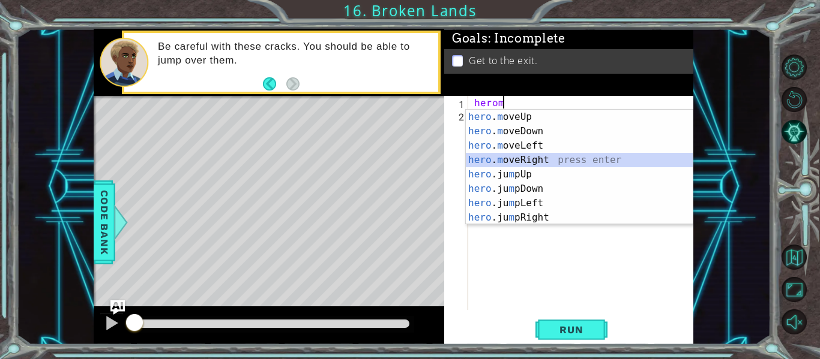
click at [564, 159] on div "hero . m oveUp press enter hero . m oveDown press enter hero . m oveLeft press …" at bounding box center [579, 182] width 227 height 144
type textarea "hero.moveRight(1);"
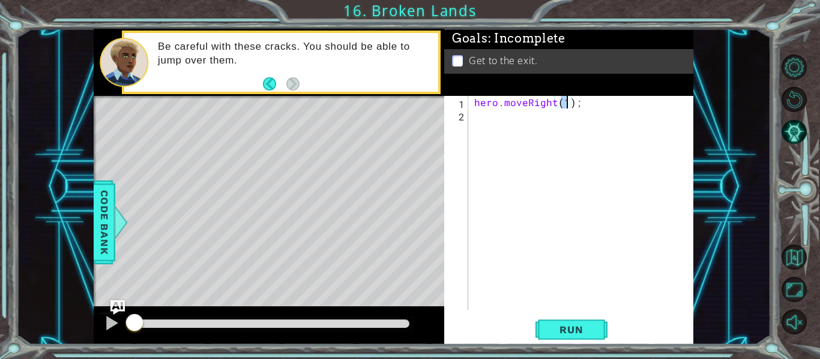
click at [557, 170] on div "hero . moveRight ( 1 ) ;" at bounding box center [584, 215] width 225 height 239
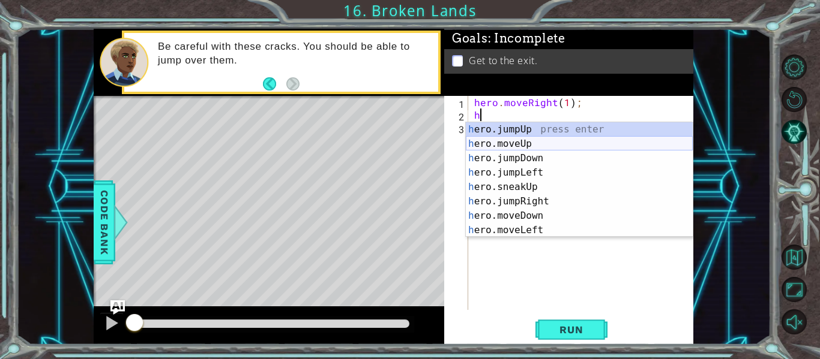
click at [536, 145] on div "h ero.jumpUp press enter h ero.moveUp press enter h ero.jumpDown press enter h …" at bounding box center [579, 194] width 227 height 144
type textarea "hero.moveUp(1);"
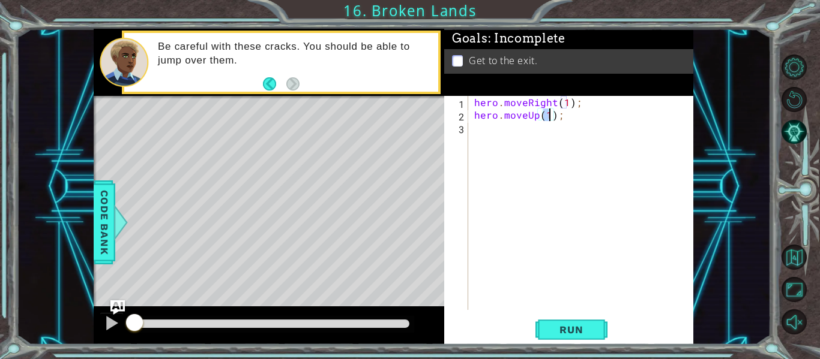
click at [532, 152] on div "hero . moveRight ( 1 ) ; hero . moveUp ( 1 ) ;" at bounding box center [584, 215] width 225 height 239
type textarea "h"
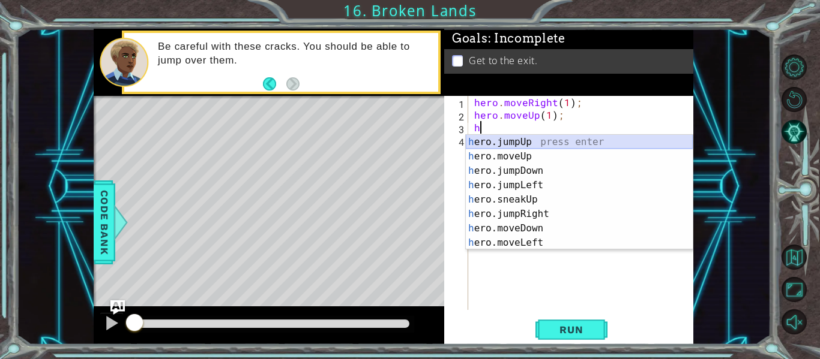
click at [525, 140] on div "h ero.jumpUp press enter h ero.moveUp press enter h ero.jumpDown press enter h …" at bounding box center [579, 207] width 227 height 144
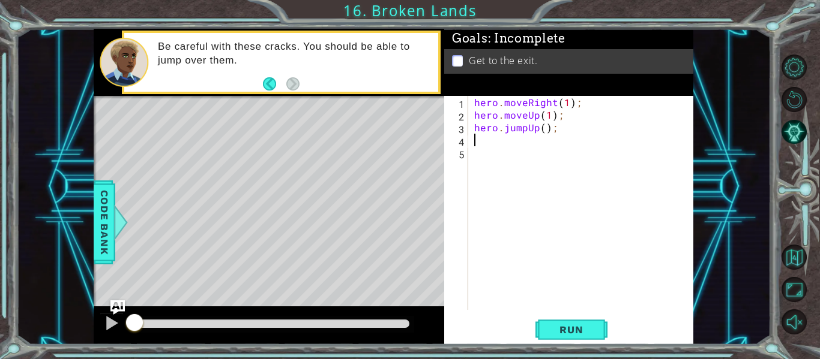
type textarea "h"
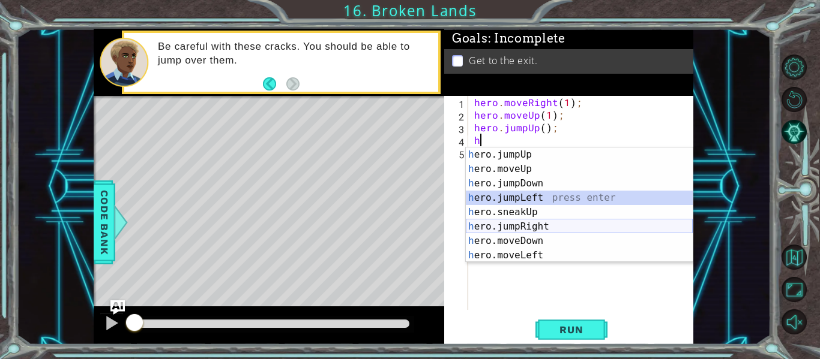
drag, startPoint x: 535, startPoint y: 199, endPoint x: 537, endPoint y: 223, distance: 23.5
click at [537, 223] on div "h ero.jumpUp press enter h ero.moveUp press enter h ero.jumpDown press enter h …" at bounding box center [579, 220] width 227 height 144
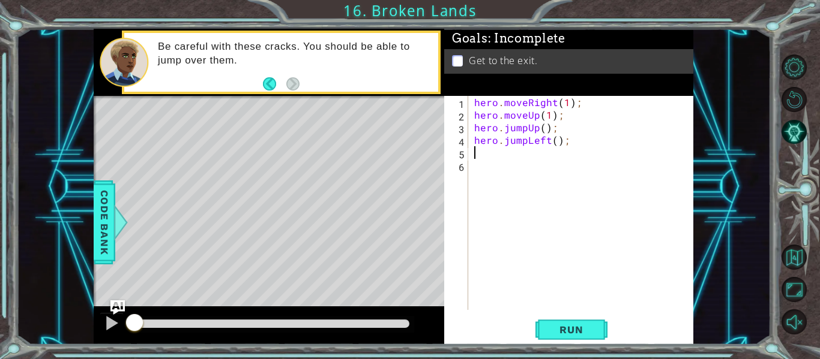
click at [538, 151] on div "hero . moveRight ( 1 ) ; hero . moveUp ( 1 ) ; hero . jumpUp ( ) ; hero . jumpL…" at bounding box center [584, 215] width 225 height 239
click at [537, 146] on div "hero . moveRight ( 1 ) ; hero . moveUp ( 1 ) ; hero . jumpUp ( ) ; hero . jumpL…" at bounding box center [584, 215] width 225 height 239
click at [537, 146] on div "hero . moveRight ( 1 ) ; hero . moveUp ( 1 ) ; hero . jumpUp ( ) ; hero . jumpL…" at bounding box center [581, 203] width 219 height 214
drag, startPoint x: 529, startPoint y: 145, endPoint x: 549, endPoint y: 144, distance: 19.8
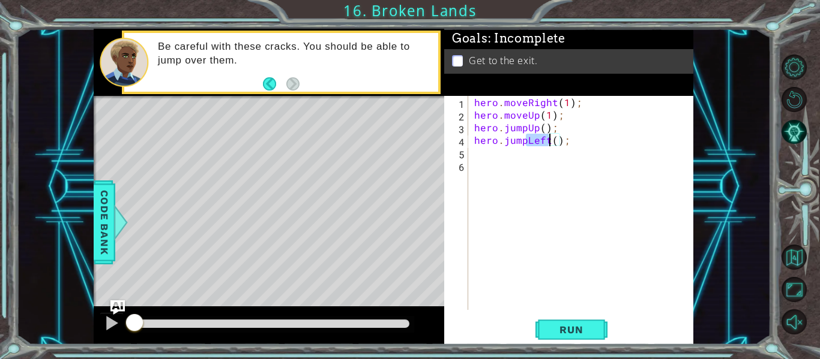
click at [549, 144] on div "hero . moveRight ( 1 ) ; hero . moveUp ( 1 ) ; hero . jumpUp ( ) ; hero . jumpL…" at bounding box center [584, 215] width 225 height 239
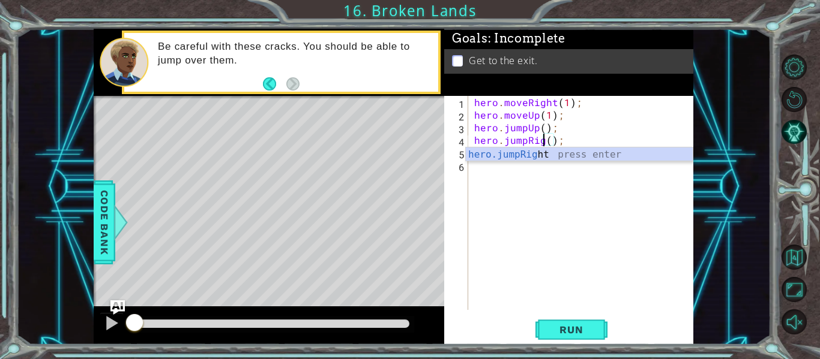
type textarea "hero.jumpRight();"
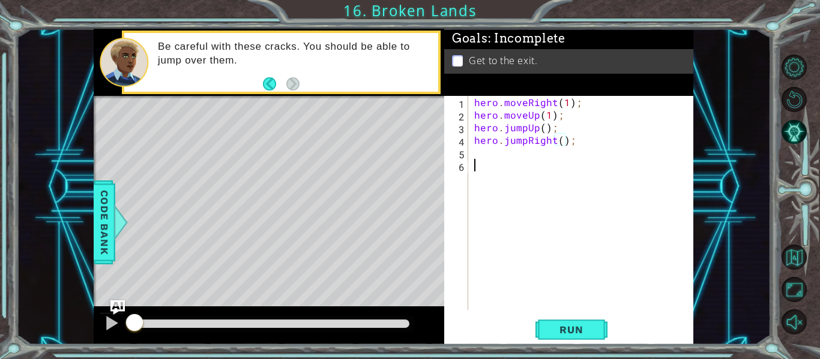
click at [579, 319] on button "Run" at bounding box center [571, 330] width 72 height 25
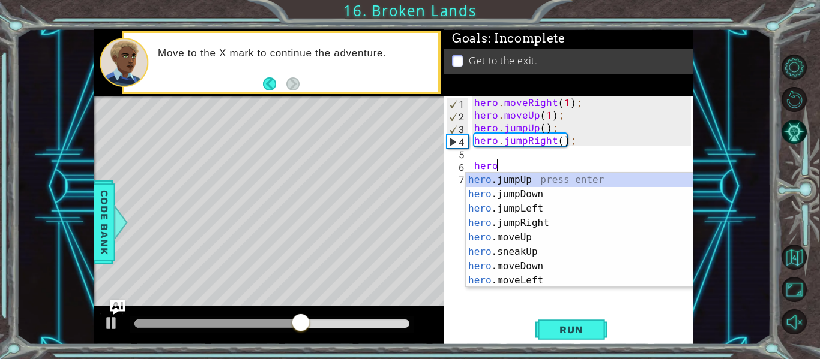
scroll to position [0, 1]
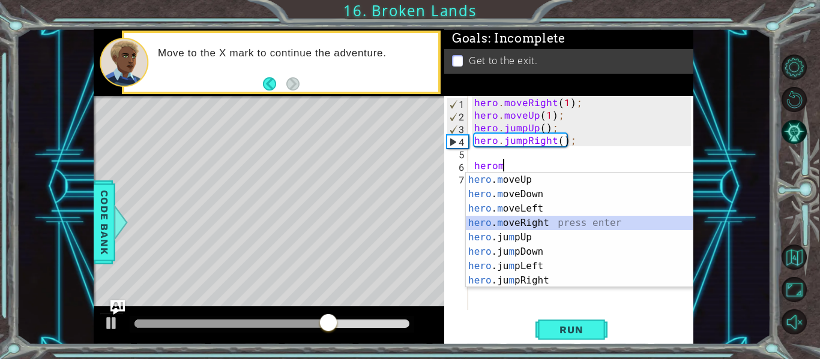
click at [538, 222] on div "hero . m oveUp press enter hero . m oveDown press enter hero . m oveLeft press …" at bounding box center [579, 245] width 227 height 144
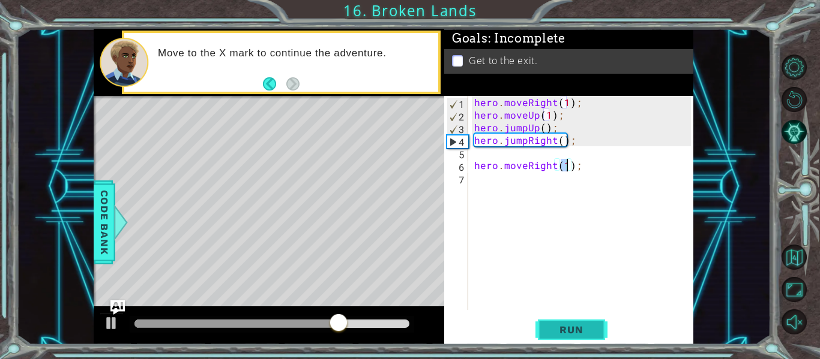
type textarea "hero.moveRight(1);"
click at [563, 335] on span "Run" at bounding box center [570, 330] width 47 height 12
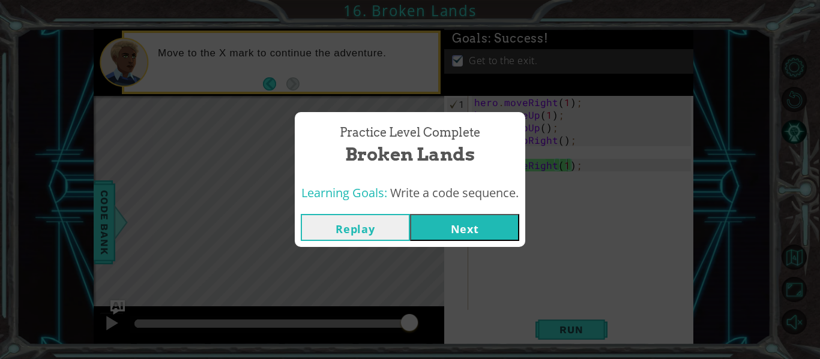
click at [442, 228] on button "Next" at bounding box center [464, 227] width 109 height 27
